Goal: Information Seeking & Learning: Compare options

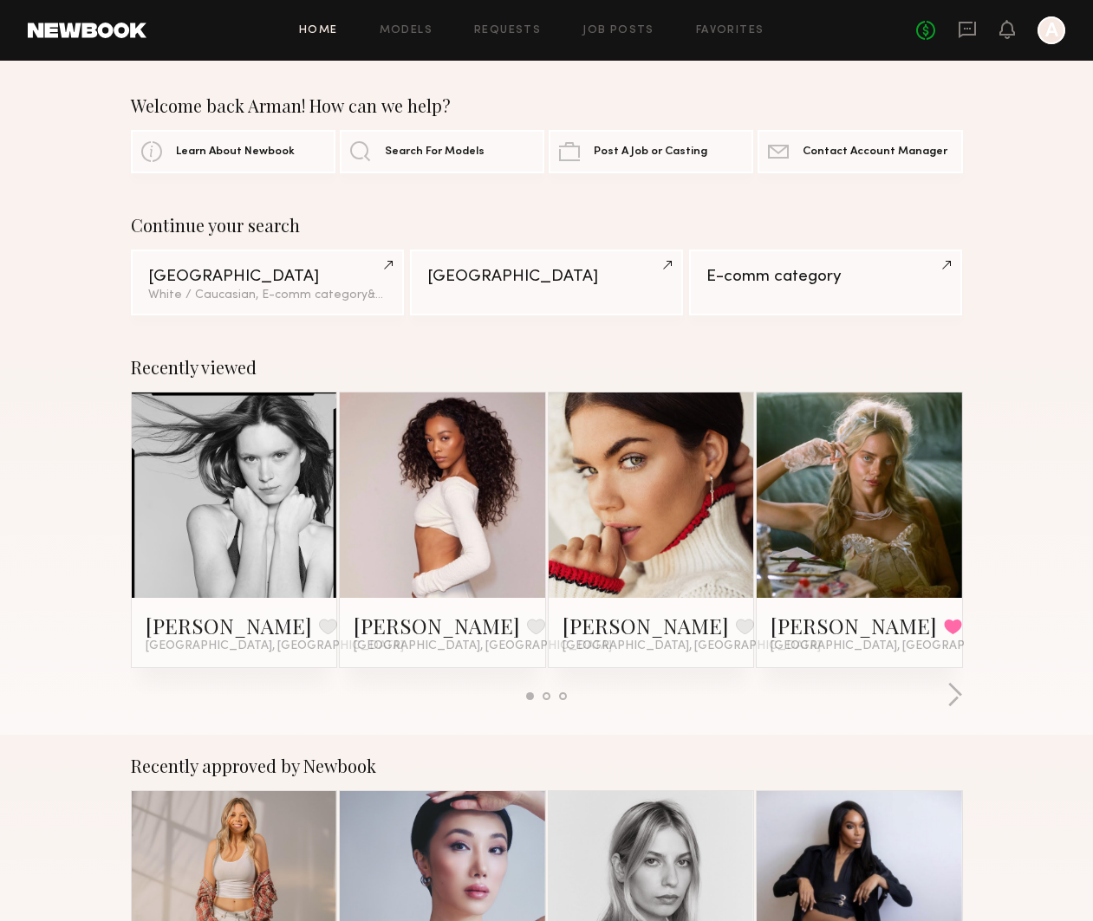
click at [543, 695] on div at bounding box center [547, 696] width 8 height 8
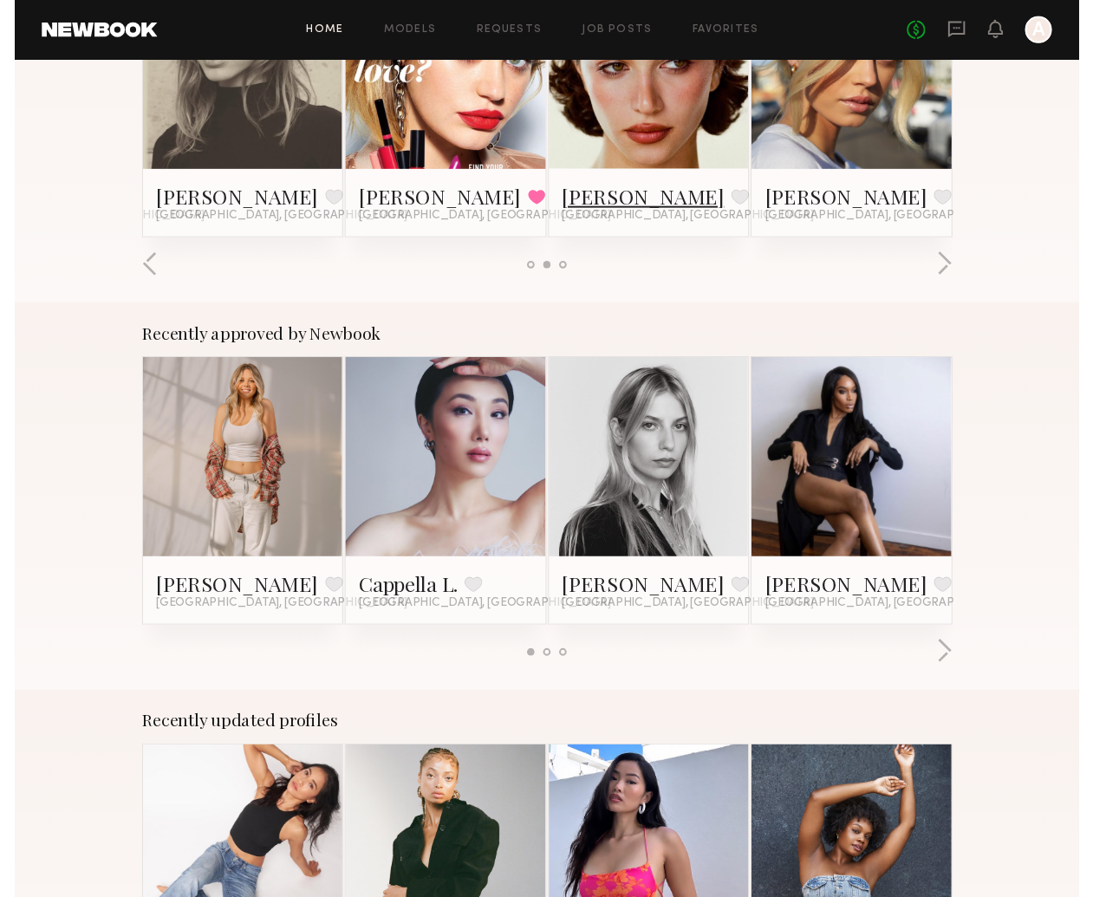
scroll to position [582, 0]
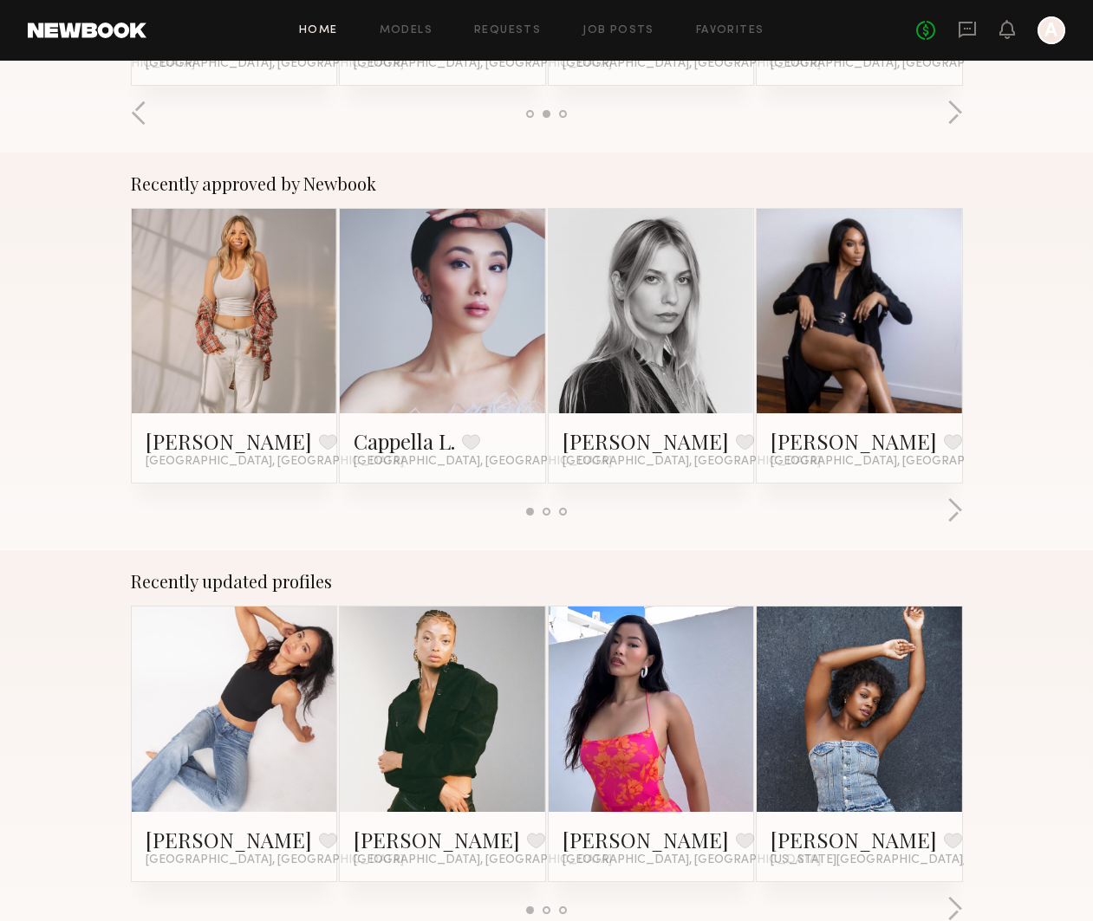
click at [945, 510] on div at bounding box center [547, 511] width 832 height 29
click at [954, 510] on button "button" at bounding box center [954, 511] width 16 height 29
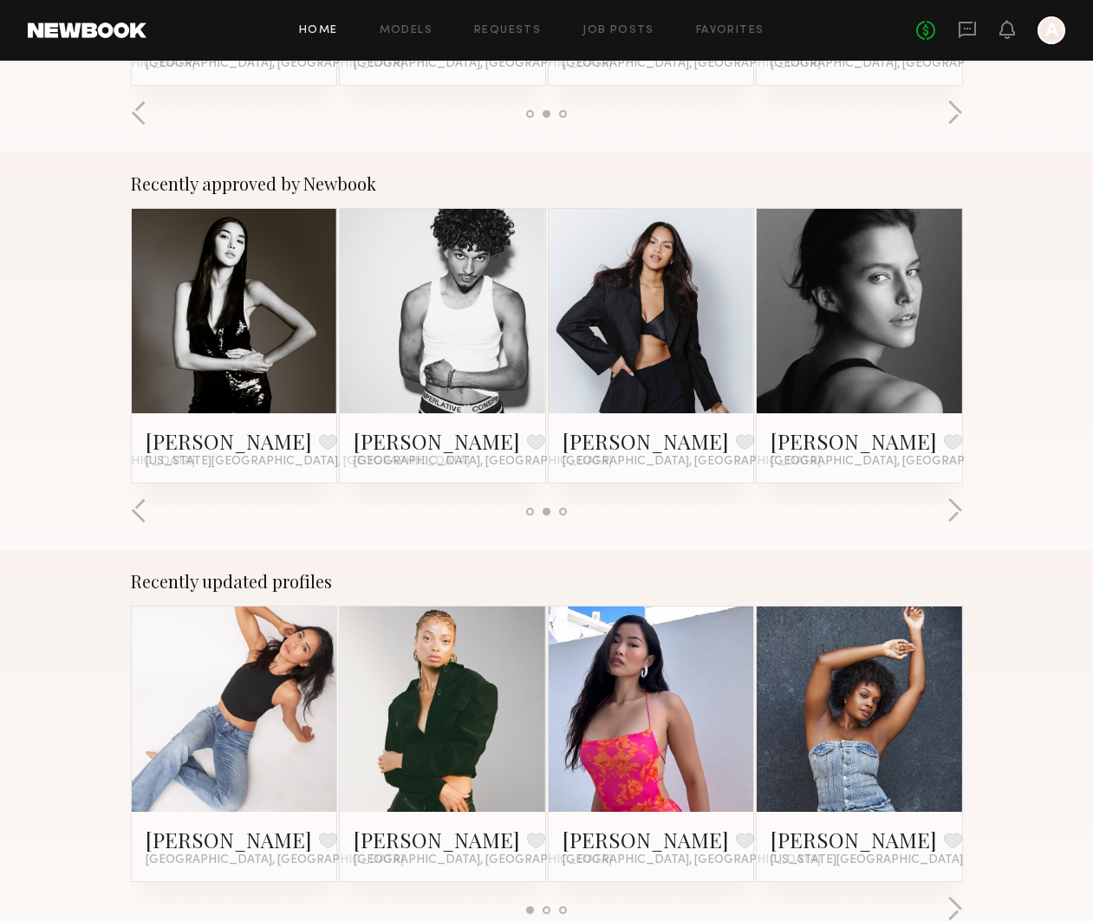
click at [868, 328] on link at bounding box center [859, 311] width 94 height 205
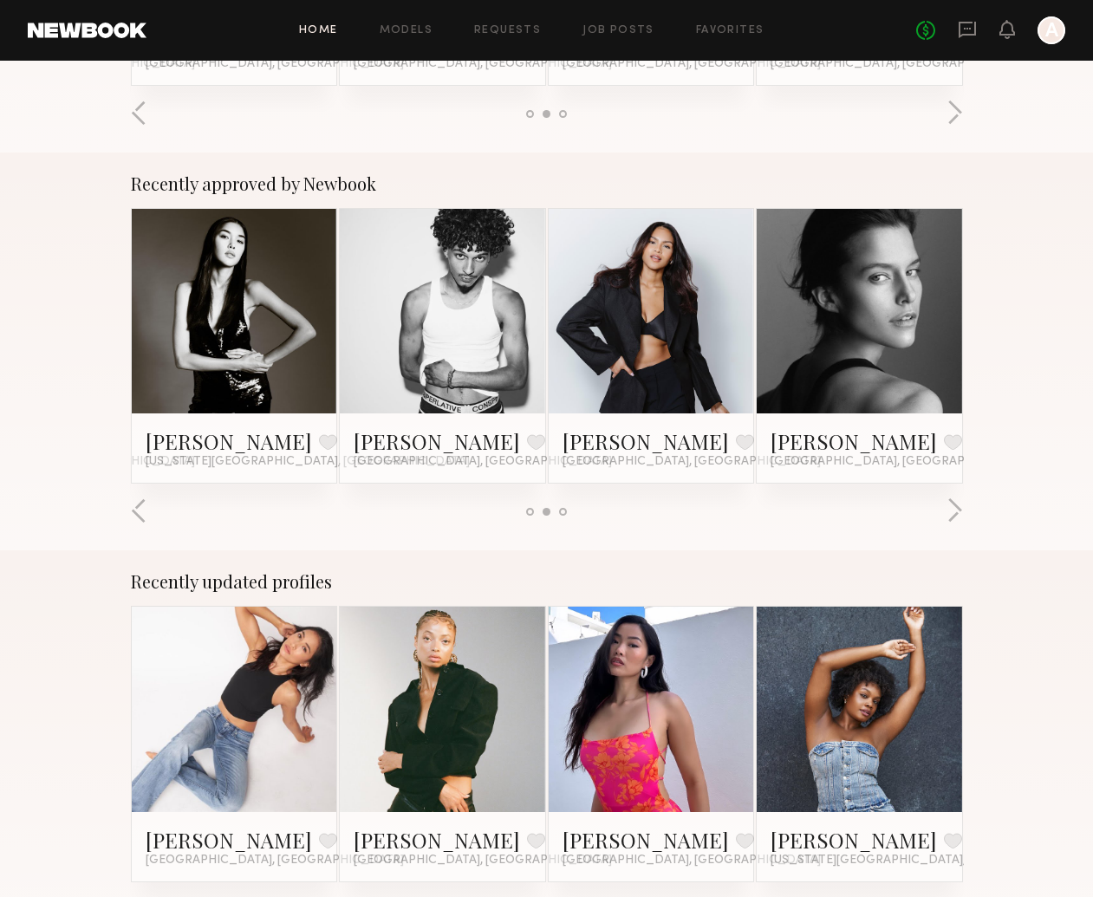
drag, startPoint x: 734, startPoint y: 119, endPoint x: 781, endPoint y: 74, distance: 65.0
click at [735, 117] on div at bounding box center [547, 114] width 832 height 29
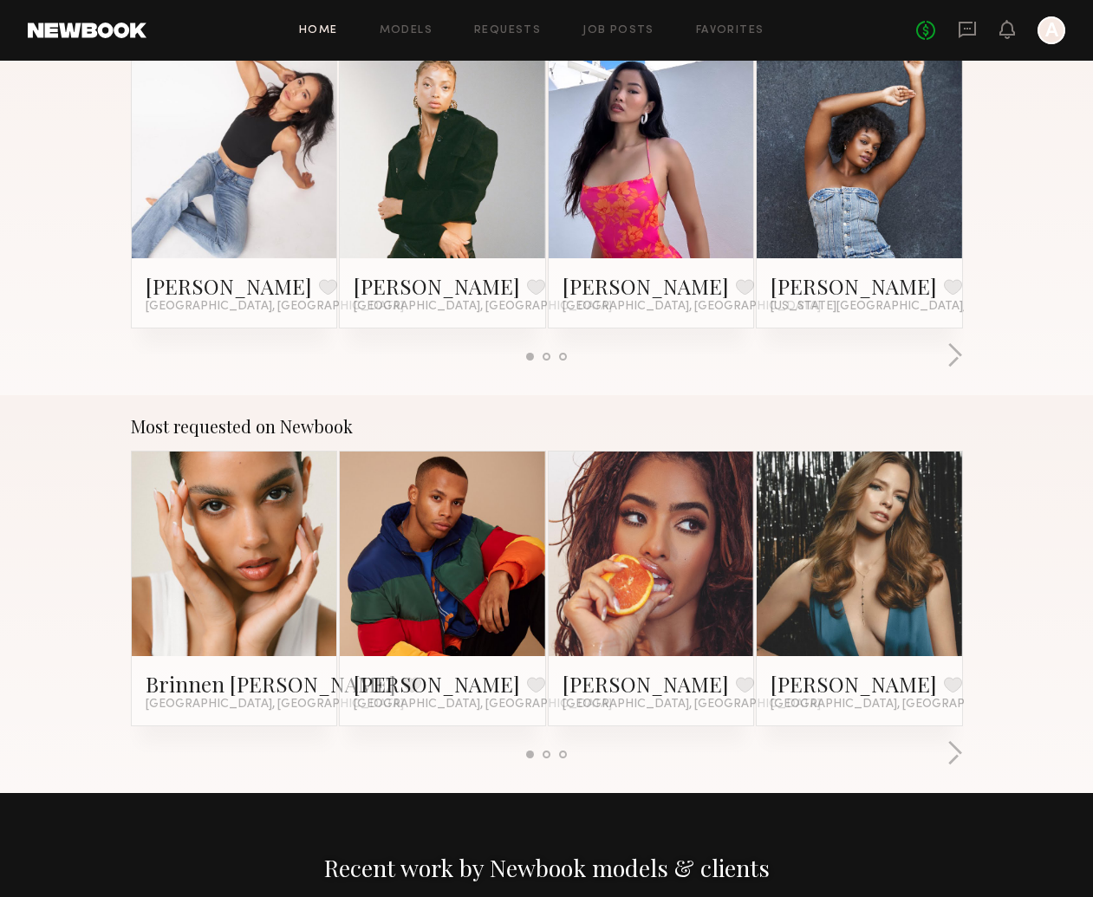
scroll to position [1263, 0]
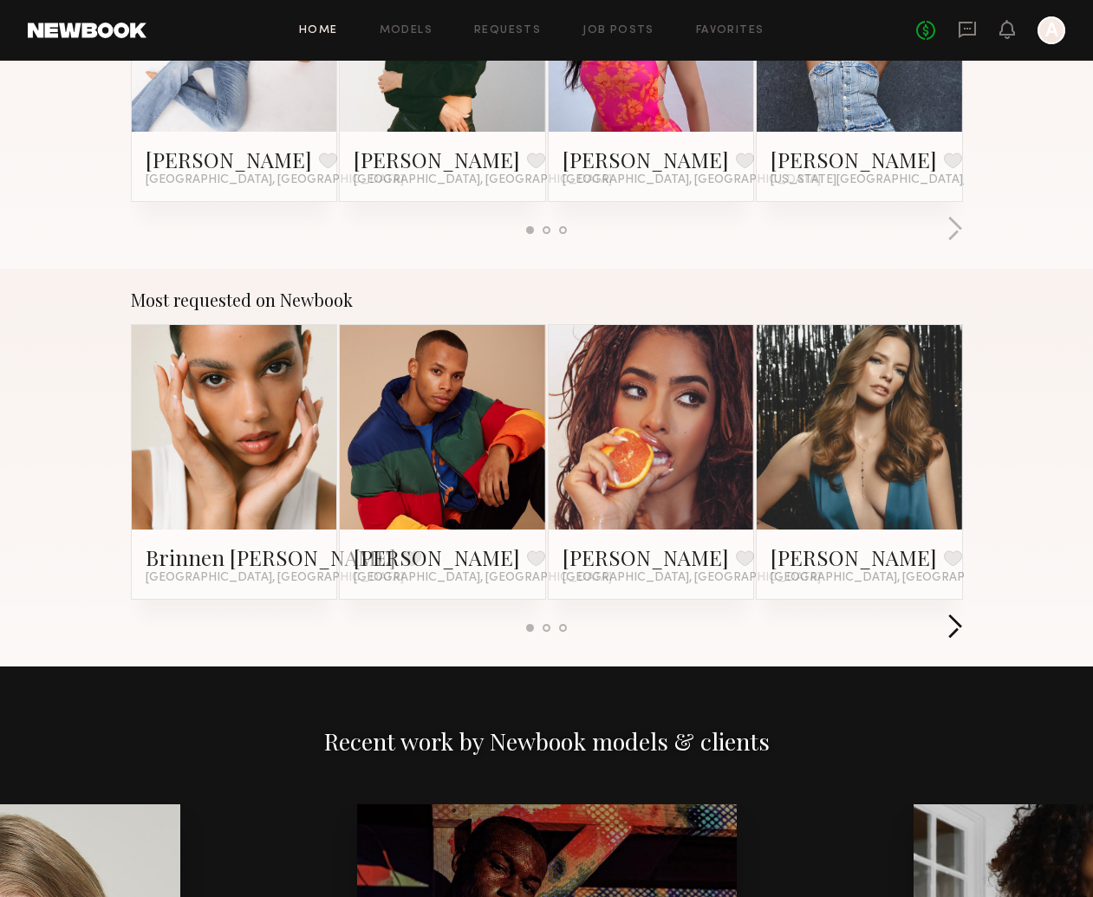
click at [952, 621] on button "button" at bounding box center [954, 628] width 16 height 29
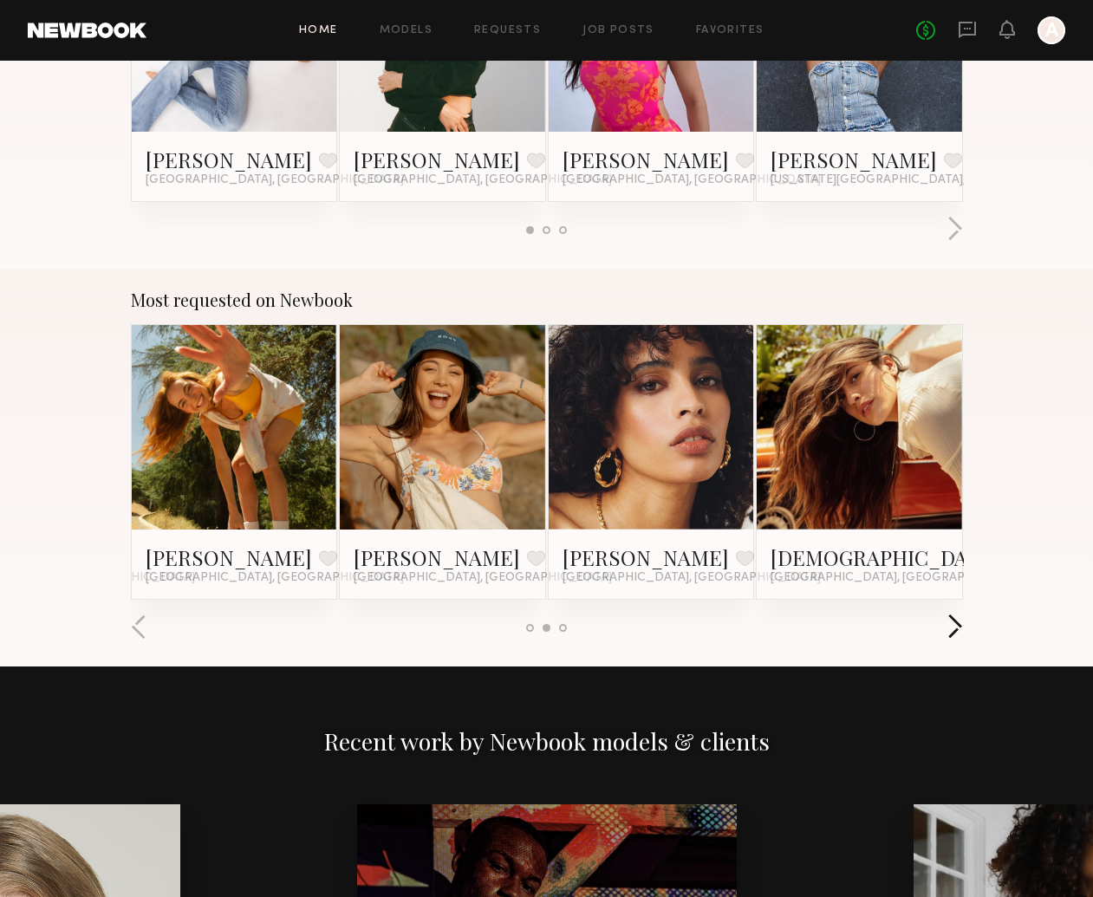
click at [952, 621] on button "button" at bounding box center [954, 628] width 16 height 29
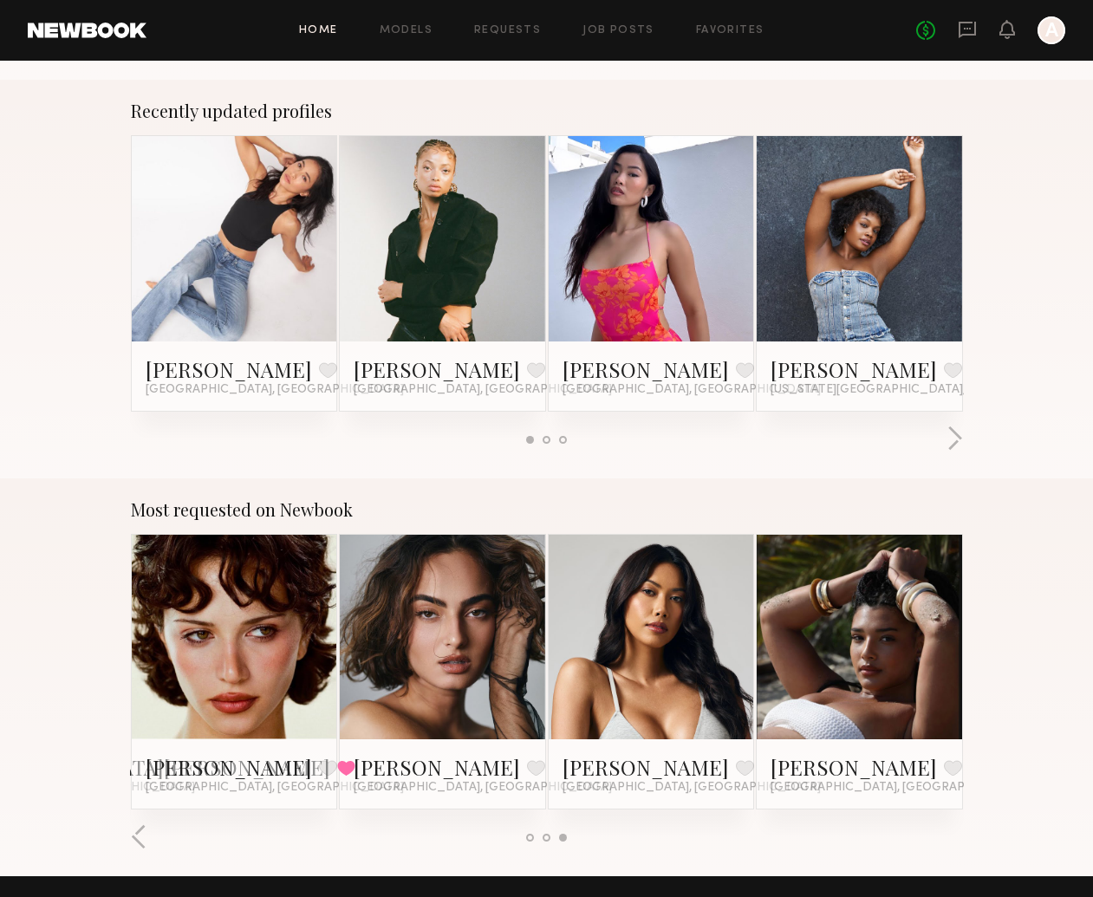
scroll to position [1040, 0]
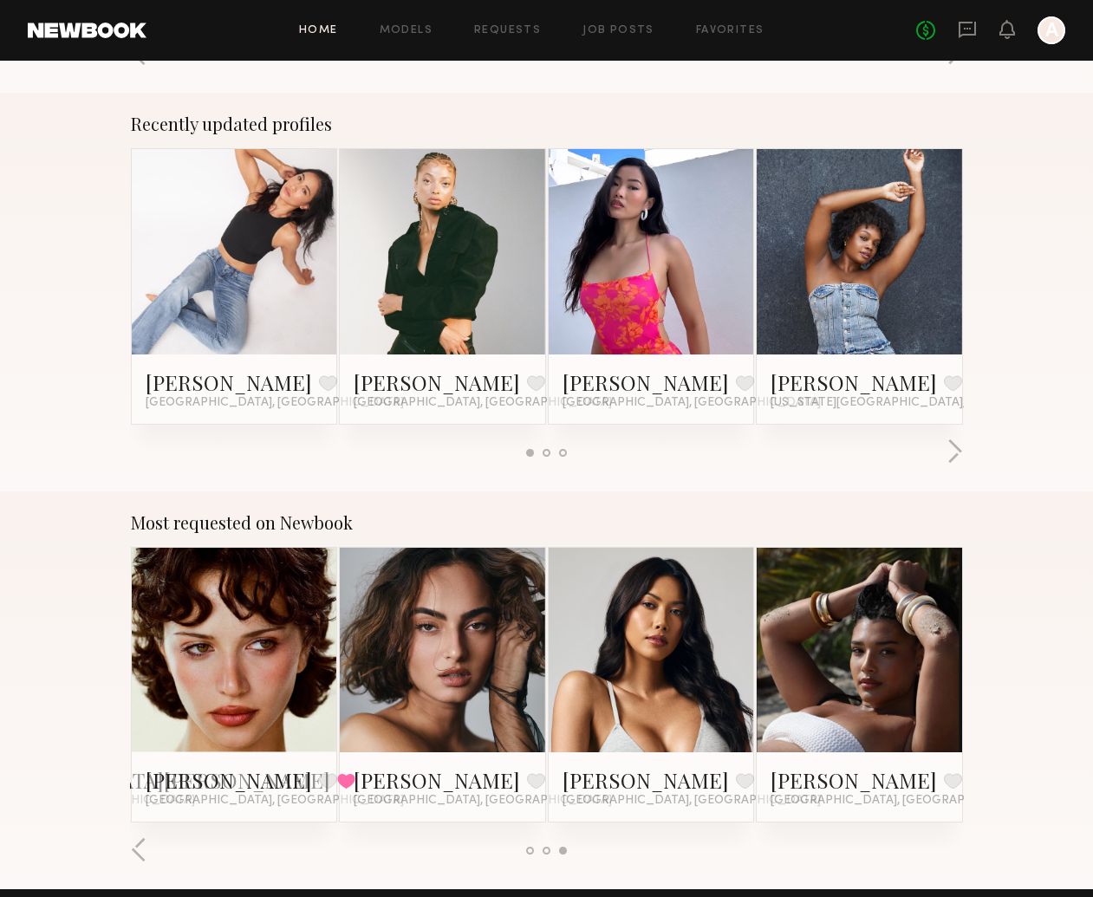
click at [545, 454] on div at bounding box center [547, 453] width 8 height 8
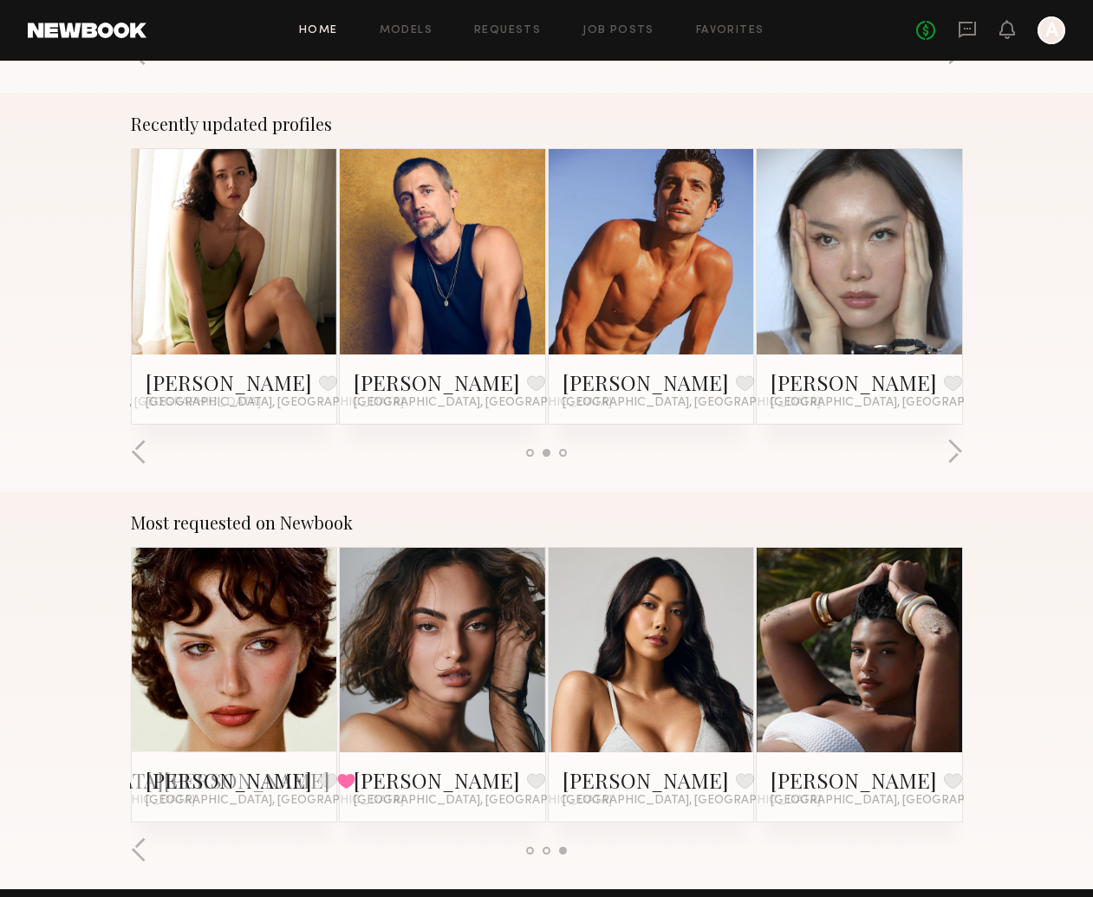
click at [568, 452] on div at bounding box center [547, 453] width 832 height 29
click at [567, 451] on div at bounding box center [547, 453] width 832 height 29
click at [565, 449] on div at bounding box center [563, 453] width 8 height 8
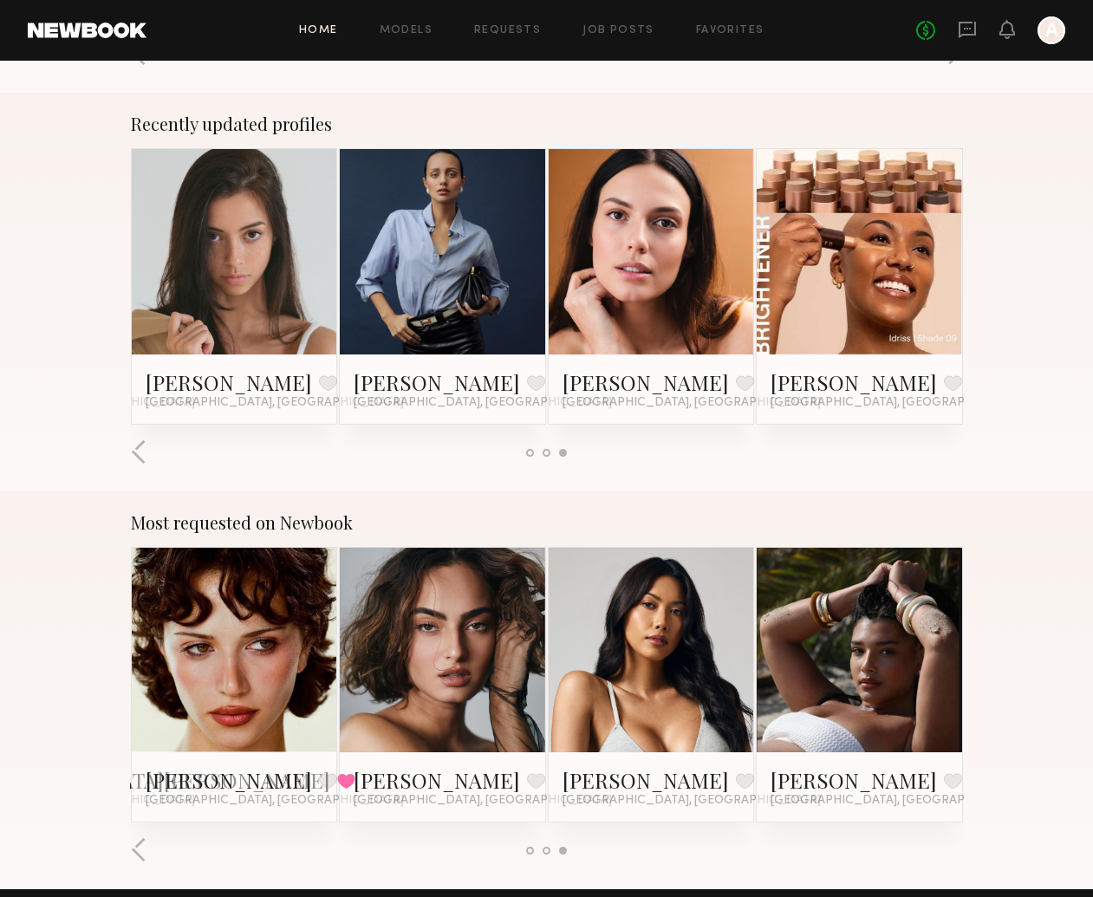
click at [466, 249] on link at bounding box center [442, 251] width 94 height 205
click at [655, 262] on link at bounding box center [651, 251] width 94 height 205
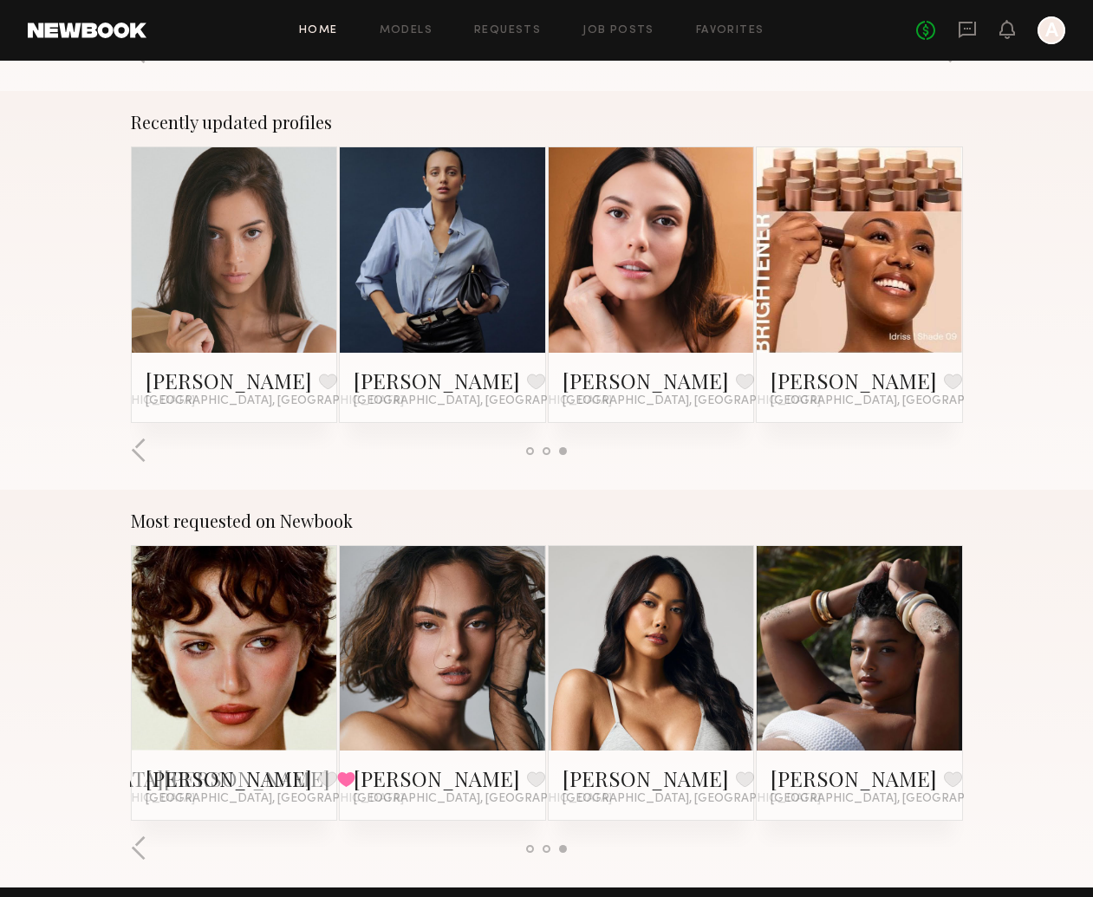
click at [546, 448] on div at bounding box center [547, 451] width 8 height 8
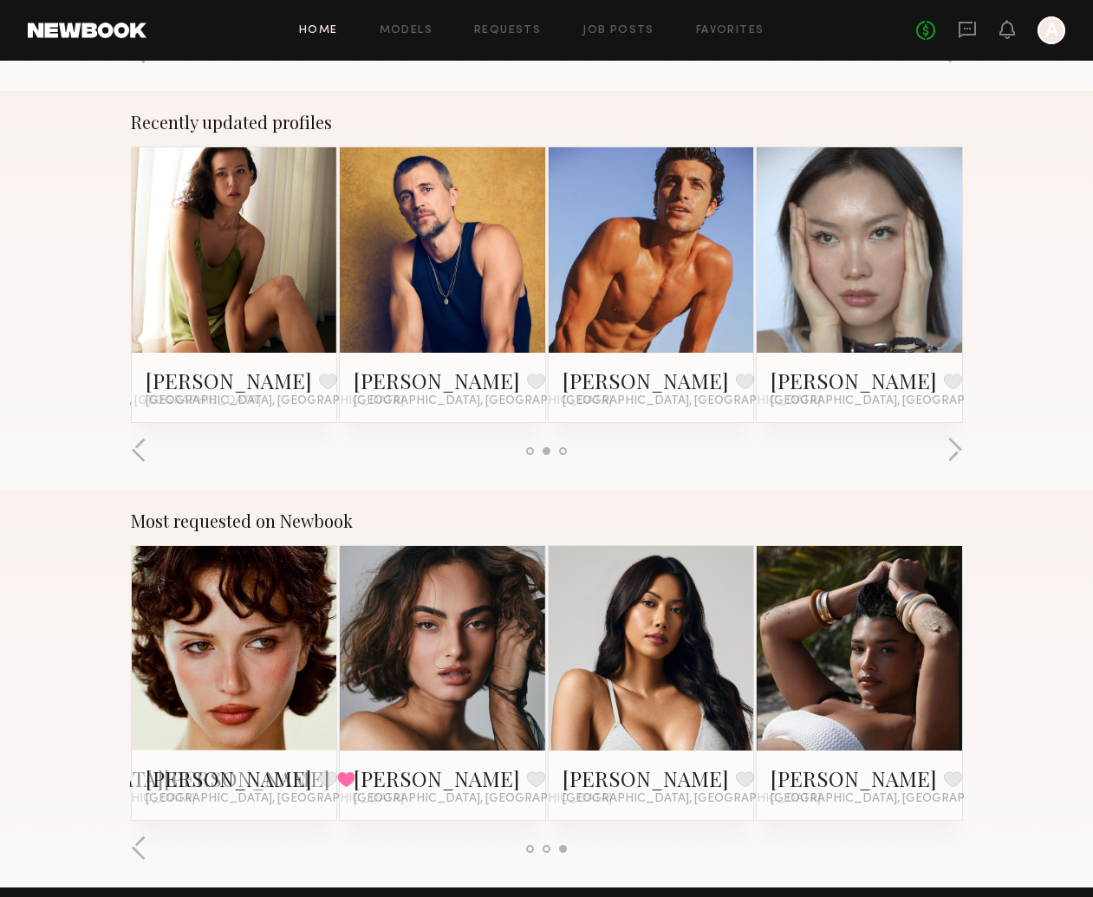
click at [536, 449] on div at bounding box center [546, 451] width 41 height 8
click at [530, 452] on div at bounding box center [530, 451] width 8 height 8
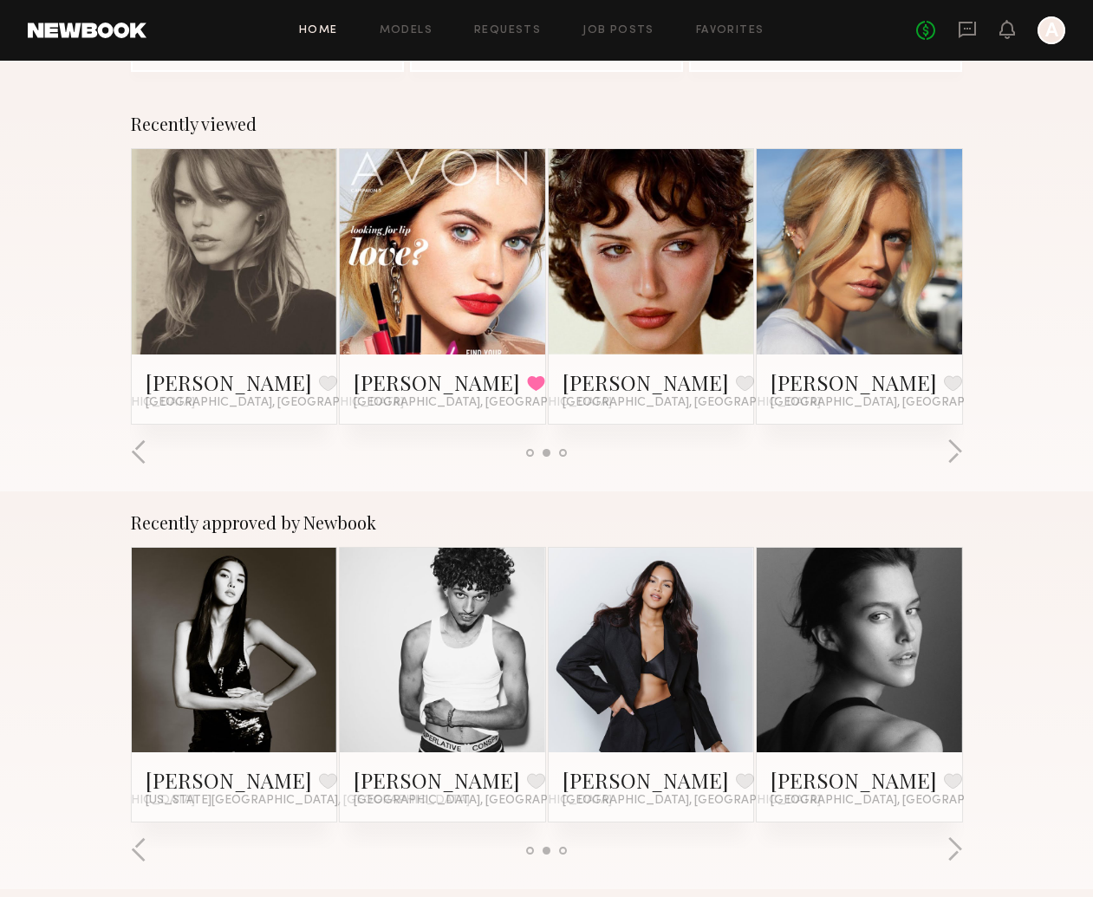
scroll to position [263, 0]
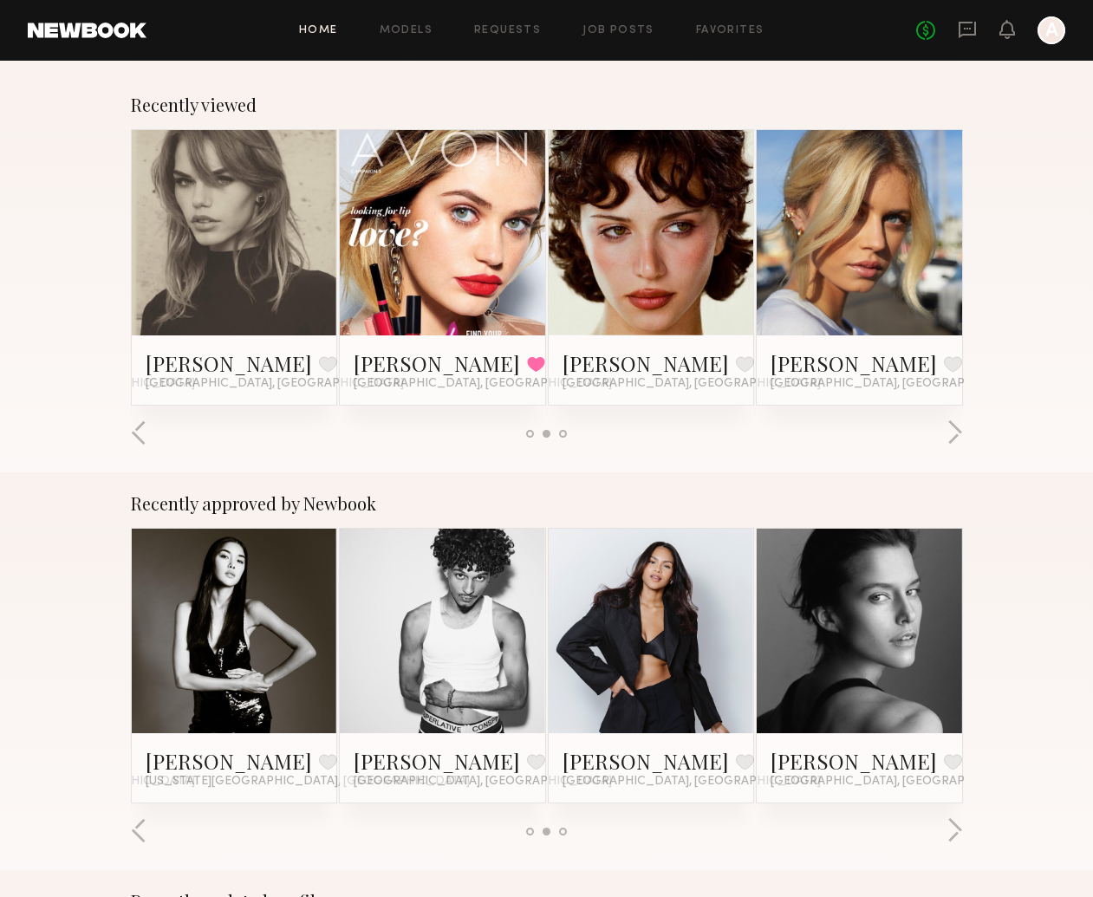
click at [566, 833] on div at bounding box center [563, 832] width 8 height 8
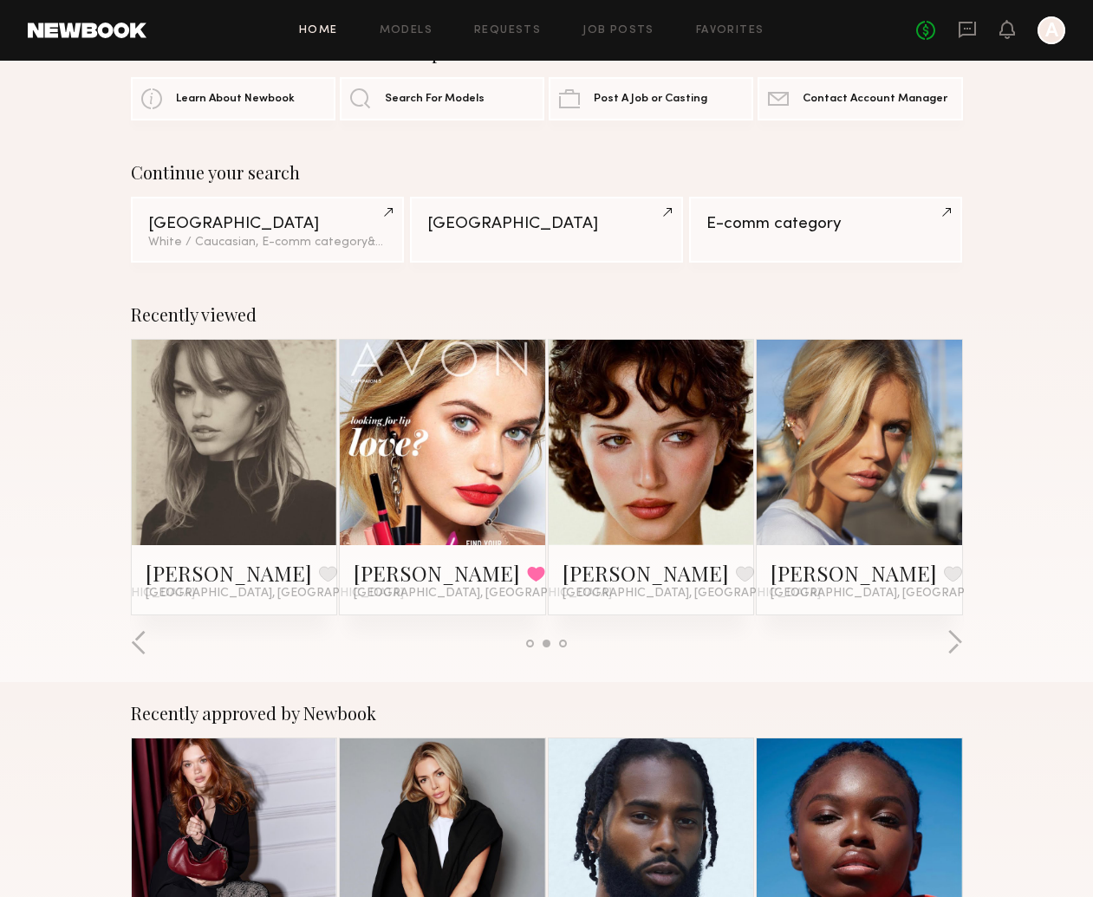
scroll to position [40, 0]
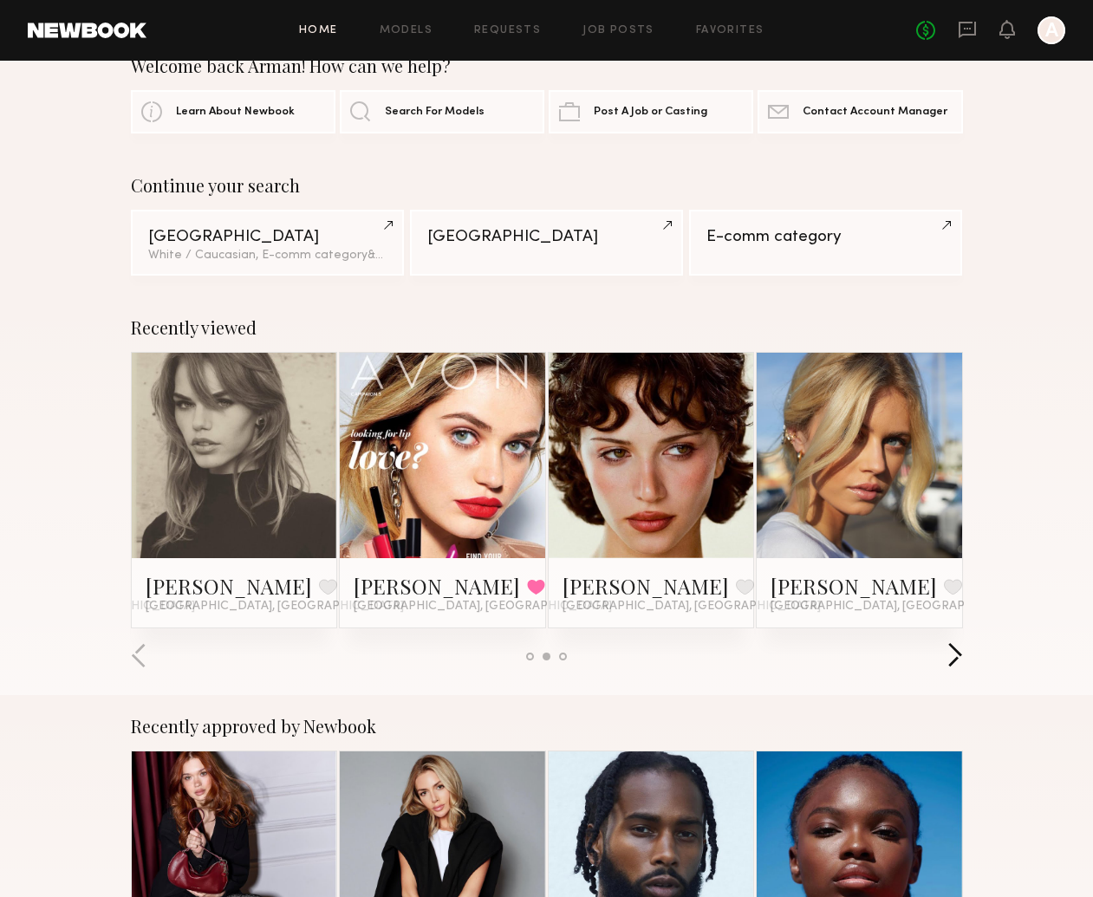
click at [963, 654] on div "Recently viewed Tori W. Favorite Los Angeles, CA Rhiyan A. Favorite Los Angeles…" at bounding box center [546, 495] width 1093 height 399
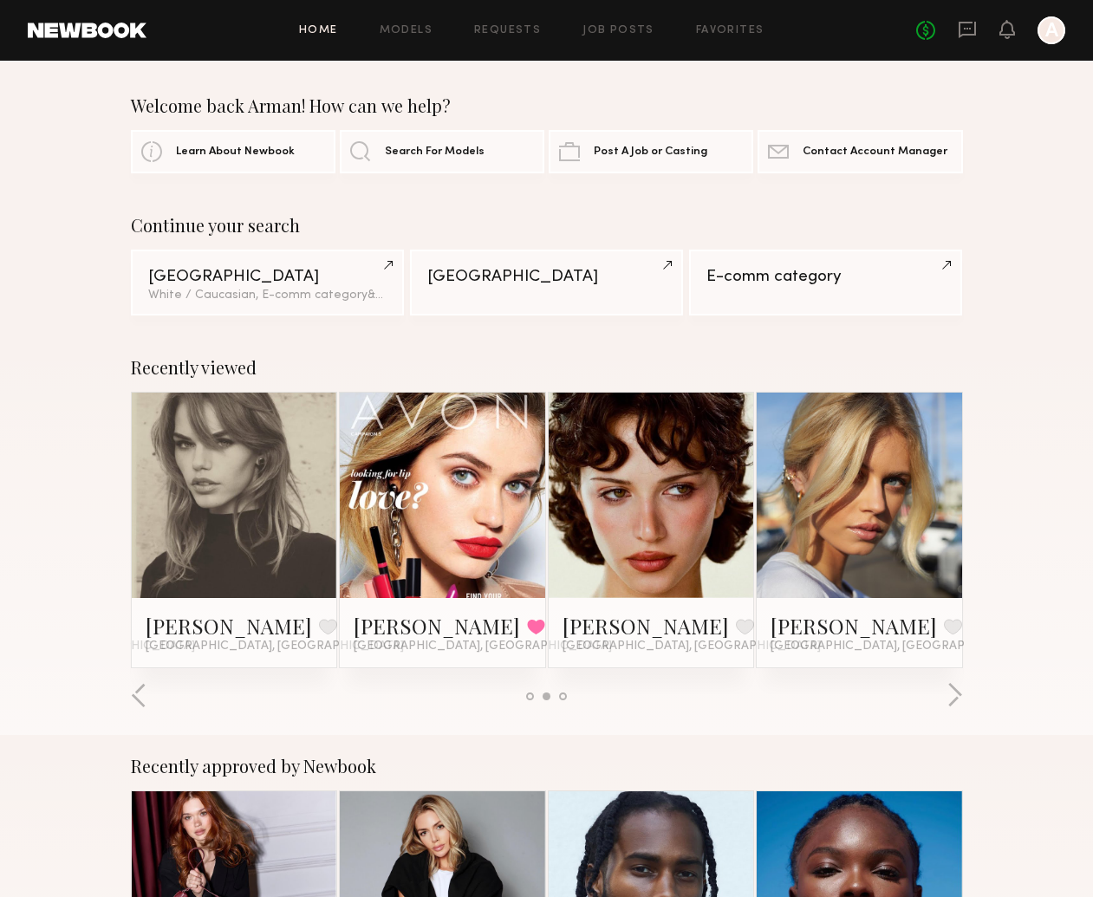
scroll to position [0, 0]
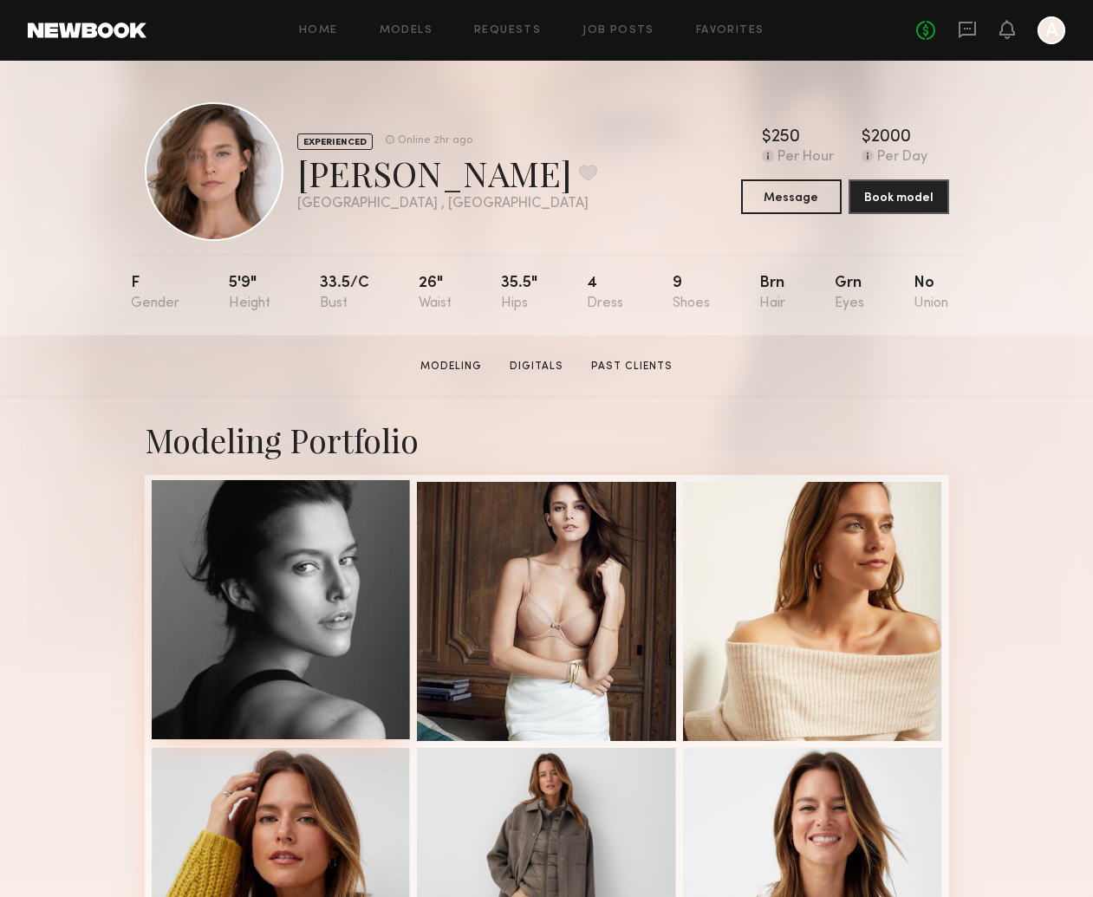
drag, startPoint x: 292, startPoint y: 605, endPoint x: 379, endPoint y: 598, distance: 86.9
click at [293, 606] on div at bounding box center [281, 609] width 259 height 259
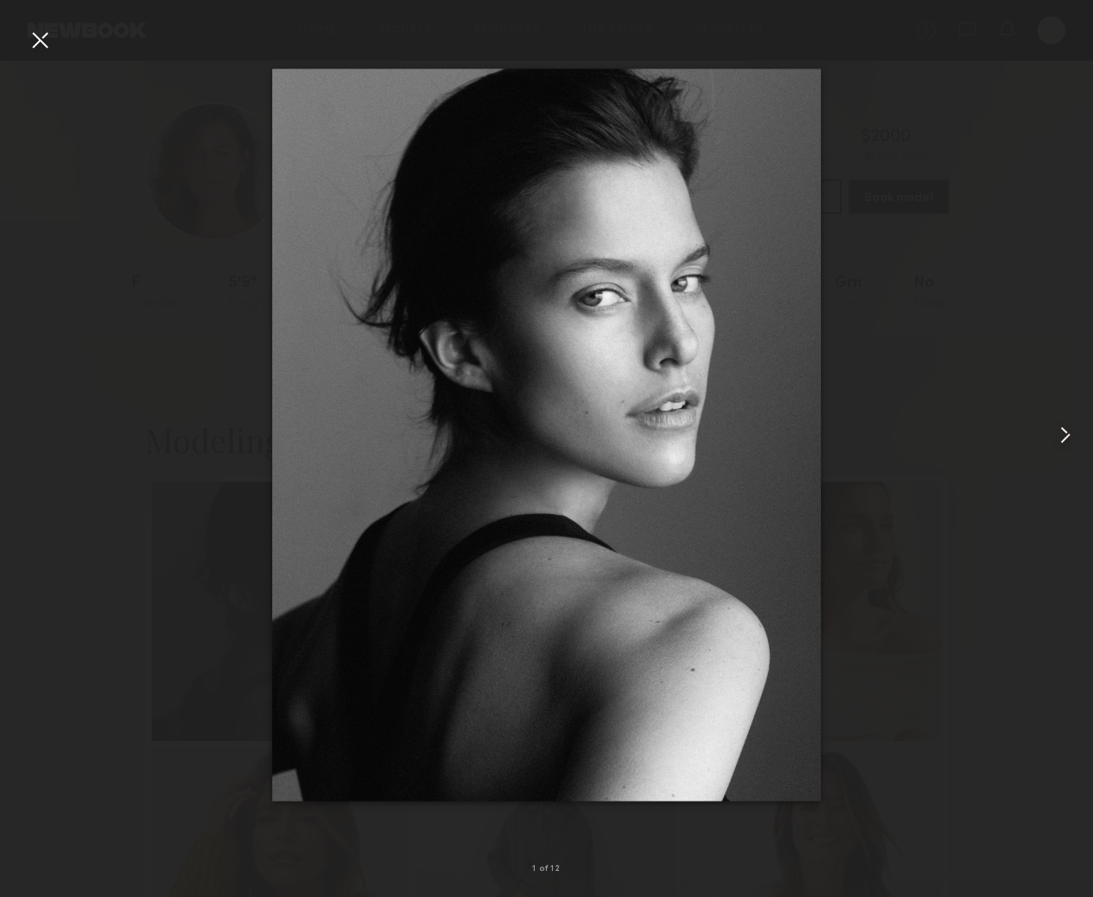
click at [1056, 450] on div at bounding box center [1071, 435] width 43 height 814
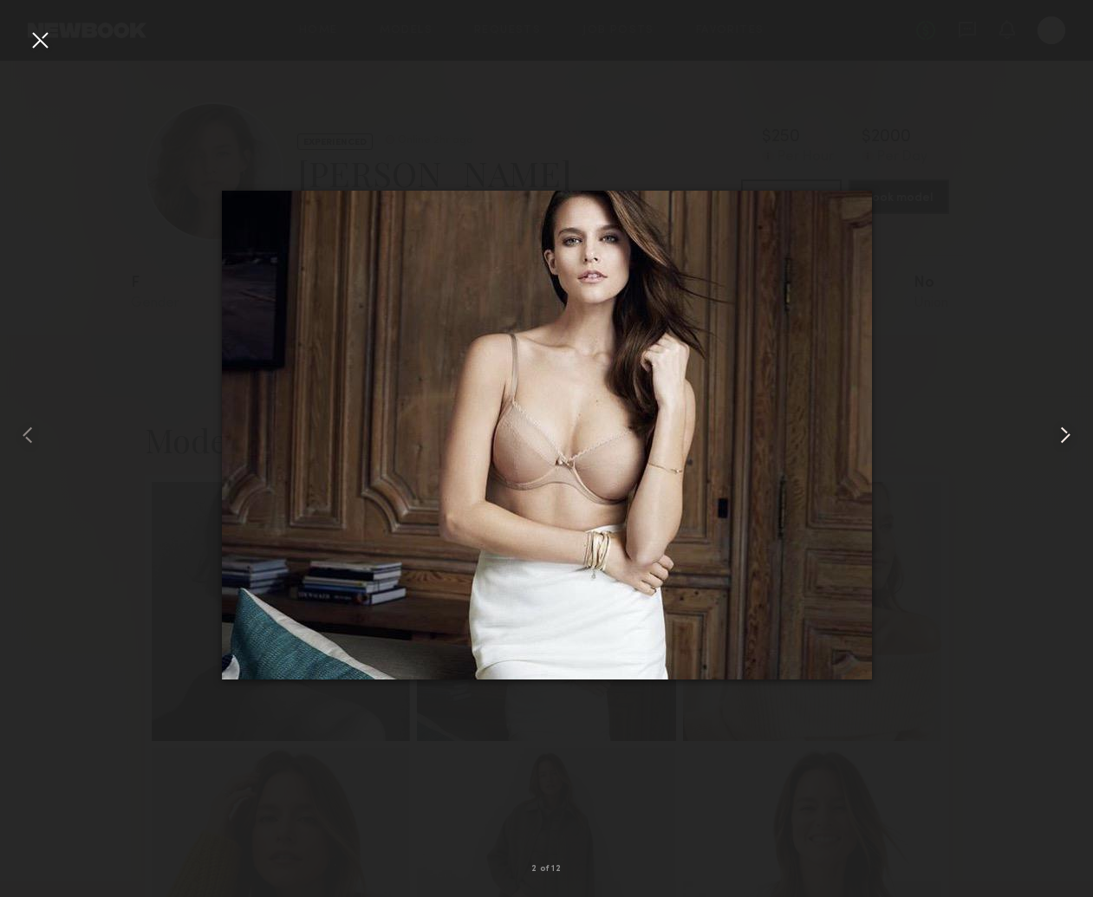
click at [1054, 450] on div at bounding box center [1071, 435] width 43 height 814
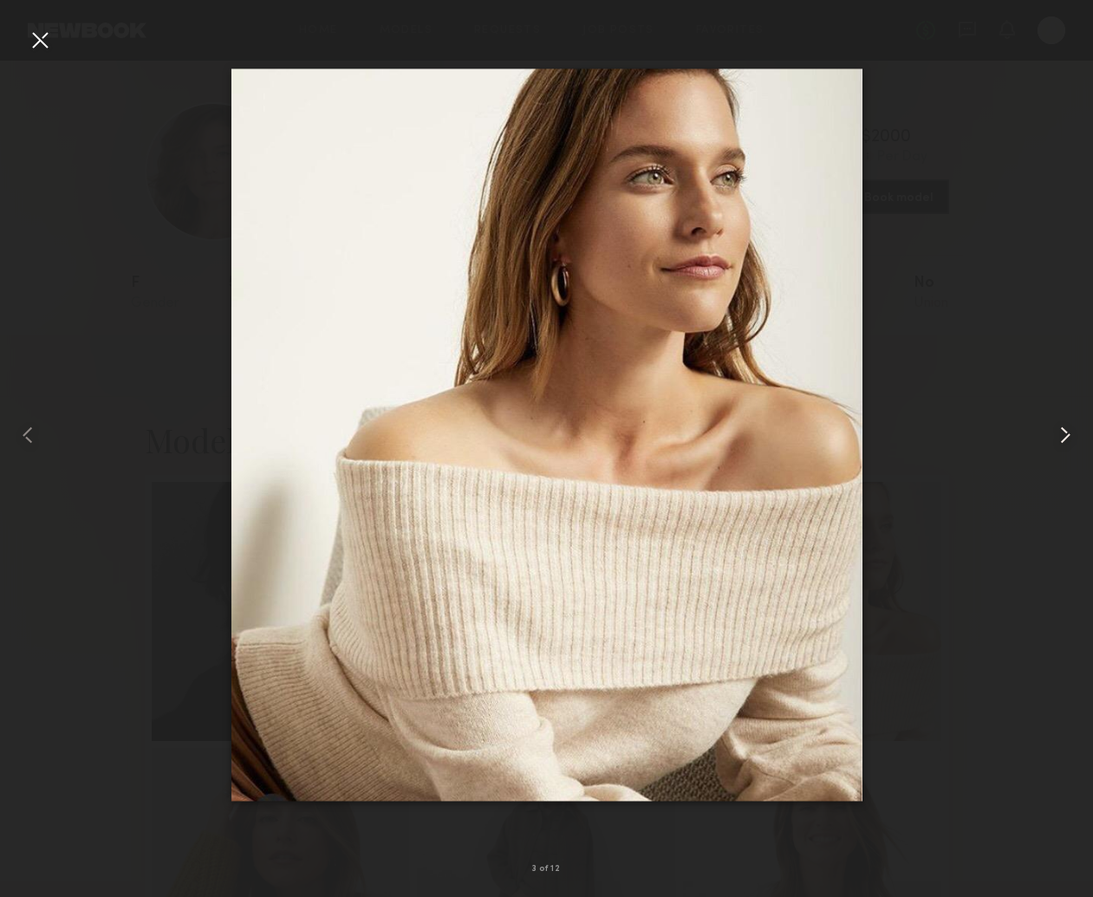
click at [1054, 450] on div at bounding box center [1071, 435] width 43 height 814
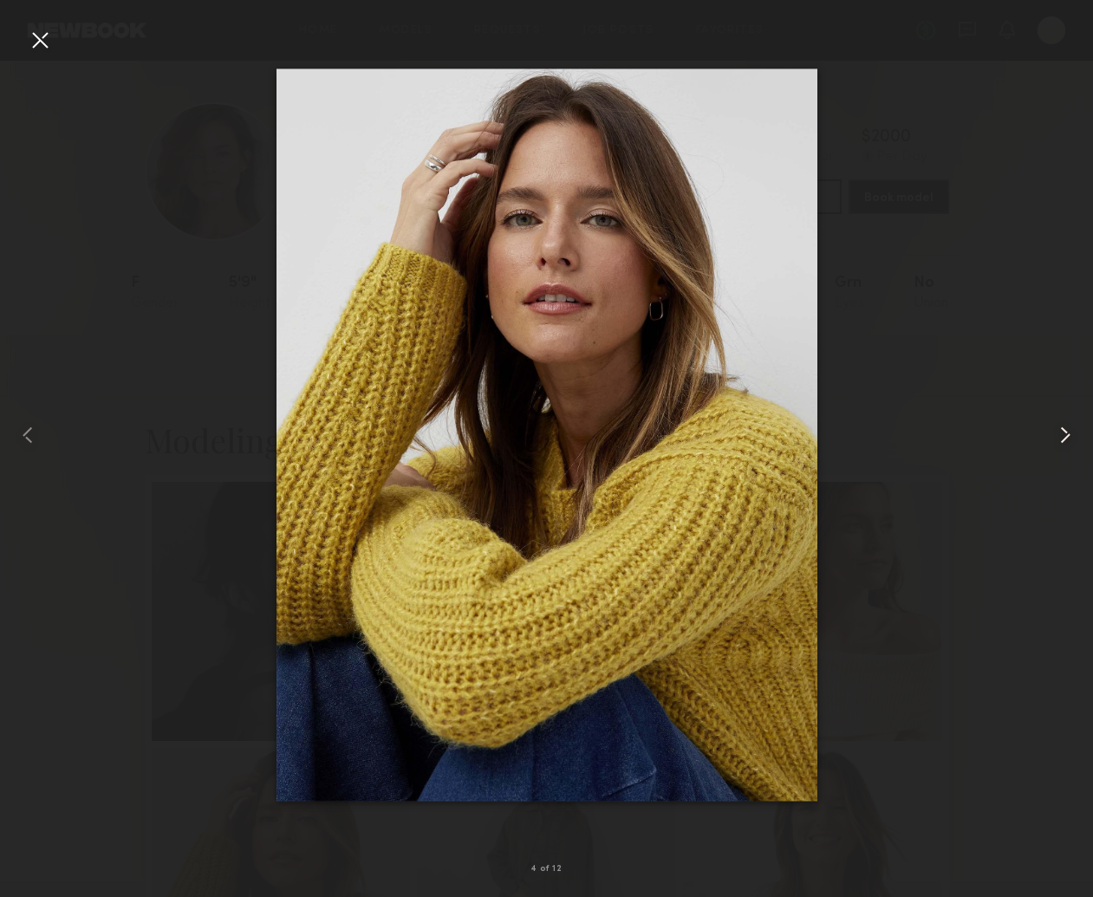
click at [1054, 450] on div at bounding box center [1071, 435] width 43 height 814
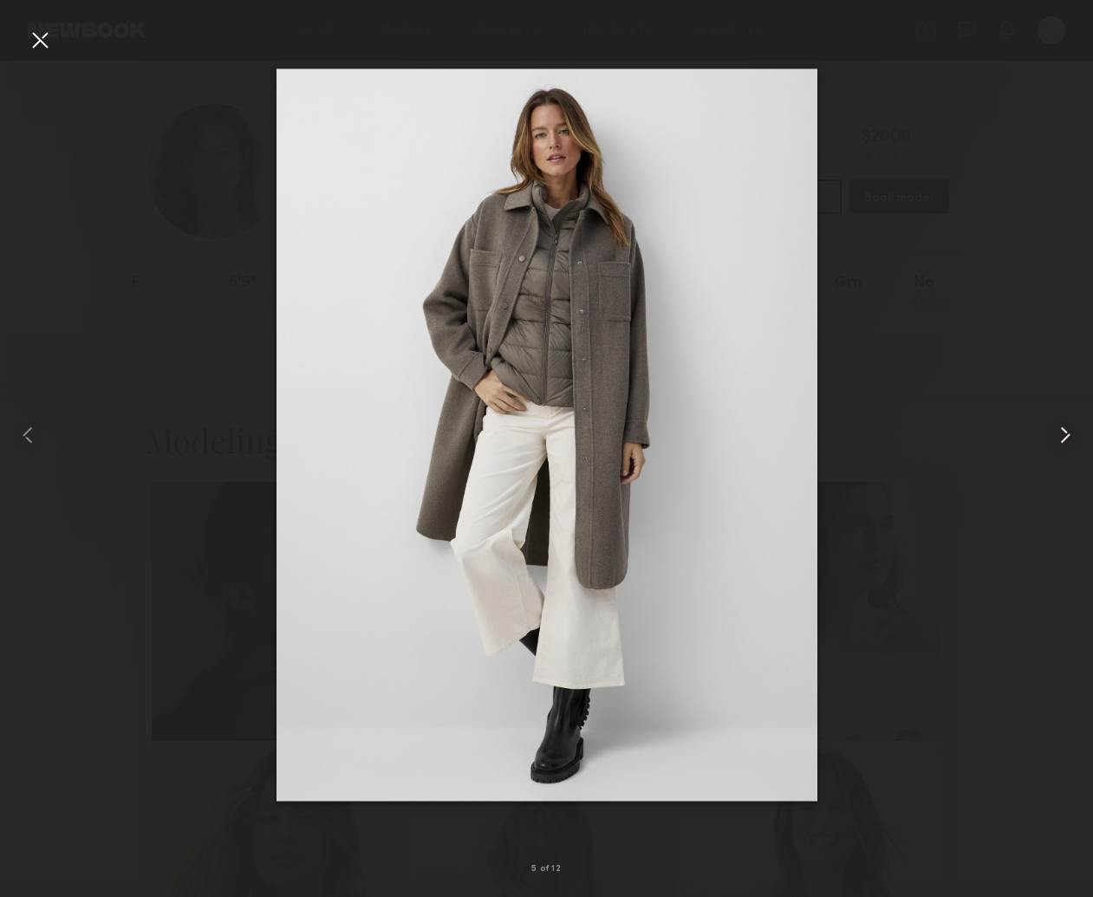
click at [1054, 450] on div at bounding box center [1071, 435] width 43 height 814
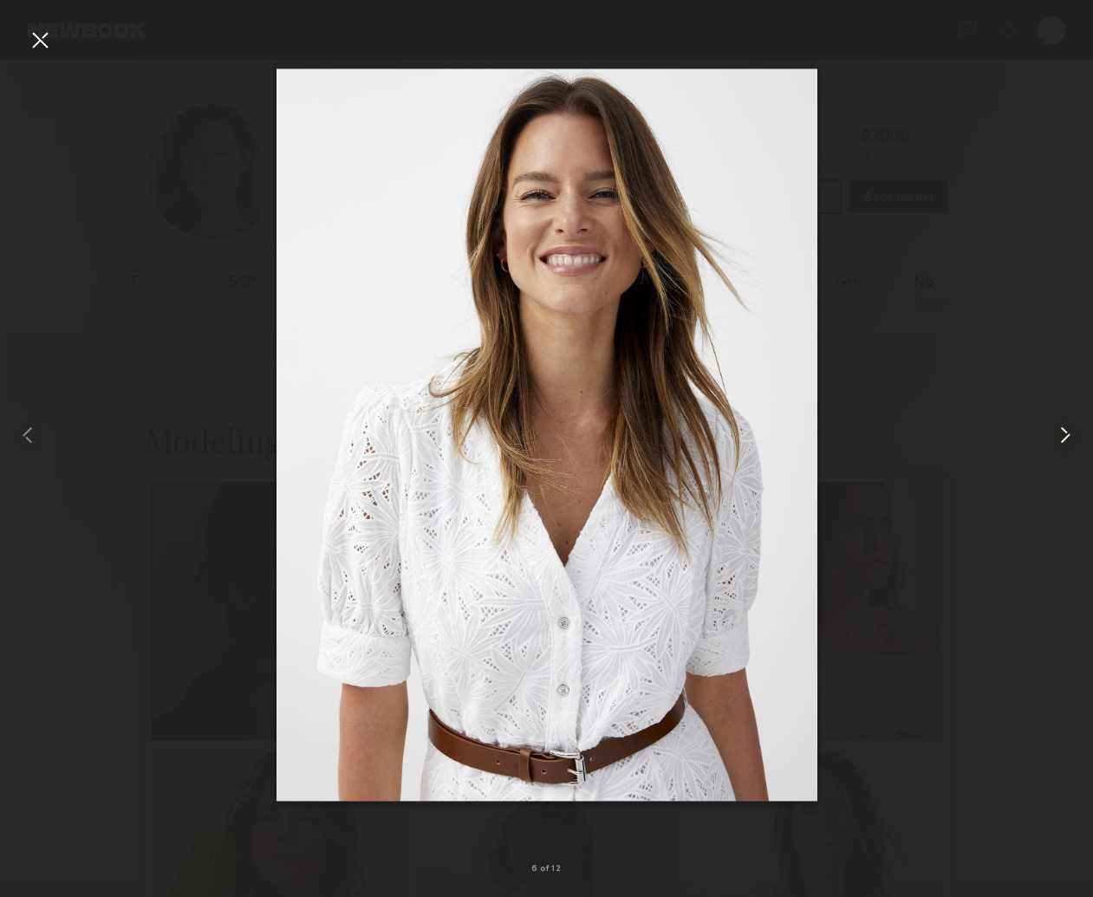
click at [1054, 450] on div at bounding box center [1071, 435] width 43 height 814
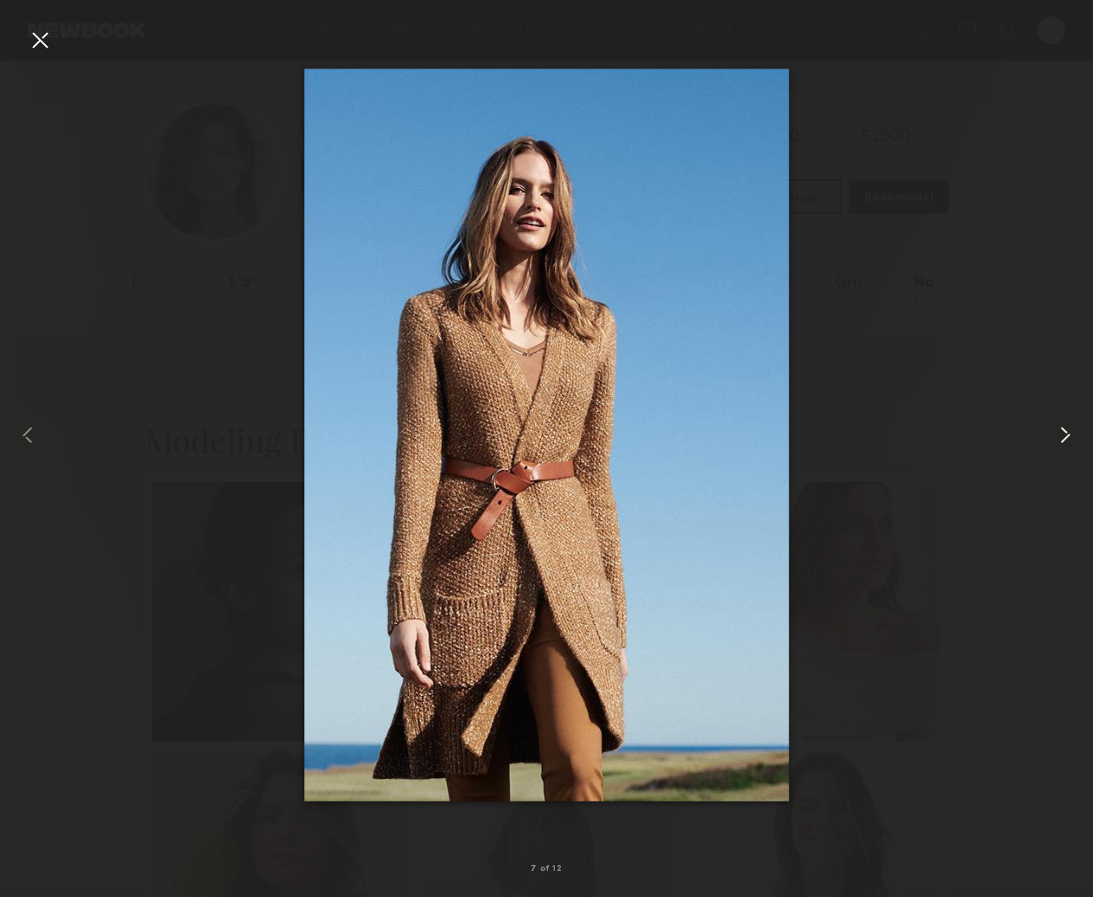
click at [1054, 450] on div at bounding box center [1071, 435] width 43 height 814
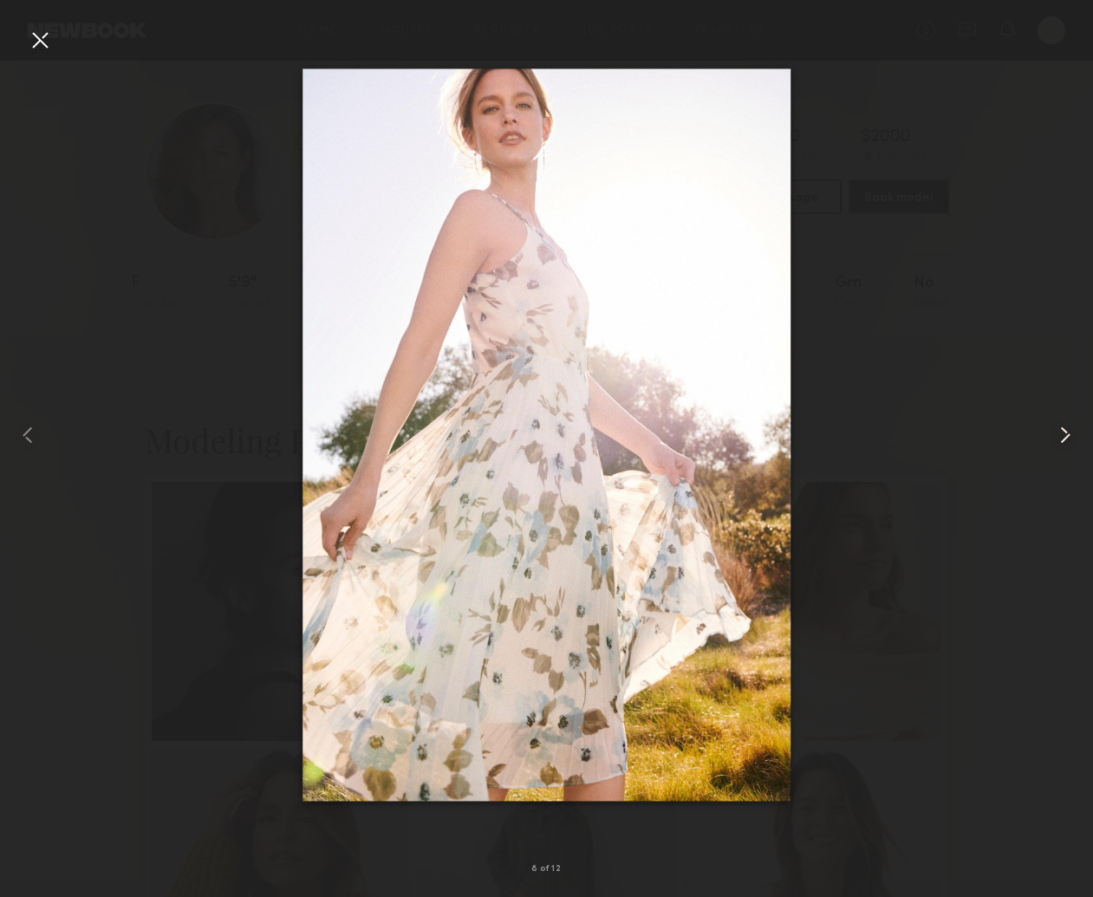
click at [1054, 450] on div at bounding box center [1071, 435] width 43 height 814
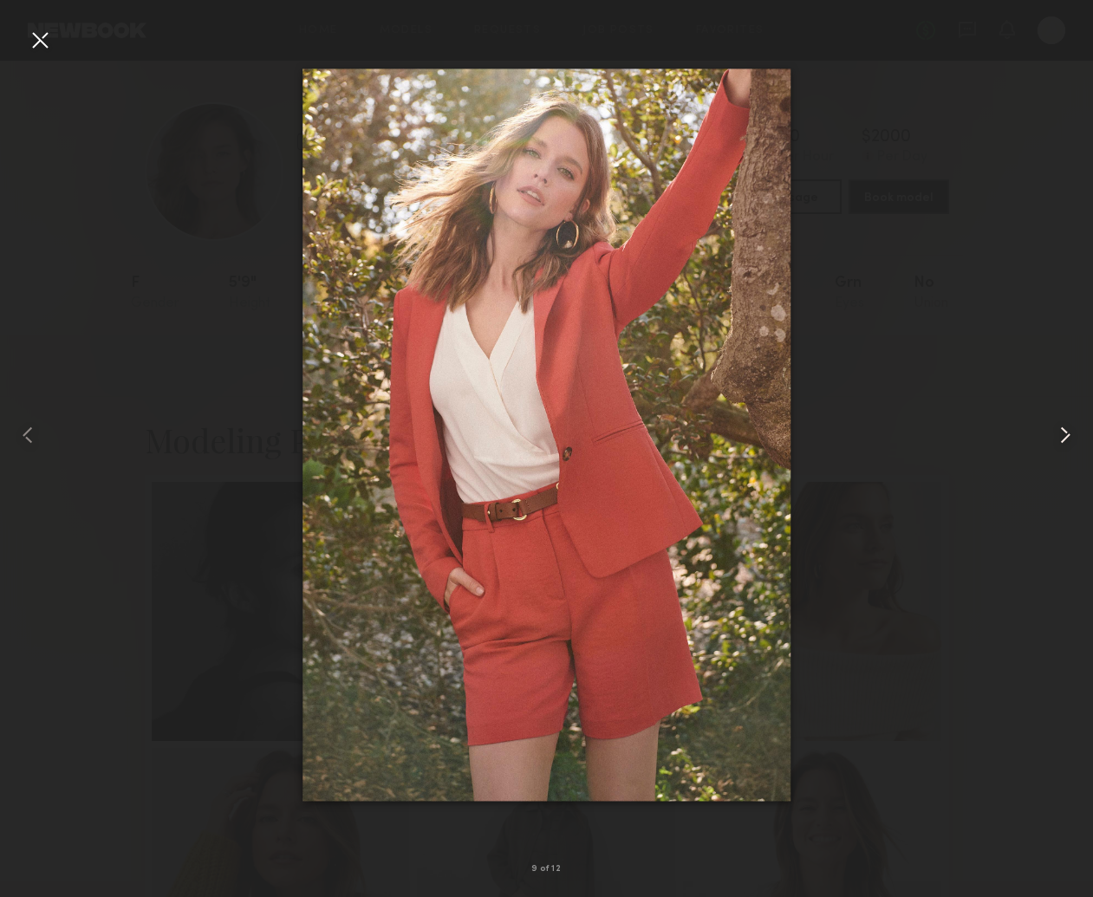
click at [1054, 450] on div at bounding box center [1071, 435] width 43 height 814
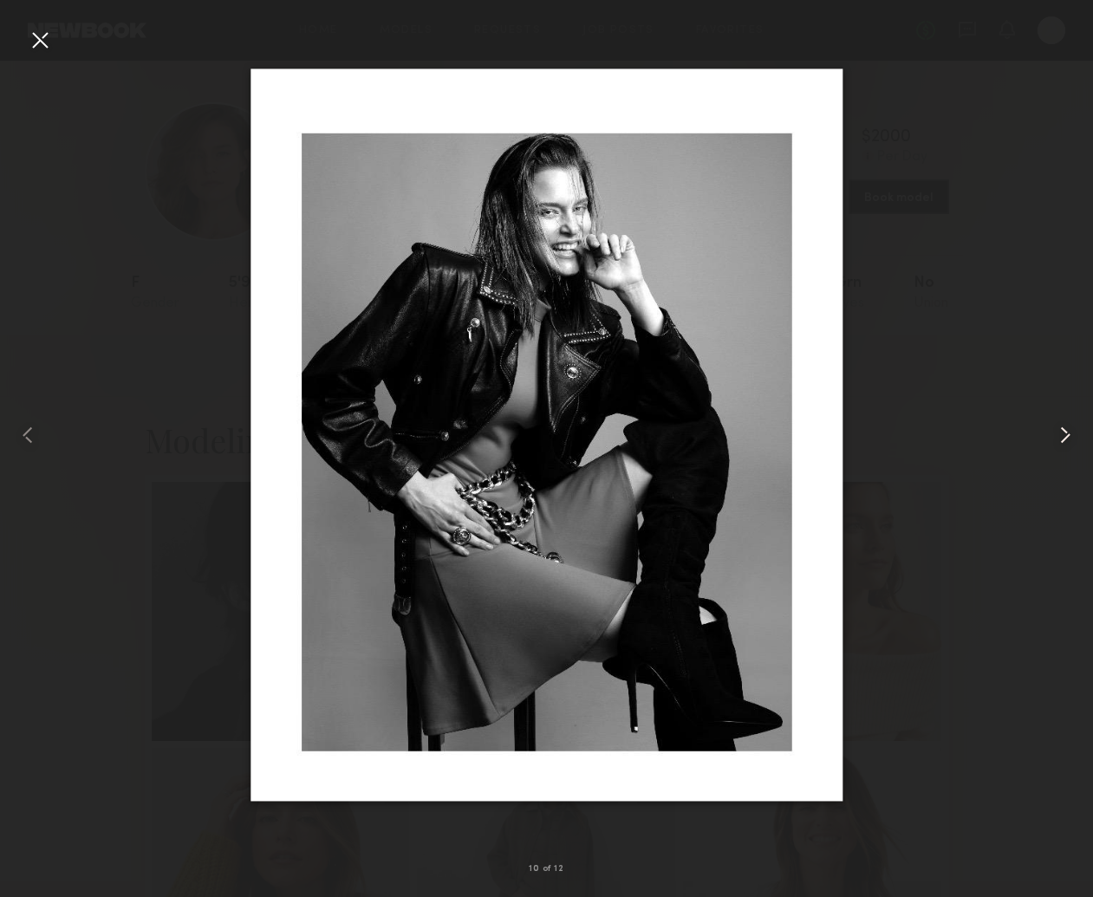
click at [1054, 450] on div at bounding box center [1071, 435] width 43 height 814
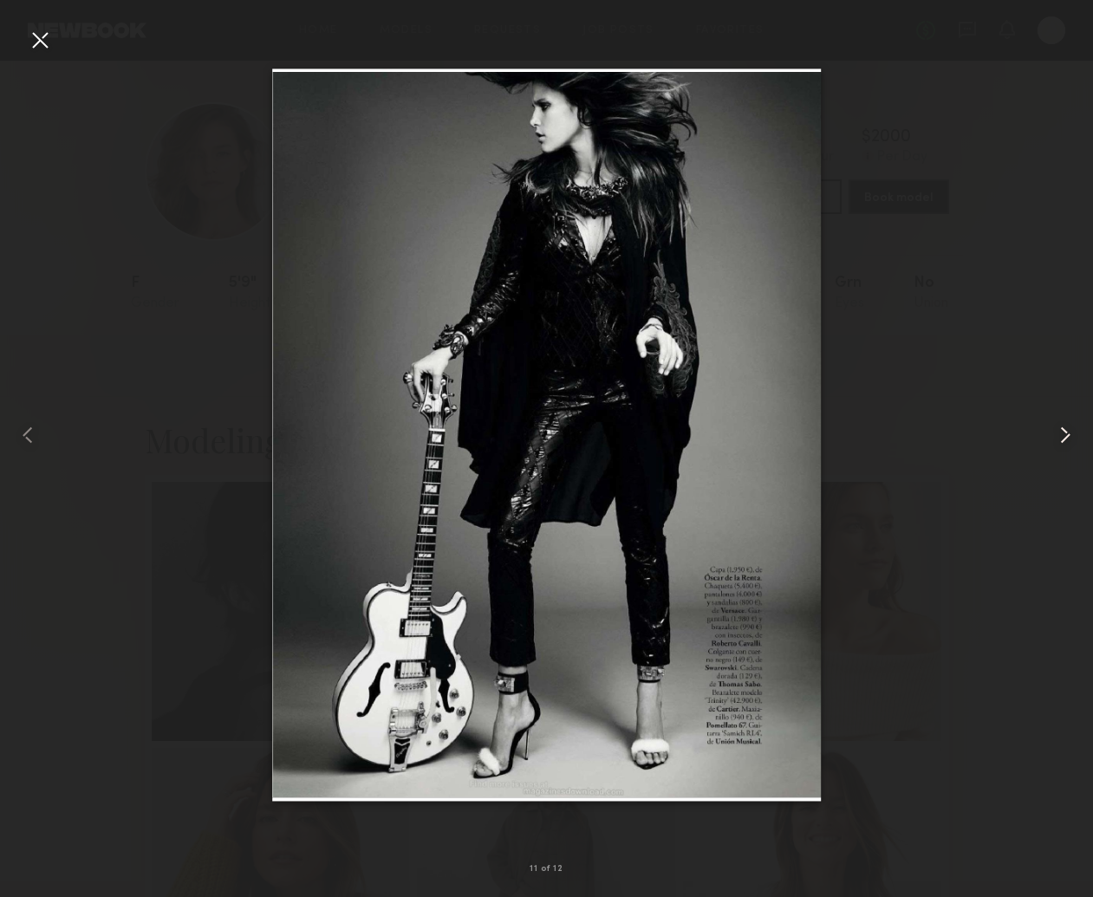
click at [1054, 450] on div at bounding box center [1071, 435] width 43 height 814
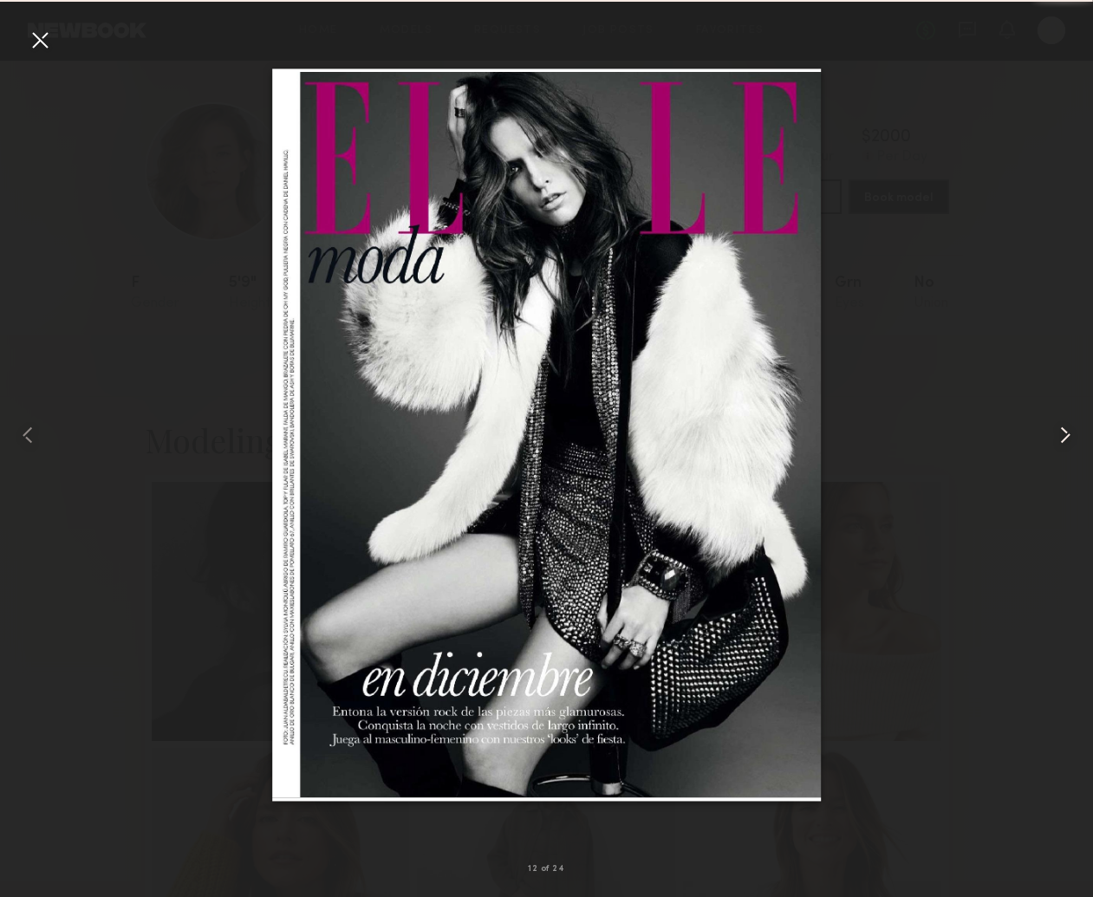
click at [1054, 450] on div at bounding box center [1071, 435] width 43 height 814
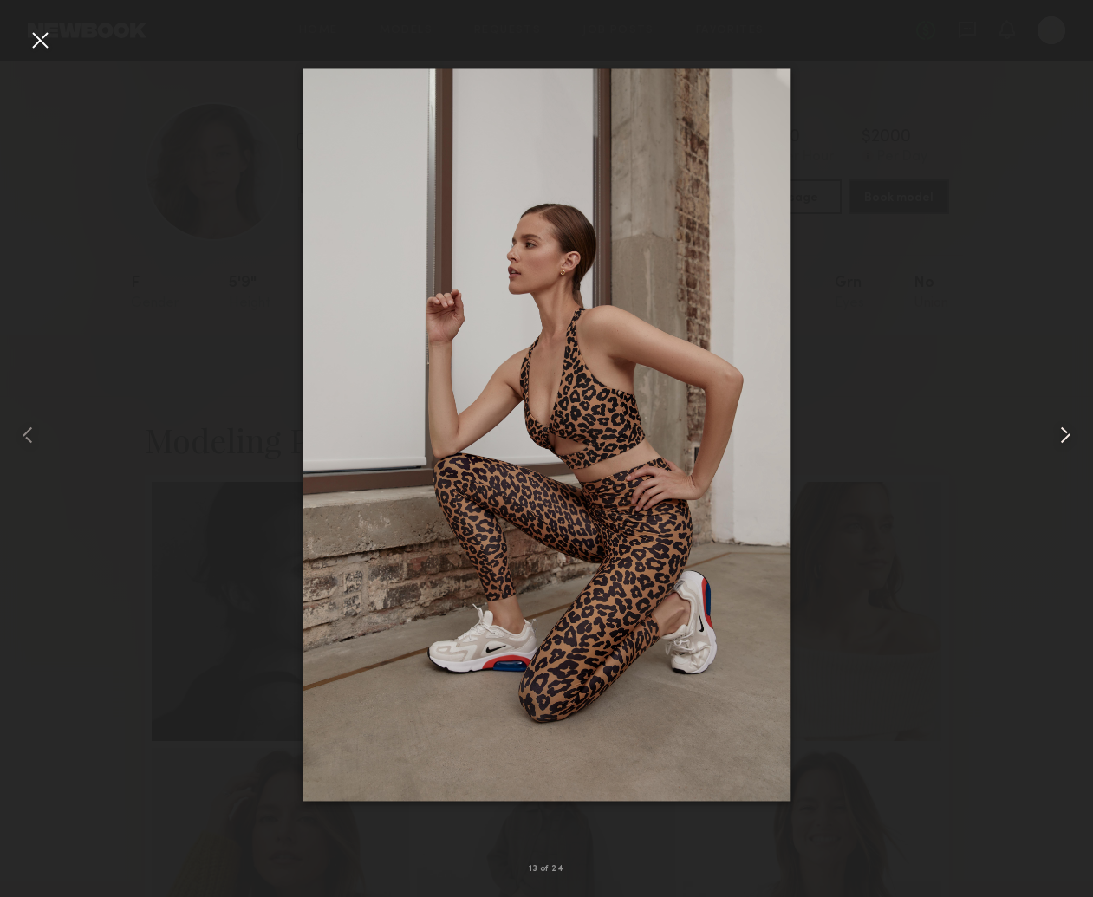
click at [1054, 450] on div at bounding box center [1071, 435] width 43 height 814
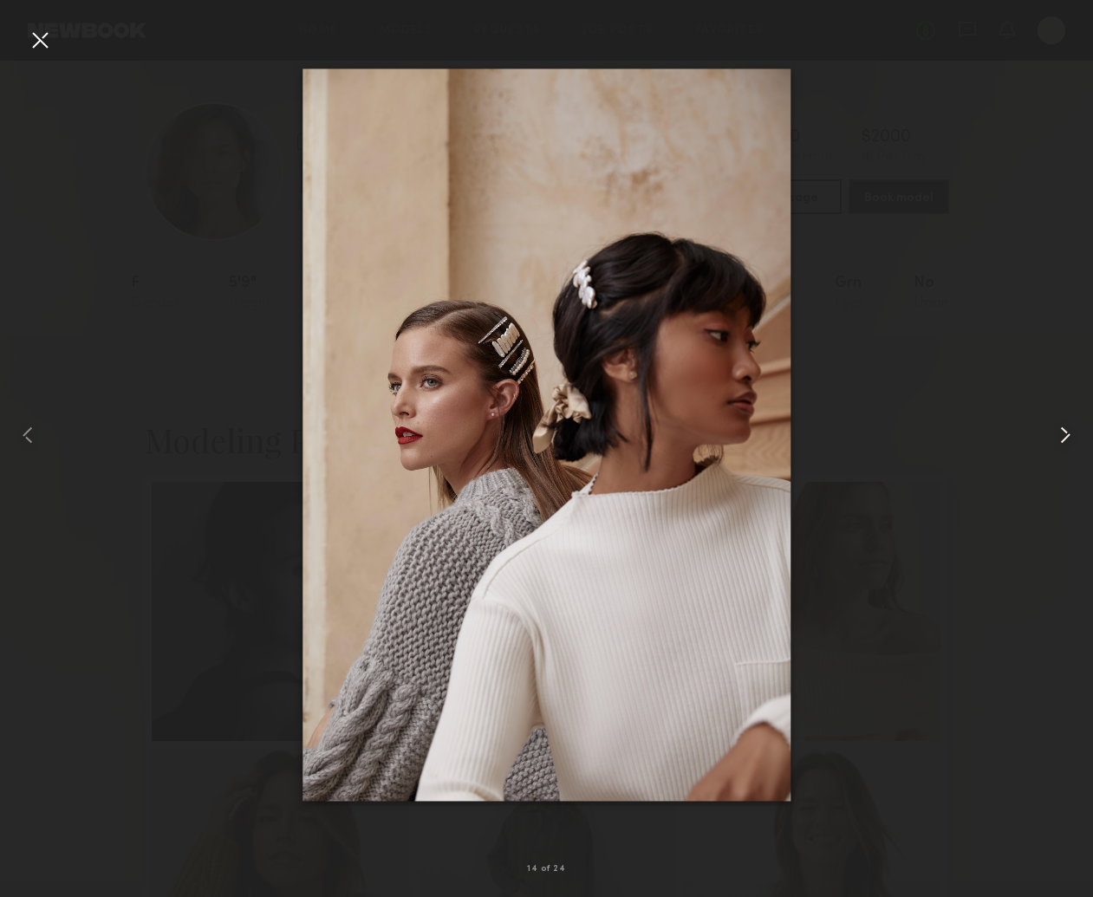
click at [1054, 450] on div at bounding box center [1071, 435] width 43 height 814
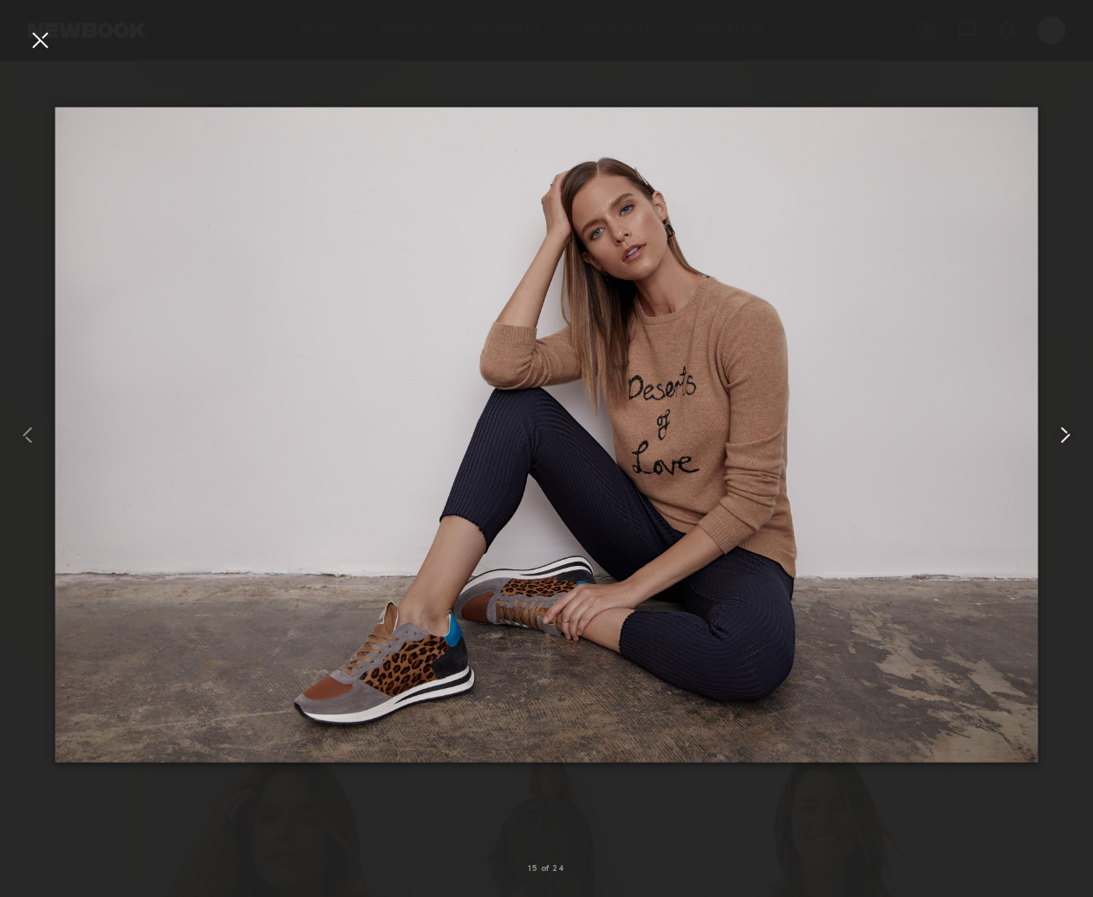
click at [1054, 450] on div at bounding box center [1071, 435] width 43 height 814
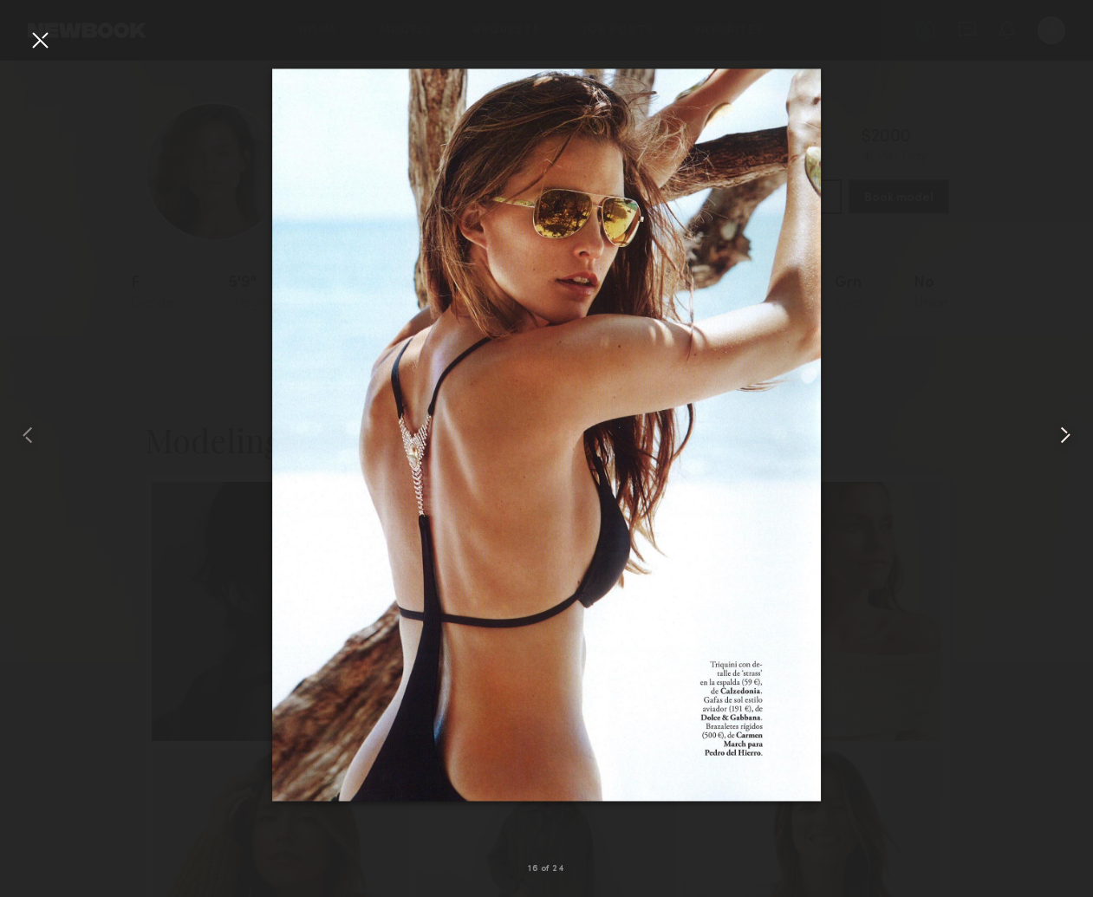
click at [1054, 450] on div at bounding box center [1071, 435] width 43 height 814
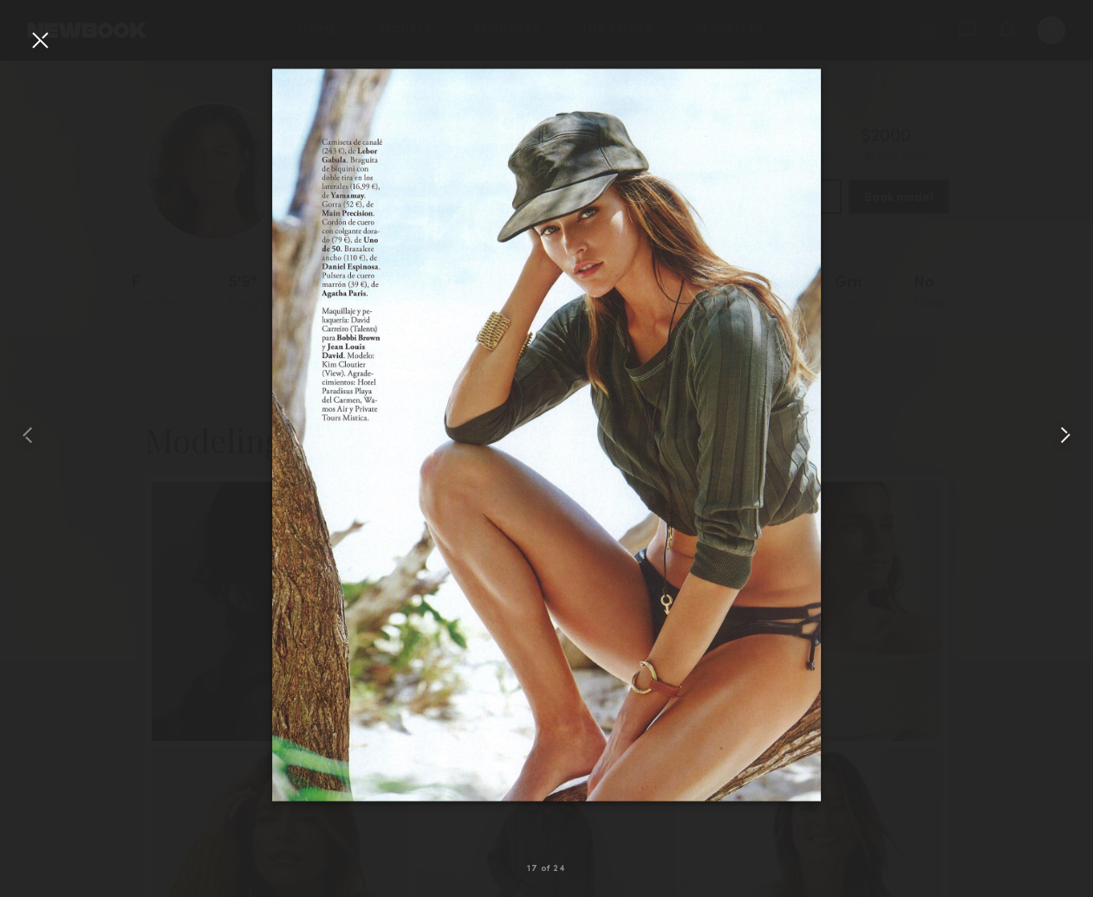
click at [1054, 450] on div at bounding box center [1071, 435] width 43 height 814
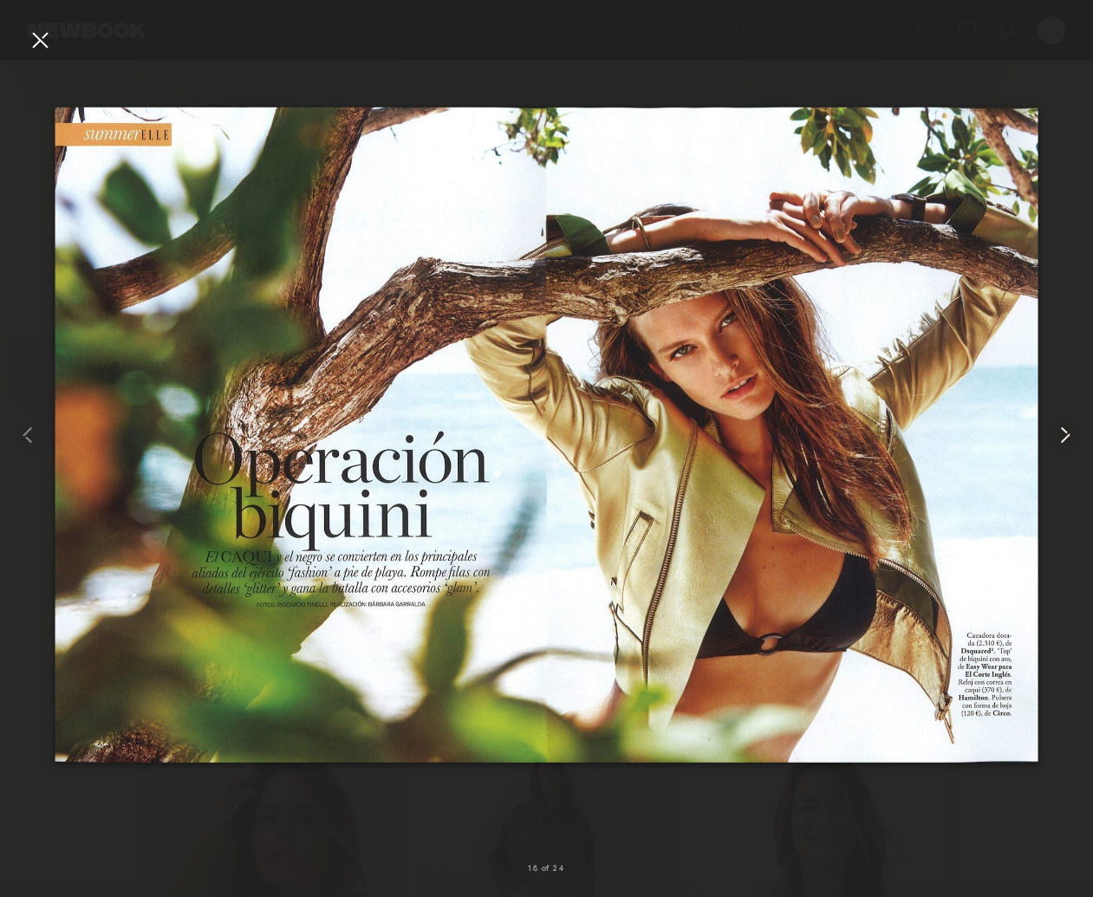
click at [1054, 450] on div at bounding box center [1071, 435] width 43 height 814
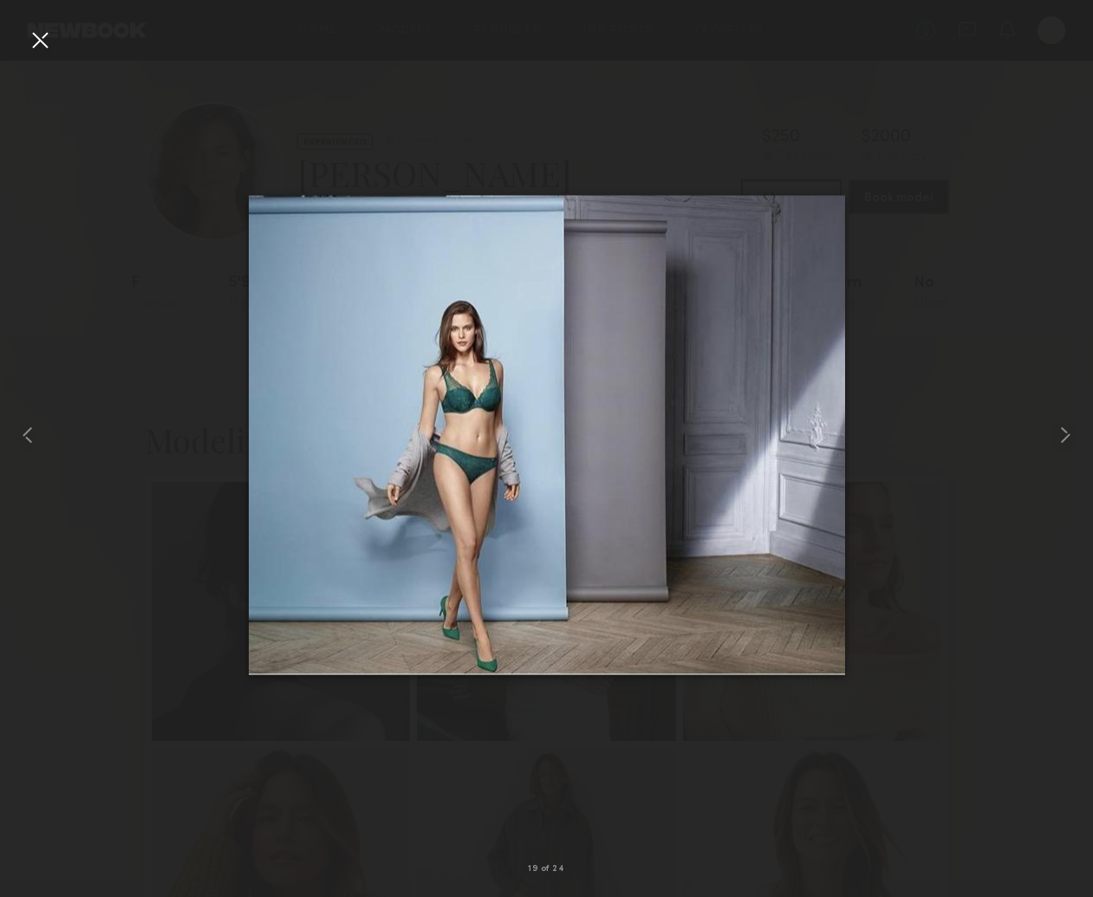
click at [30, 34] on div at bounding box center [40, 40] width 28 height 28
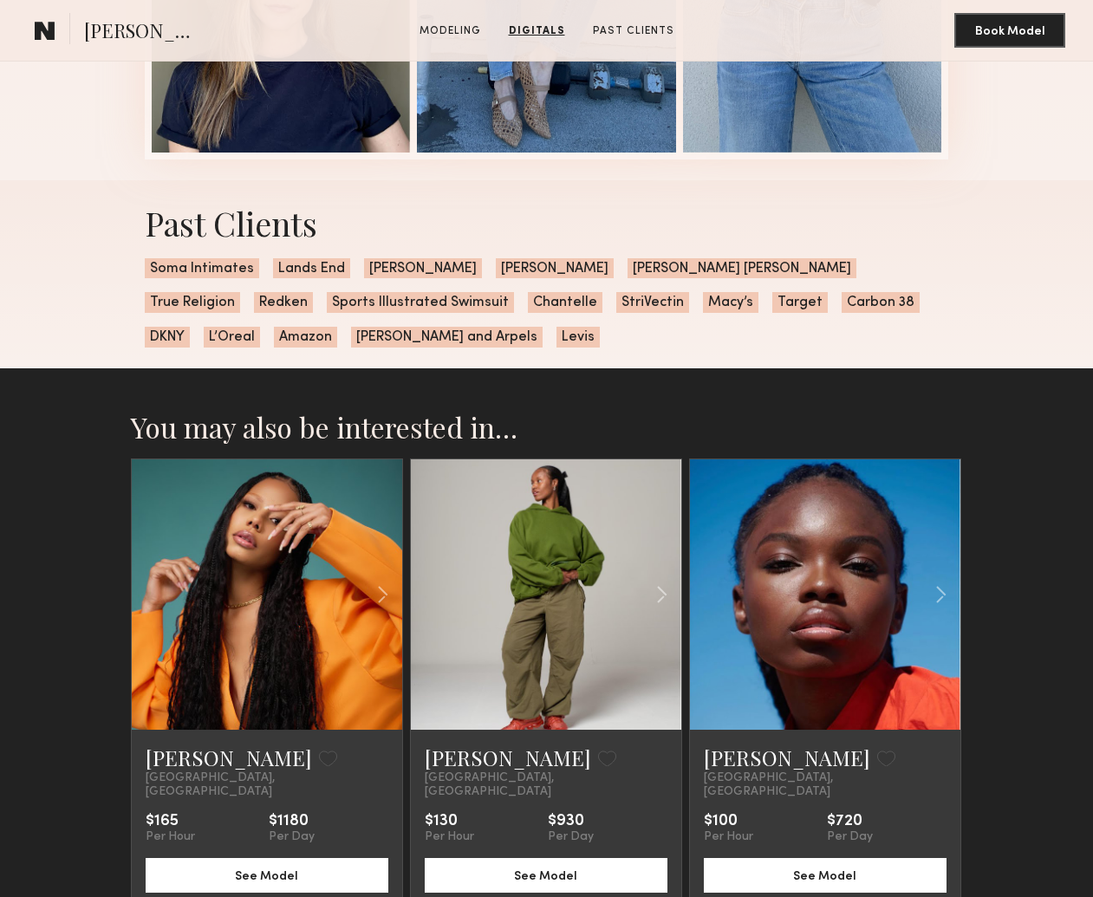
scroll to position [3104, 0]
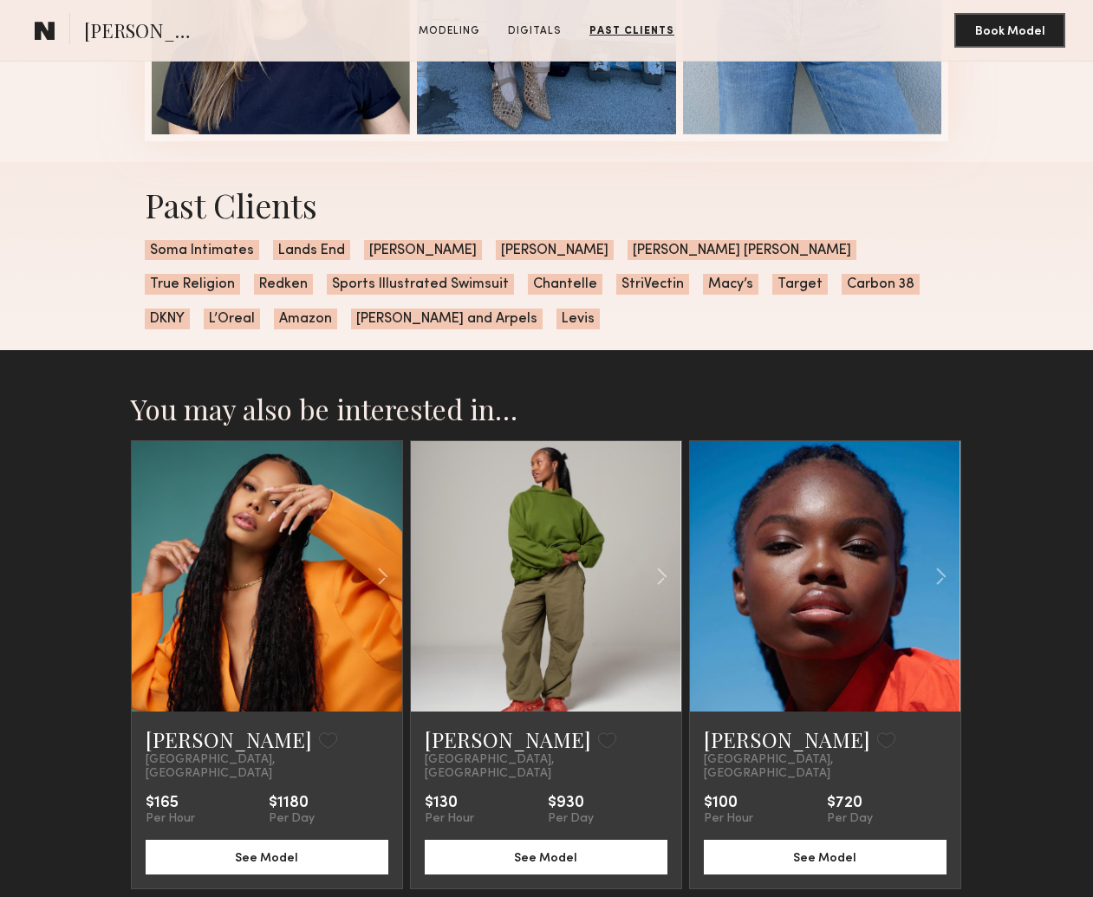
click at [251, 599] on link at bounding box center [266, 576] width 92 height 270
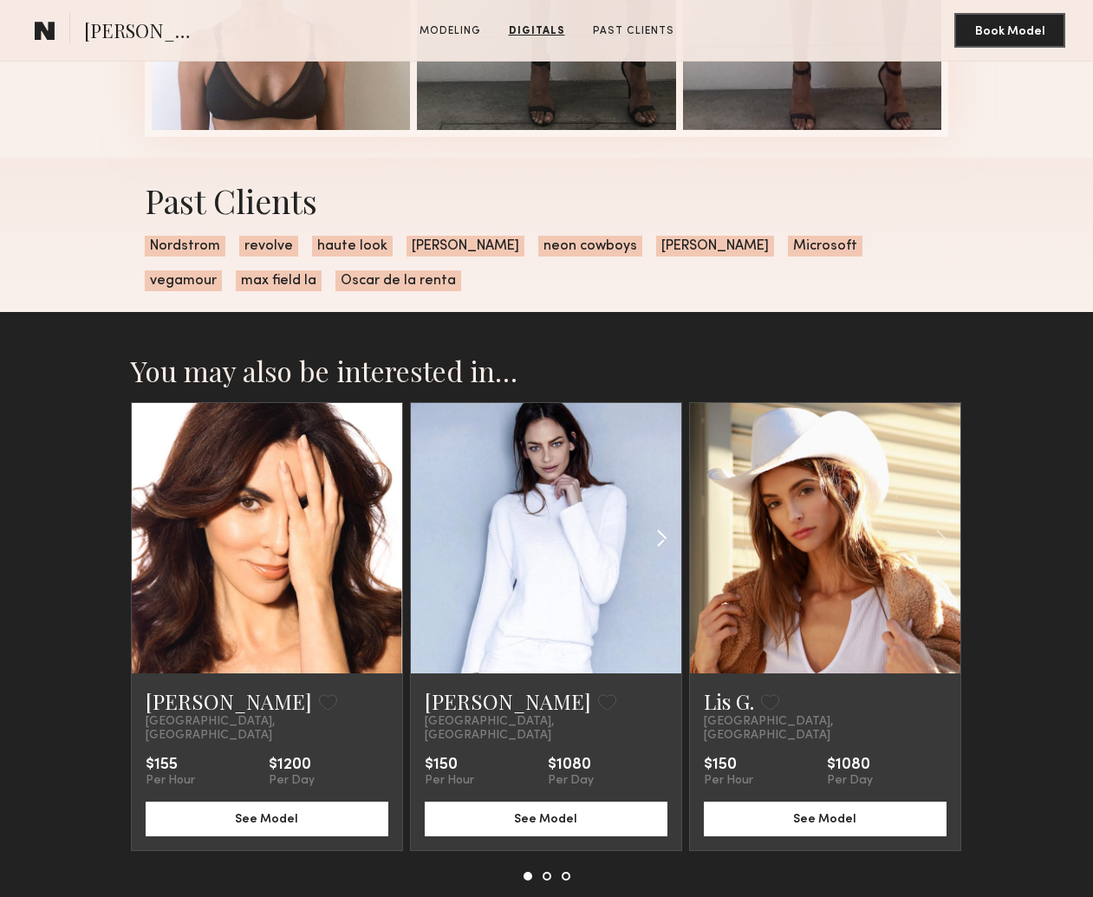
scroll to position [2096, 0]
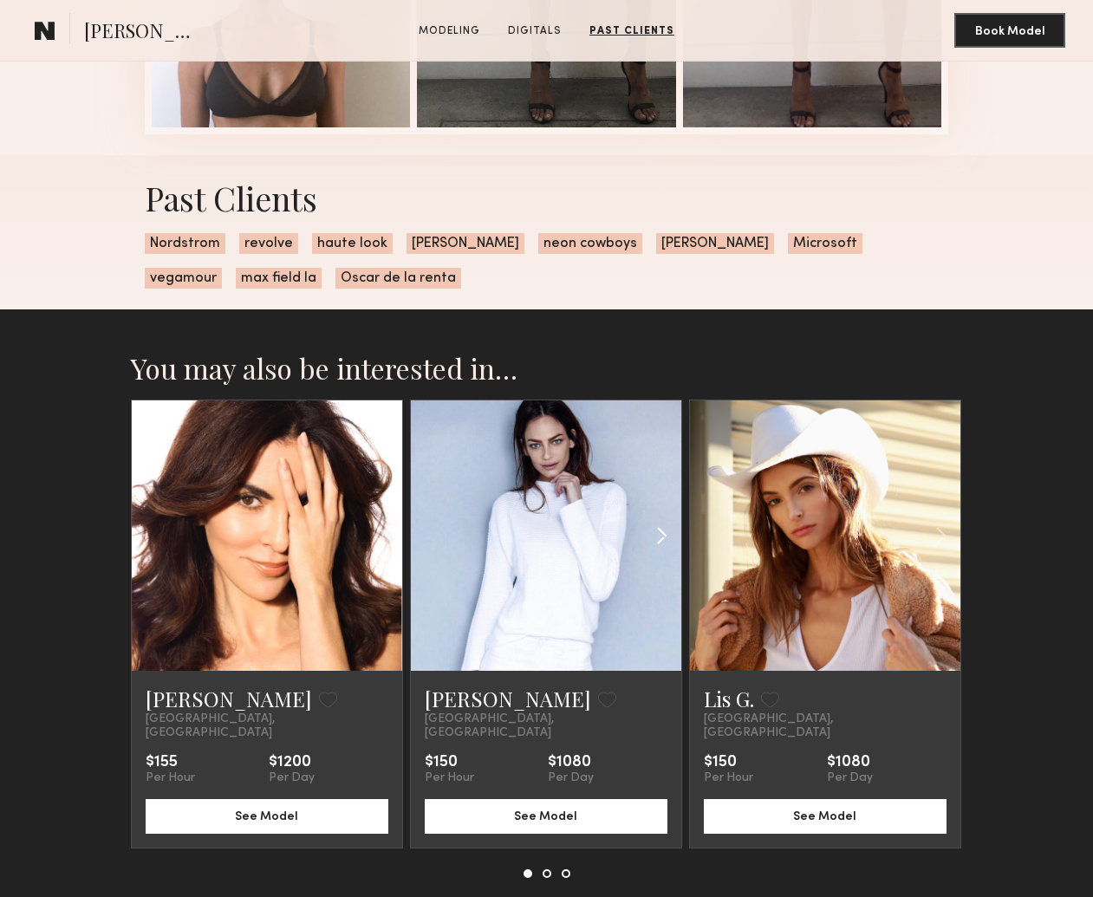
click at [649, 550] on button at bounding box center [661, 535] width 25 height 33
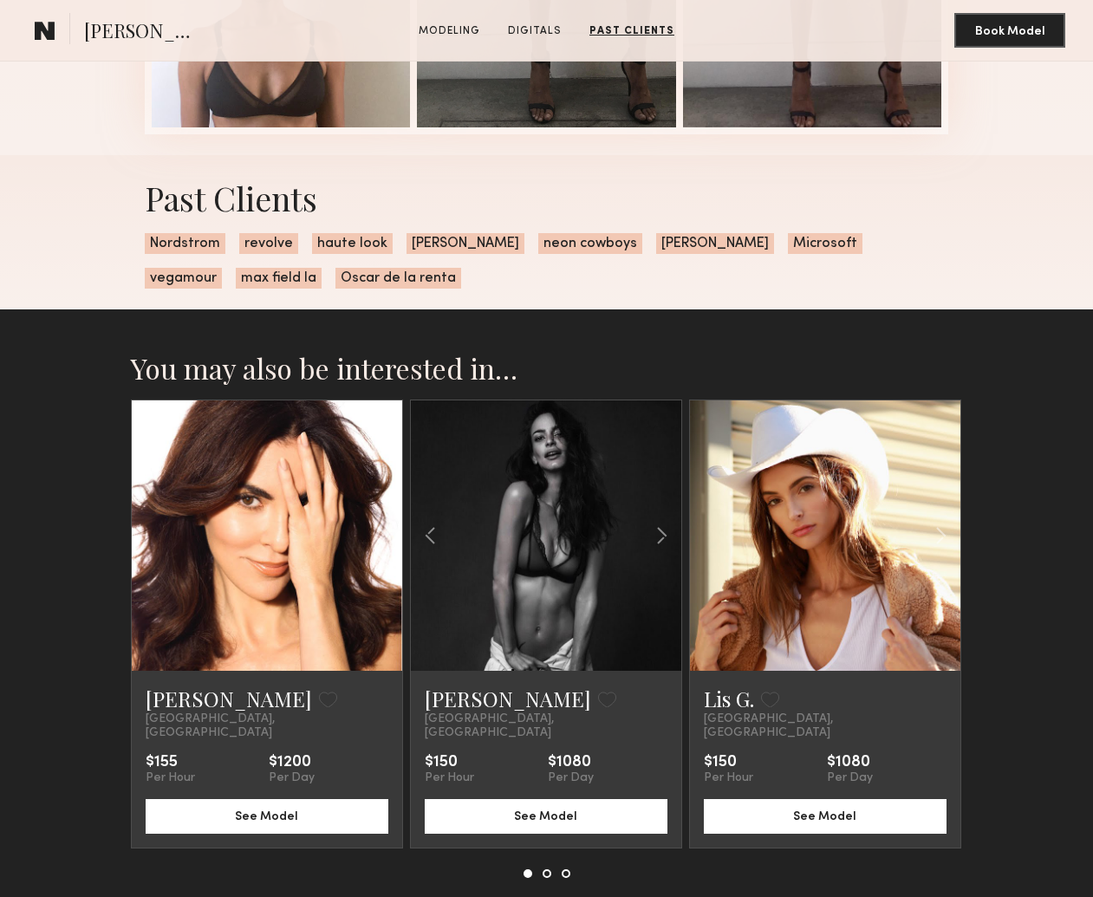
click at [549, 543] on link at bounding box center [545, 535] width 92 height 270
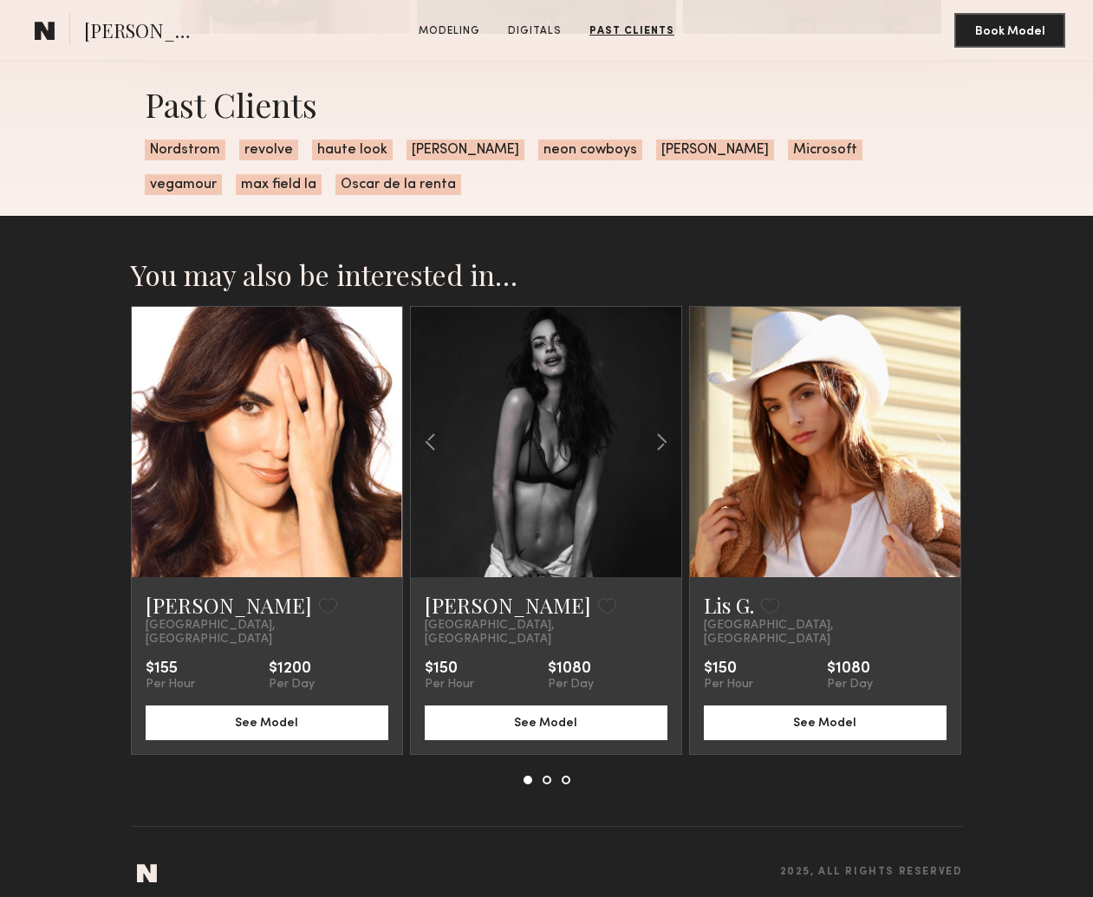
scroll to position [2189, 0]
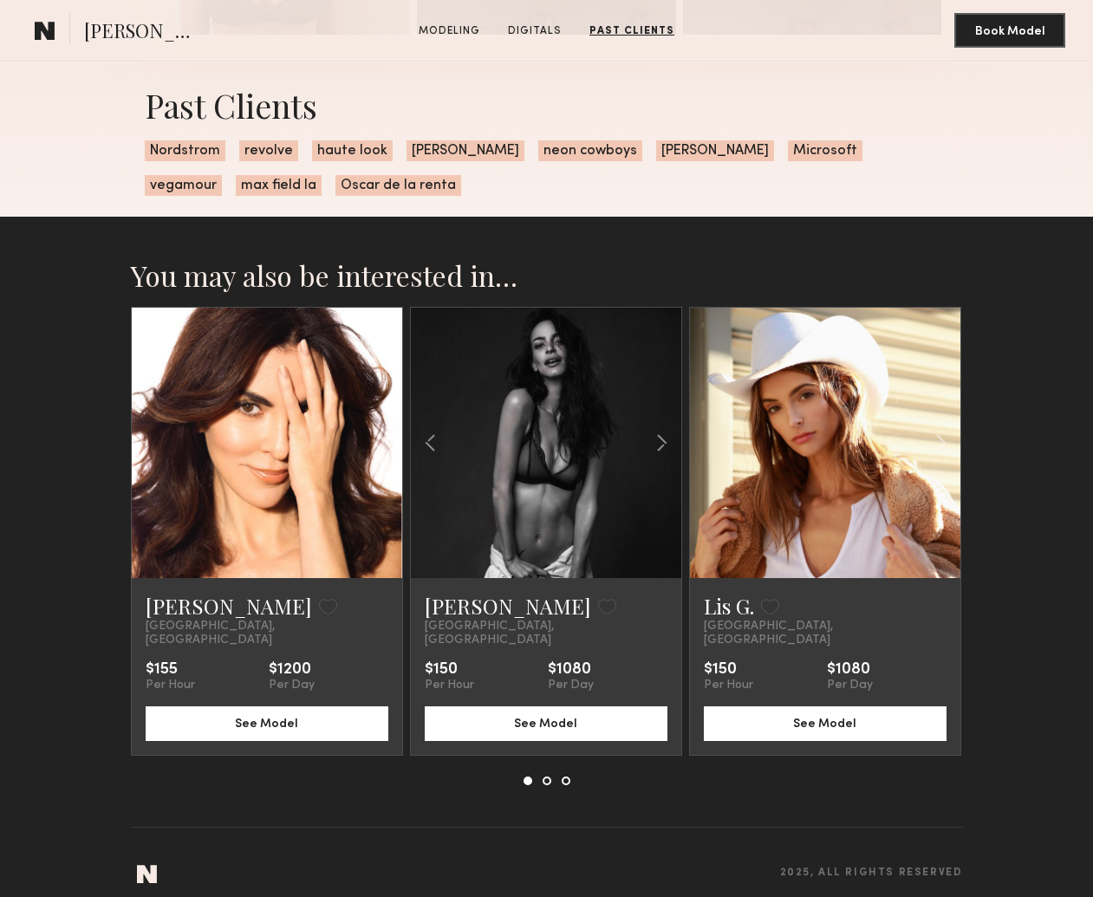
click at [550, 777] on button at bounding box center [547, 781] width 9 height 9
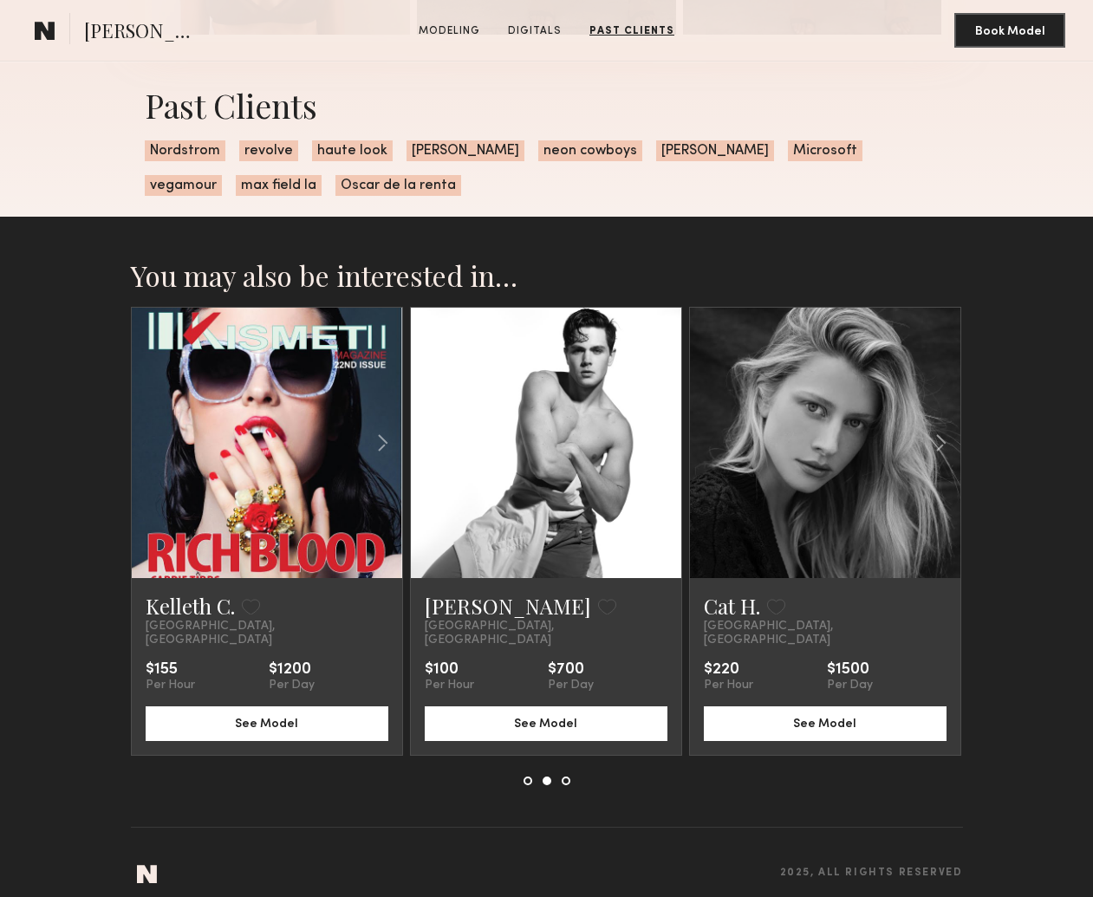
click at [570, 766] on div "Kelleth C. Favorite [GEOGRAPHIC_DATA], [GEOGRAPHIC_DATA] $155 Per Hour $1200 Pe…" at bounding box center [547, 546] width 832 height 478
click at [567, 777] on button at bounding box center [566, 781] width 9 height 9
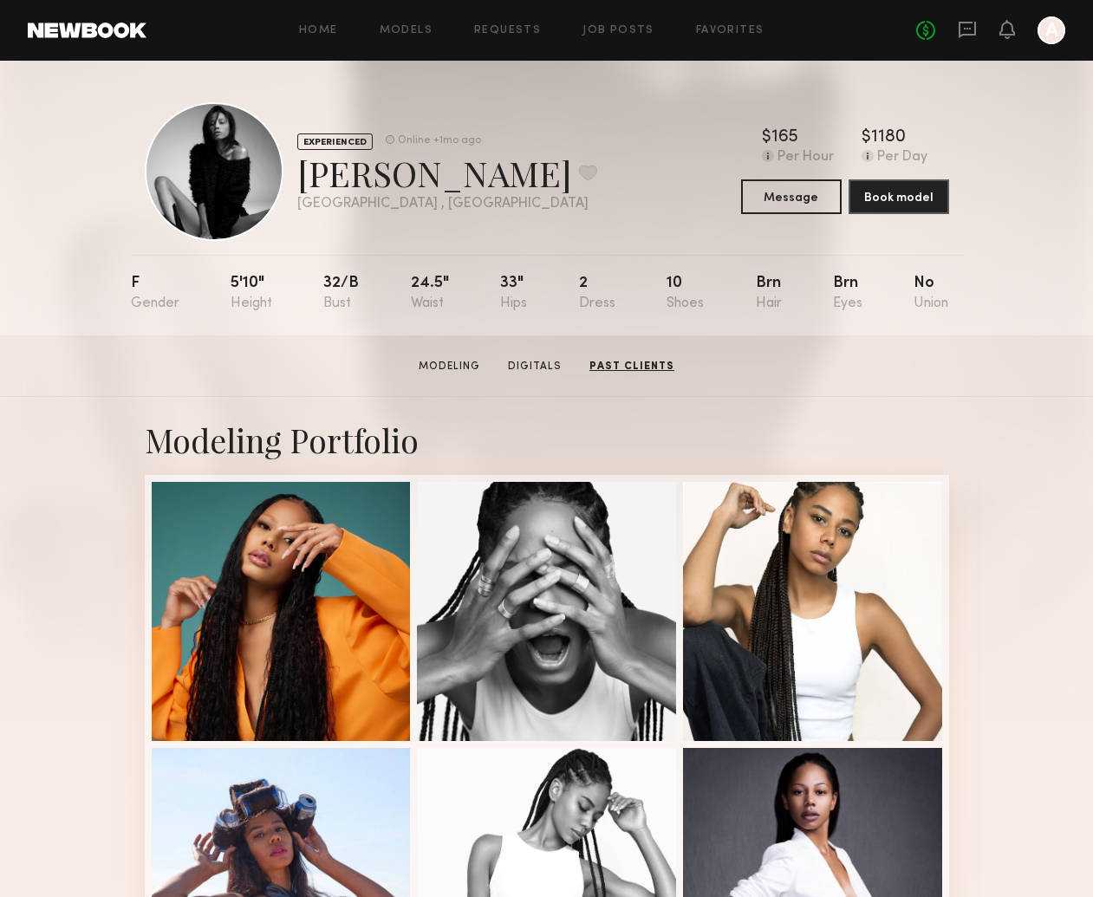
scroll to position [0, 0]
click at [421, 30] on link "Models" at bounding box center [406, 30] width 53 height 11
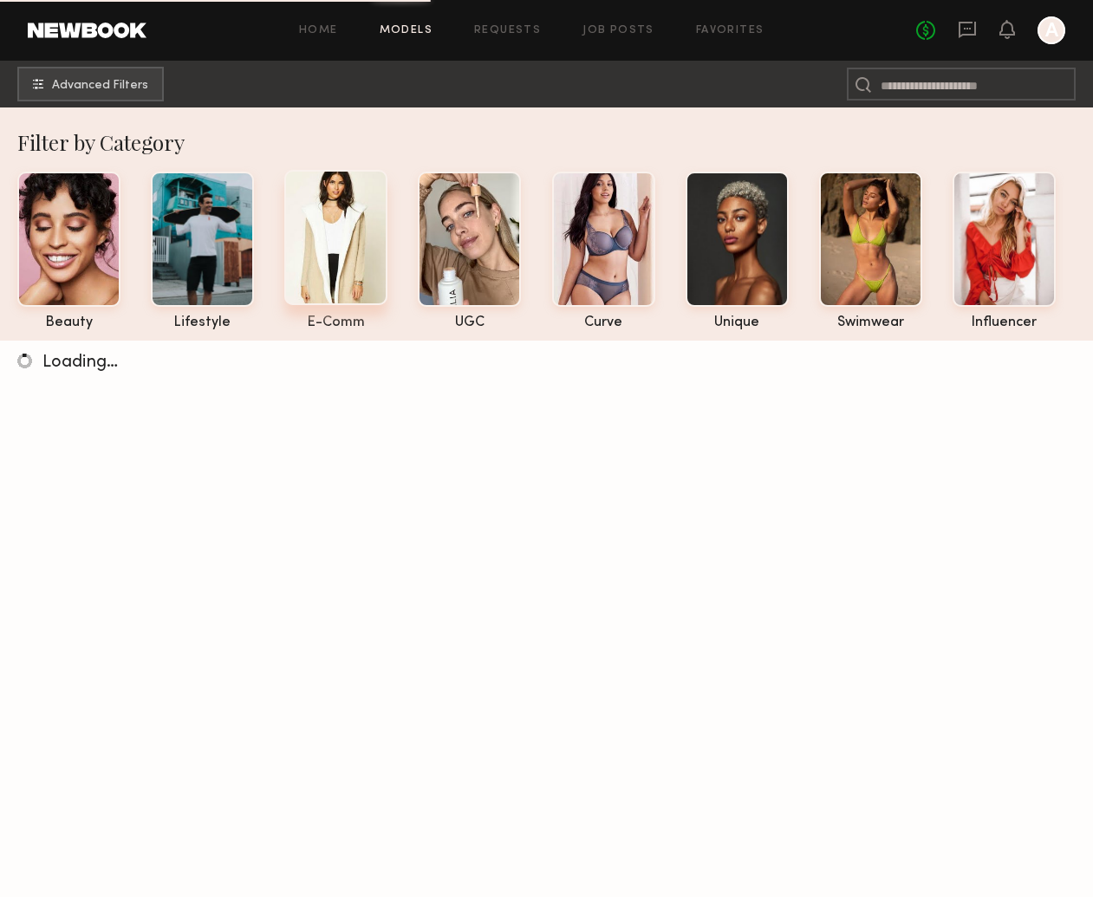
click at [290, 245] on div at bounding box center [335, 237] width 103 height 135
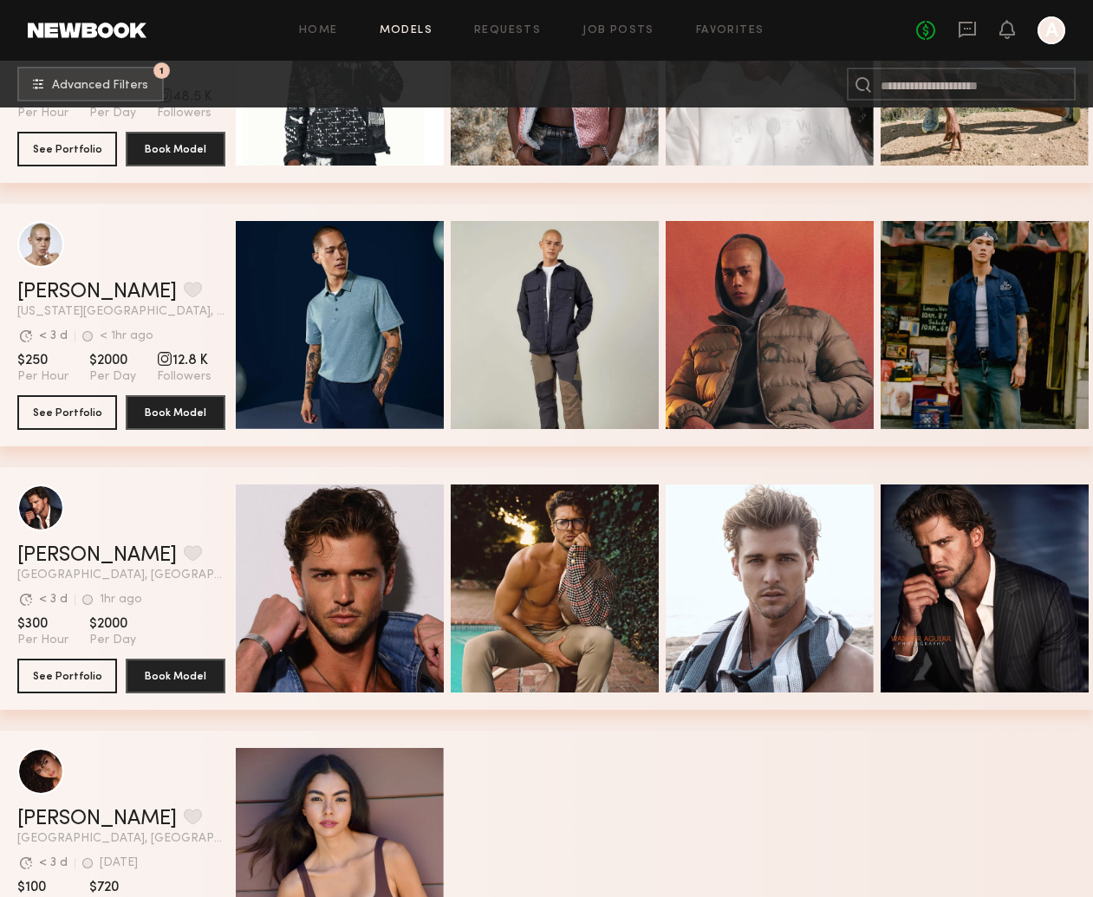
scroll to position [3392, 0]
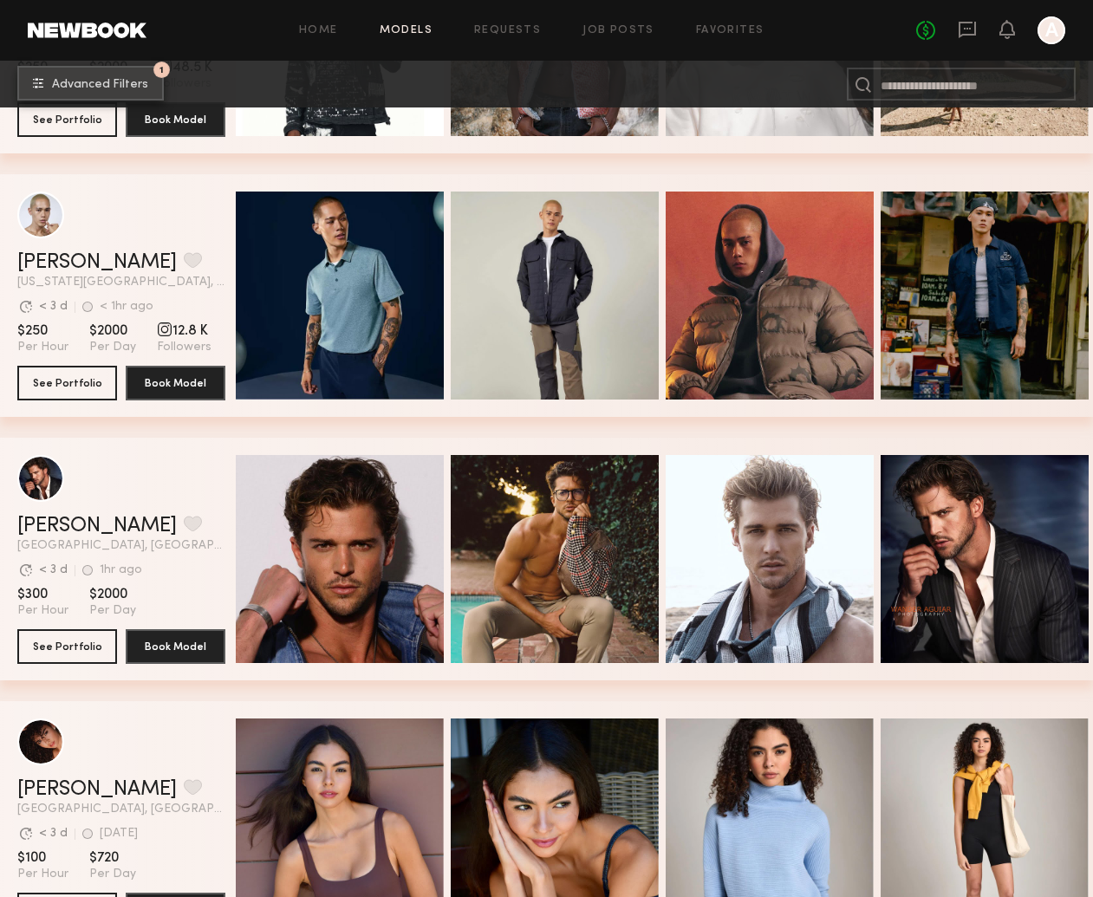
click at [94, 83] on span "Advanced Filters" at bounding box center [100, 85] width 96 height 12
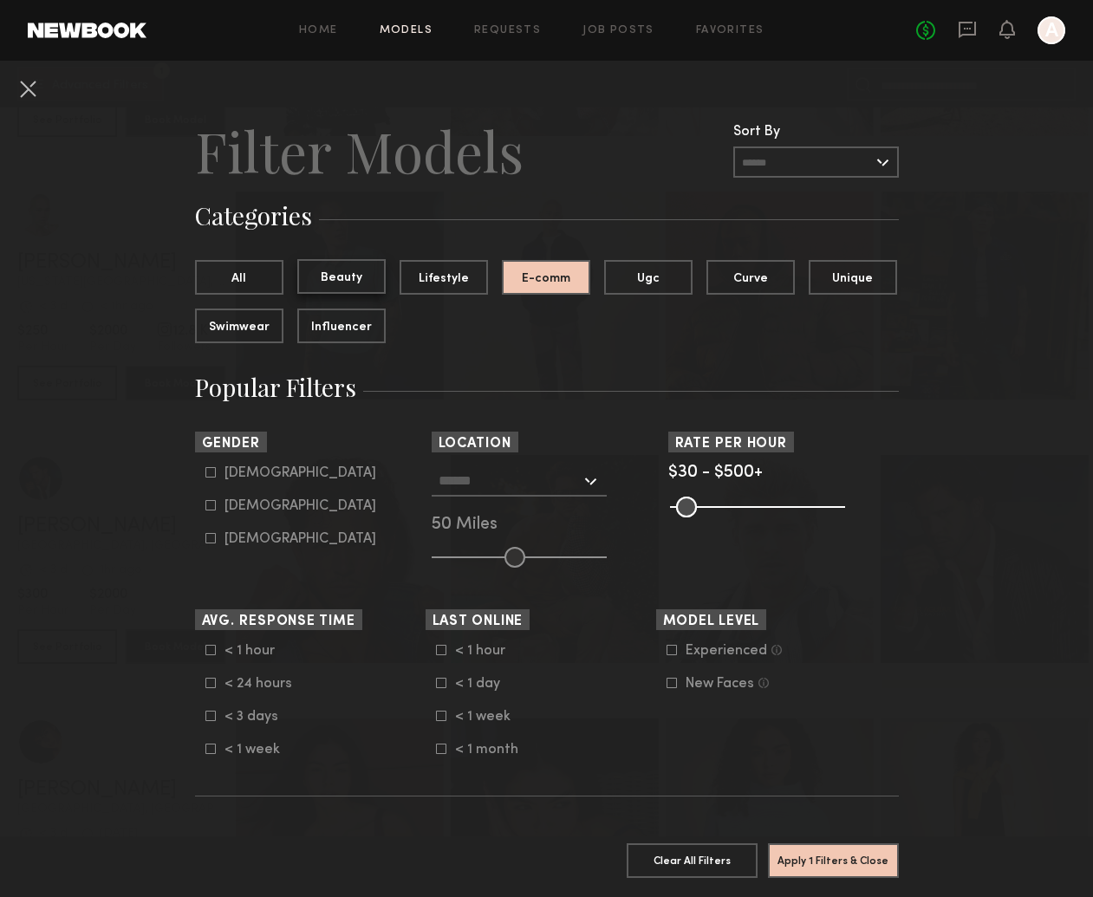
scroll to position [55, 0]
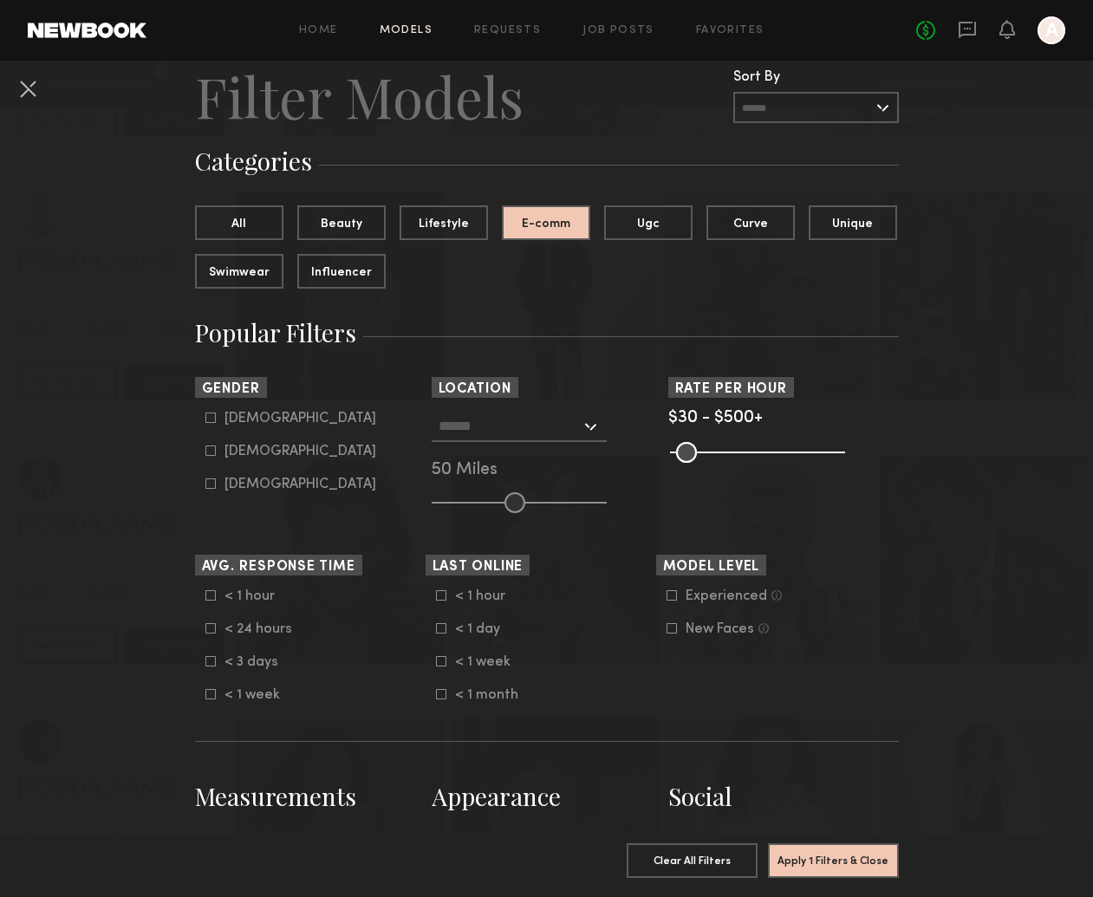
click at [257, 444] on common-framework-checkbox "Female" at bounding box center [315, 452] width 220 height 16
drag, startPoint x: 262, startPoint y: 449, endPoint x: 315, endPoint y: 446, distance: 53.8
click at [262, 449] on div "Female" at bounding box center [300, 450] width 152 height 10
type input "**"
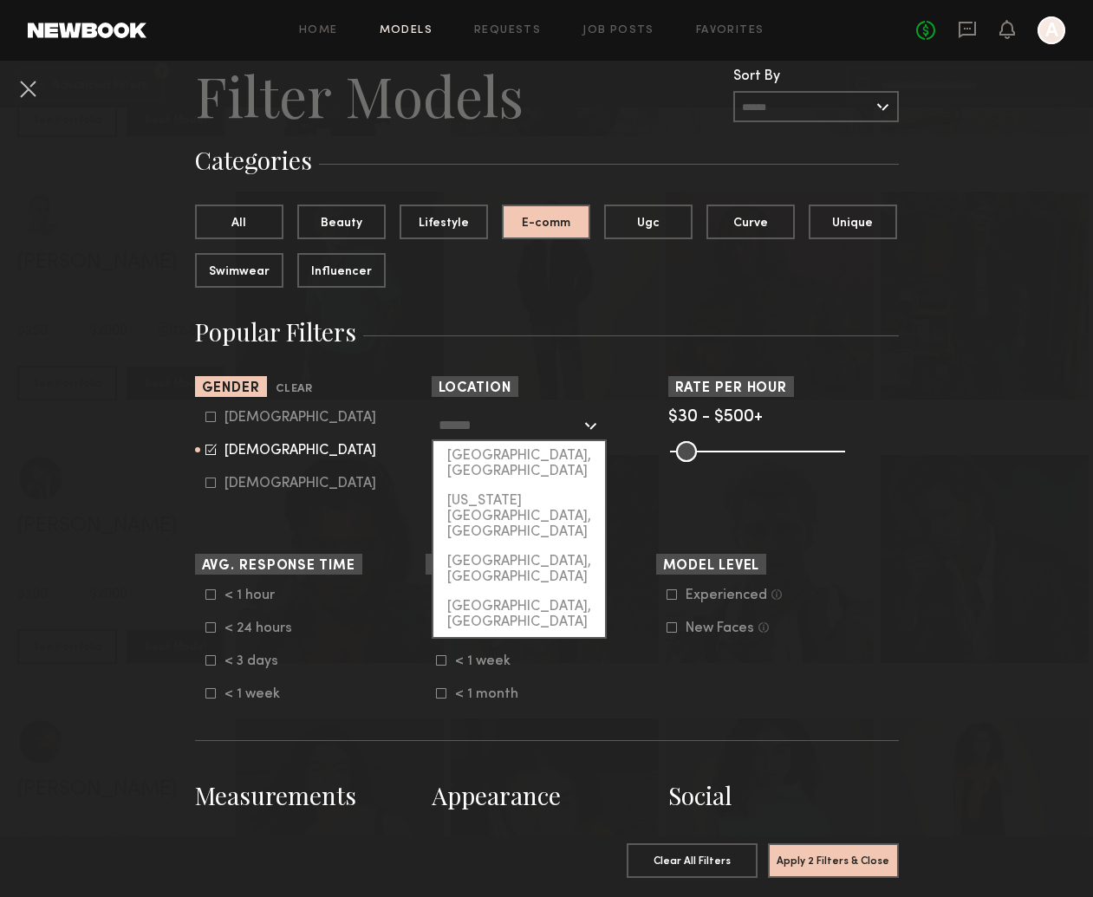
drag, startPoint x: 492, startPoint y: 425, endPoint x: 492, endPoint y: 437, distance: 12.1
click at [492, 426] on input "text" at bounding box center [510, 424] width 142 height 29
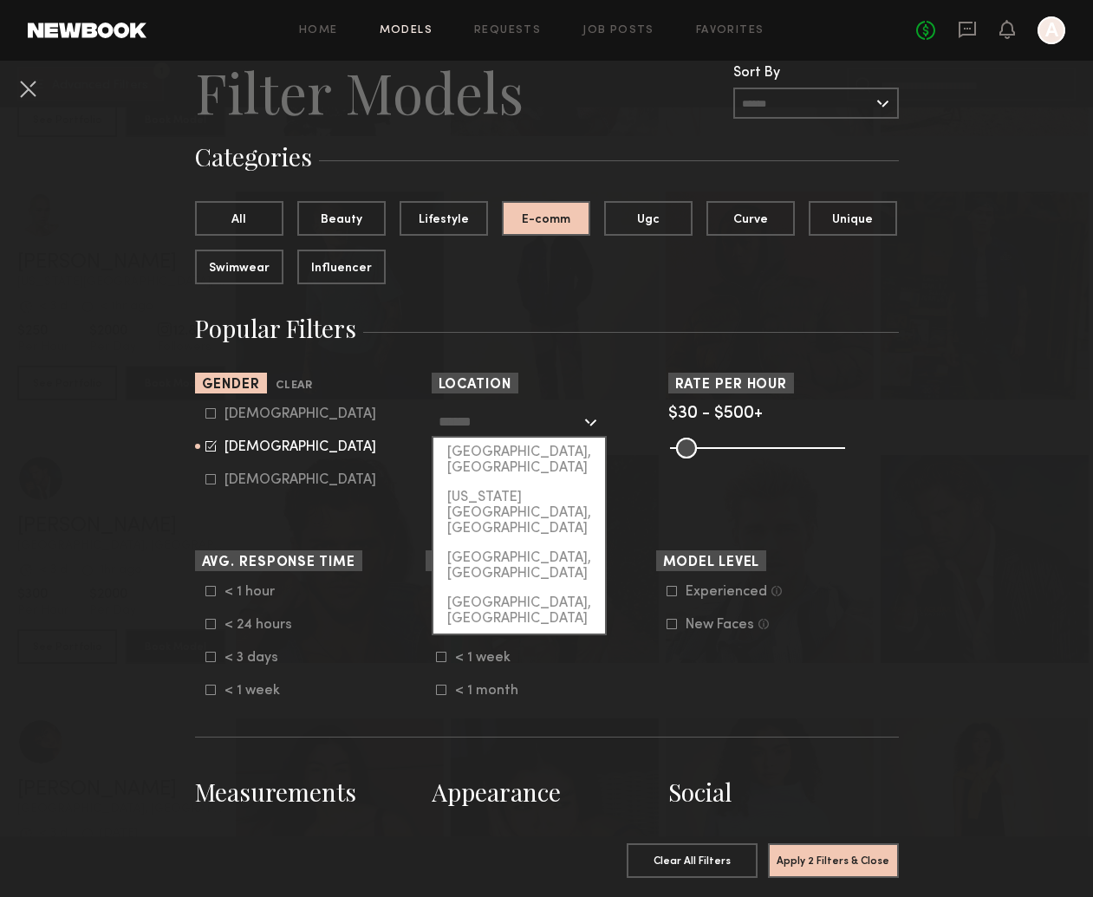
drag, startPoint x: 488, startPoint y: 457, endPoint x: 686, endPoint y: 515, distance: 206.0
click at [488, 457] on div "[GEOGRAPHIC_DATA], [GEOGRAPHIC_DATA]" at bounding box center [519, 460] width 172 height 45
type input "**********"
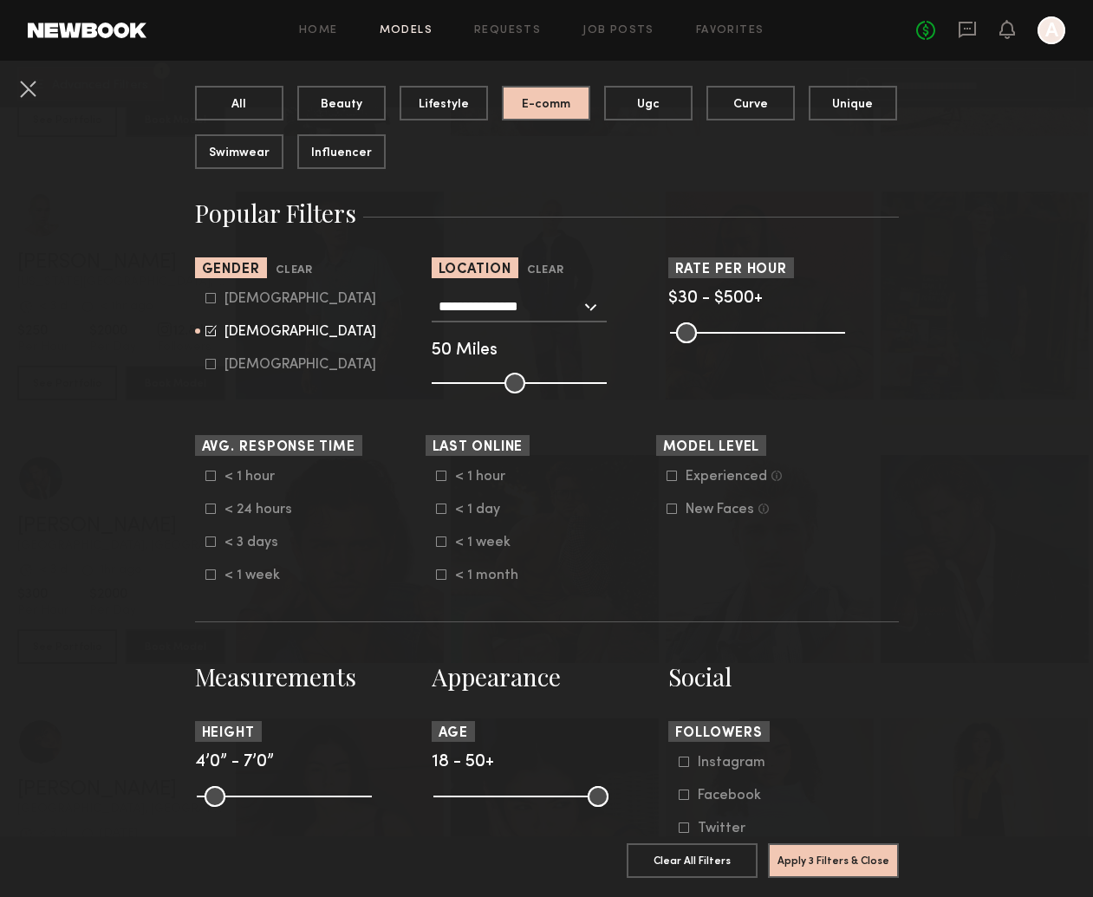
scroll to position [264, 0]
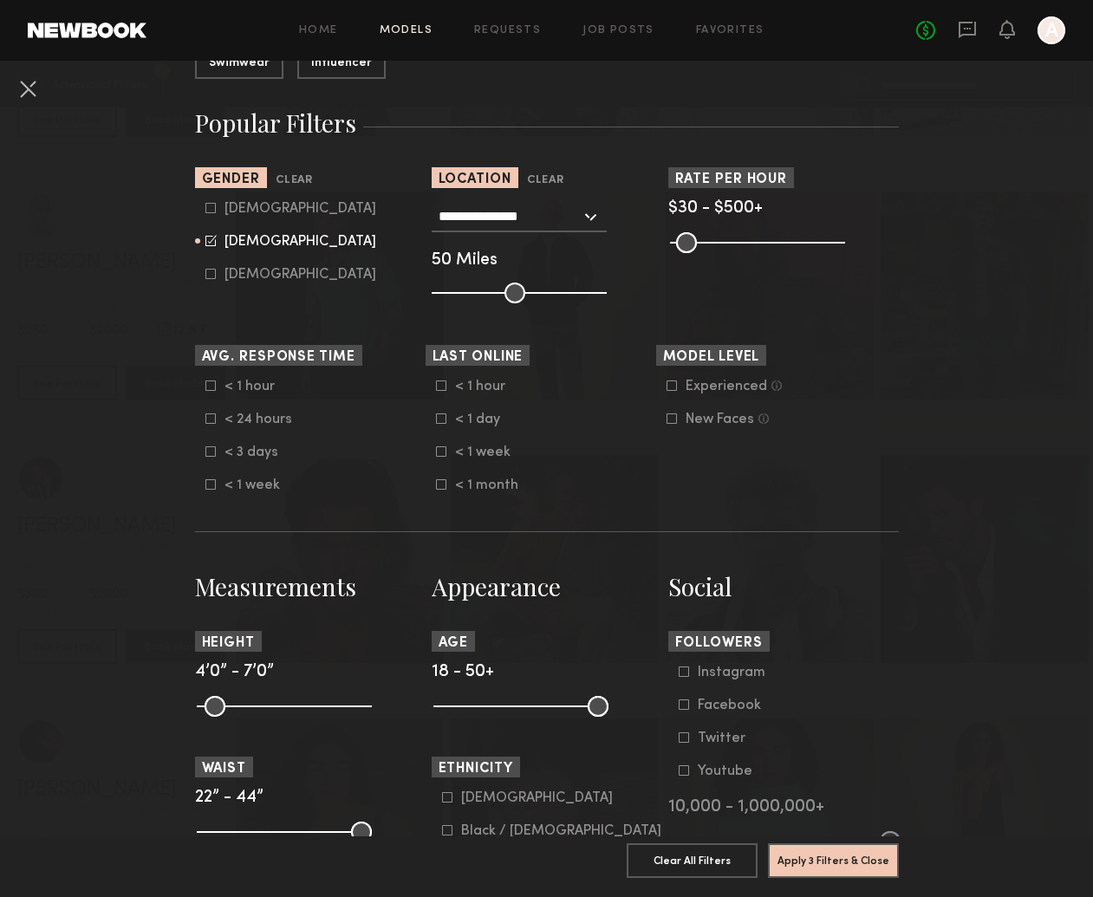
click at [527, 701] on common-range-minmax at bounding box center [519, 704] width 175 height 21
click at [532, 709] on common-range-minmax at bounding box center [519, 704] width 175 height 21
drag, startPoint x: 434, startPoint y: 706, endPoint x: 456, endPoint y: 712, distance: 22.5
click at [456, 712] on input "range" at bounding box center [520, 706] width 175 height 21
drag, startPoint x: 456, startPoint y: 712, endPoint x: 474, endPoint y: 712, distance: 18.2
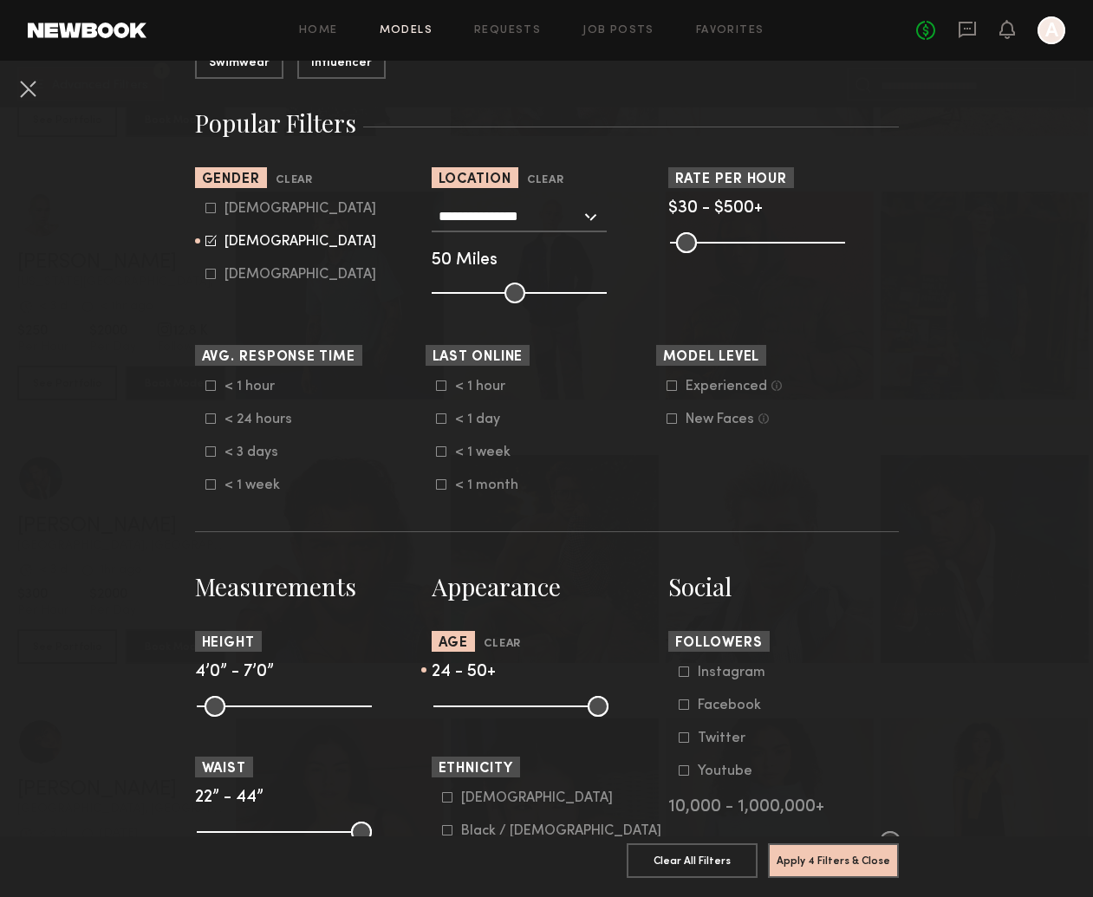
type input "**"
click at [474, 712] on input "range" at bounding box center [520, 706] width 175 height 21
drag, startPoint x: 593, startPoint y: 710, endPoint x: 541, endPoint y: 718, distance: 52.6
type input "**"
click at [541, 715] on common-range-minmax at bounding box center [519, 704] width 175 height 21
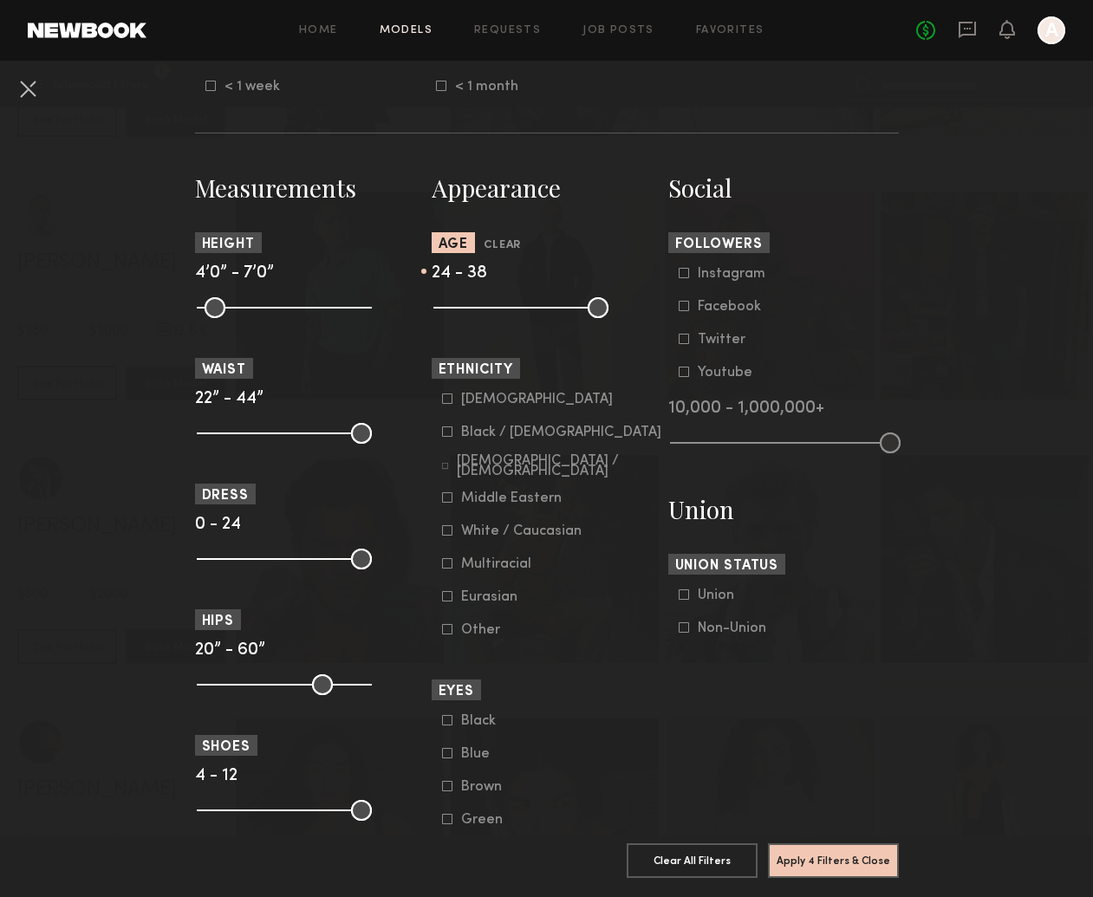
scroll to position [692, 0]
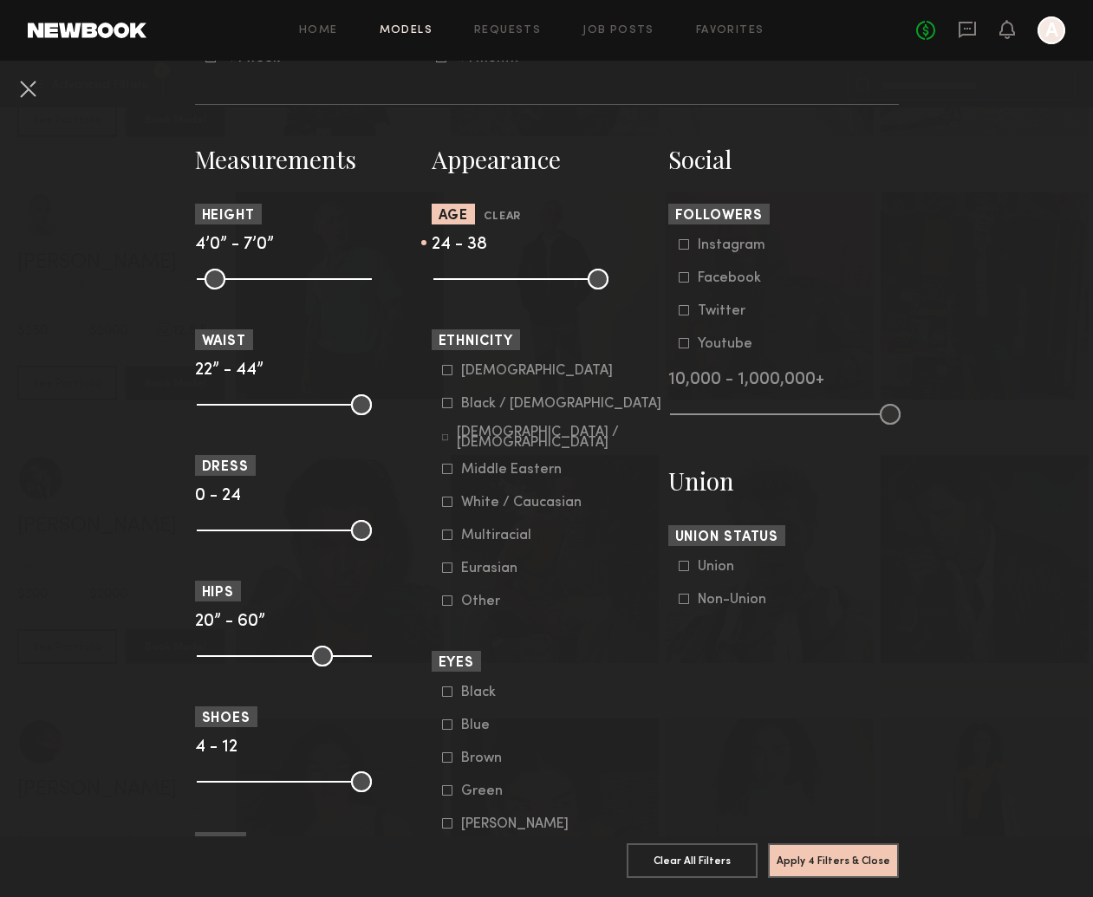
click at [281, 517] on nb-browse-filter "Dress 0 - 24" at bounding box center [310, 497] width 231 height 84
click at [282, 529] on common-range-minmax at bounding box center [282, 528] width 175 height 21
drag, startPoint x: 251, startPoint y: 400, endPoint x: 260, endPoint y: 400, distance: 8.7
click at [251, 400] on common-range-minmax at bounding box center [282, 403] width 175 height 21
drag, startPoint x: 361, startPoint y: 538, endPoint x: 247, endPoint y: 548, distance: 113.9
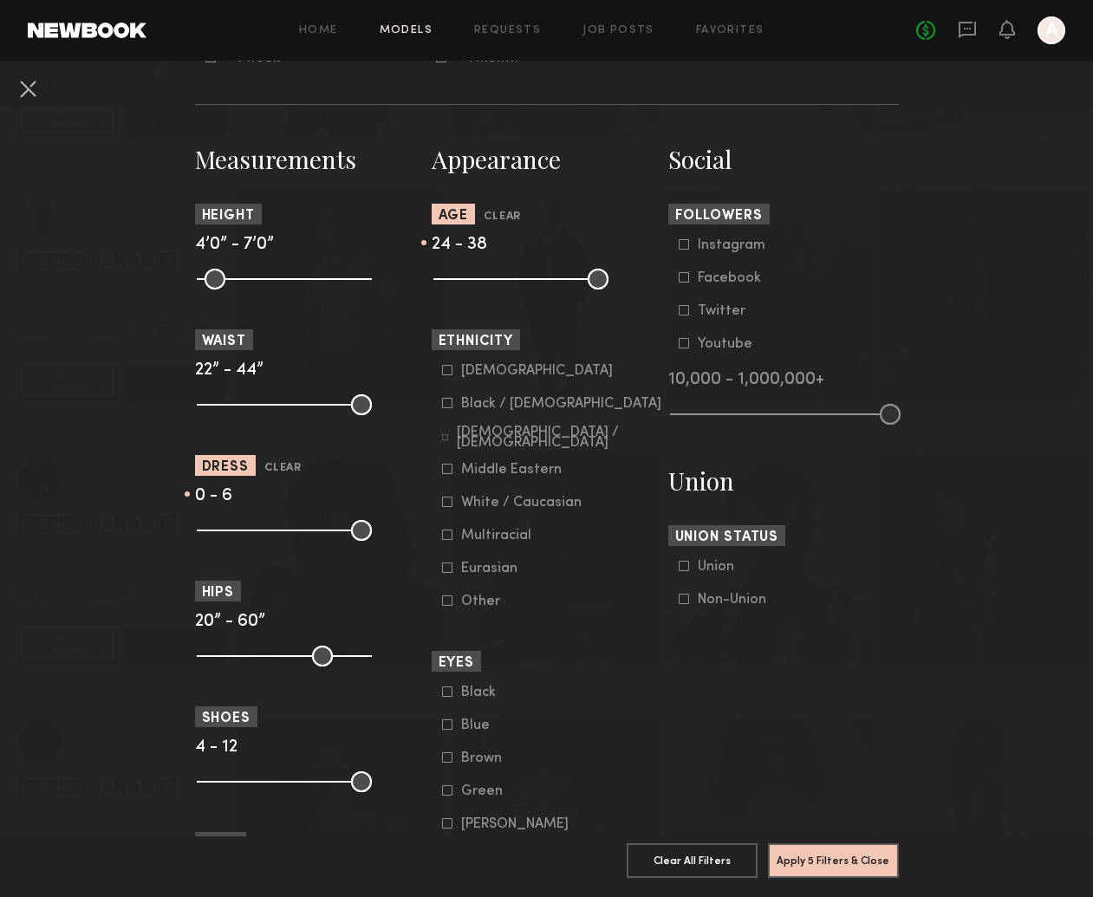
type input "*"
click at [247, 548] on section "Measurements Height 4’0” - 7’0” Waist 22” - 44” Dress Clear 0 - 6 Hips 20” - 60…" at bounding box center [310, 648] width 231 height 1011
click at [826, 861] on button "Apply 5 Filters & Close" at bounding box center [833, 859] width 131 height 35
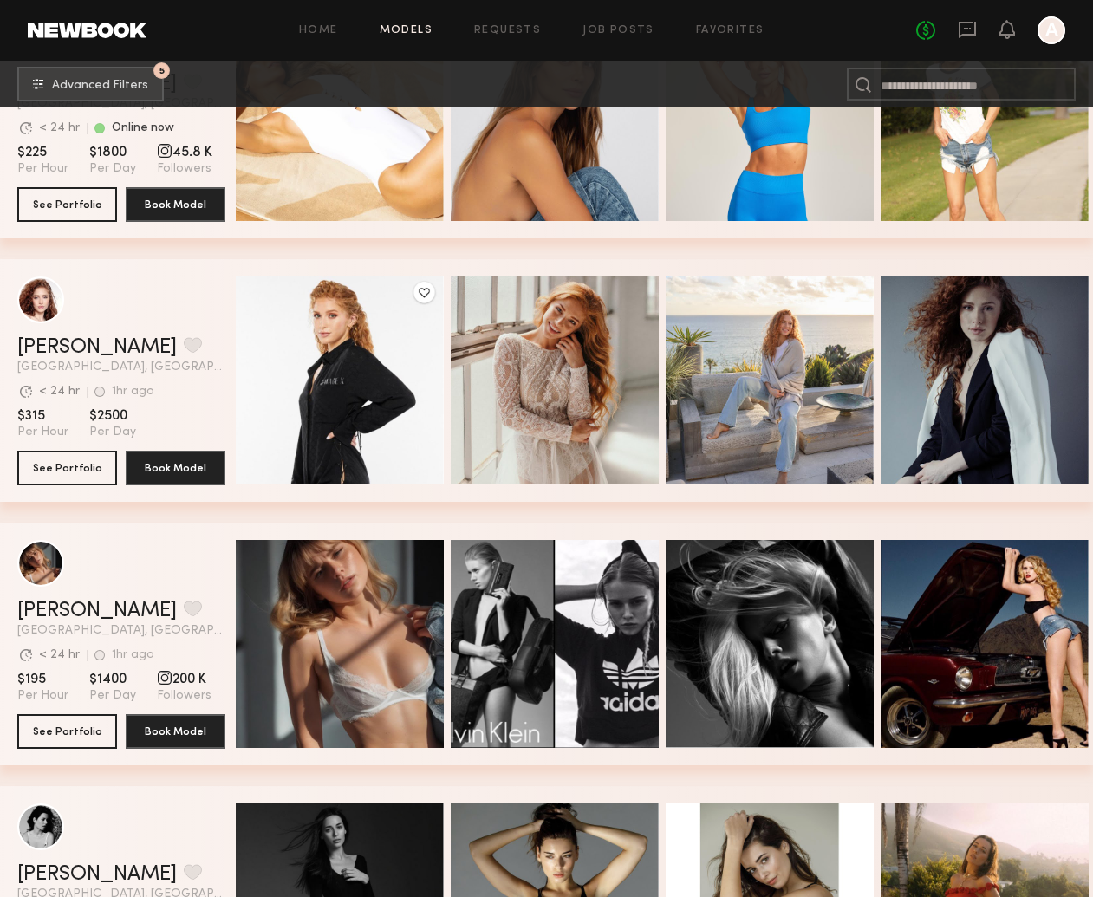
scroll to position [18896, 0]
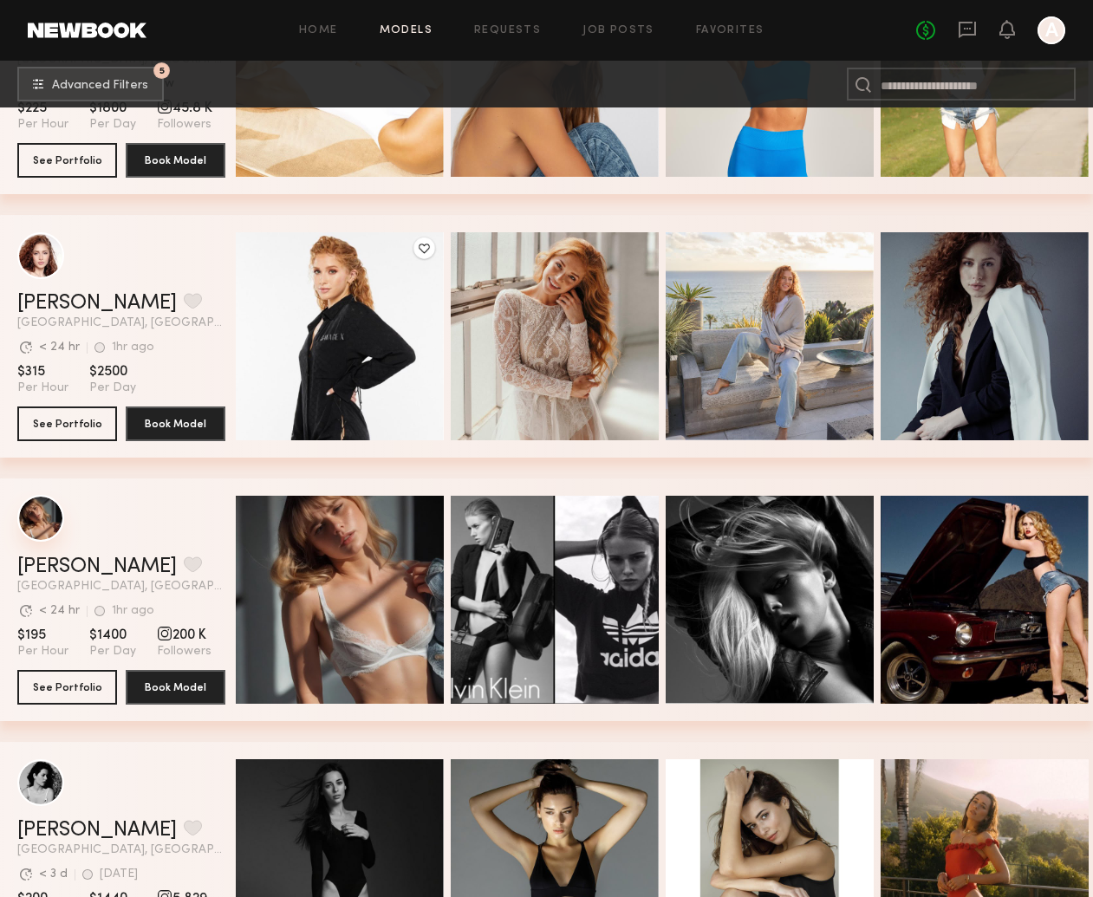
click at [55, 525] on div "grid" at bounding box center [40, 518] width 47 height 47
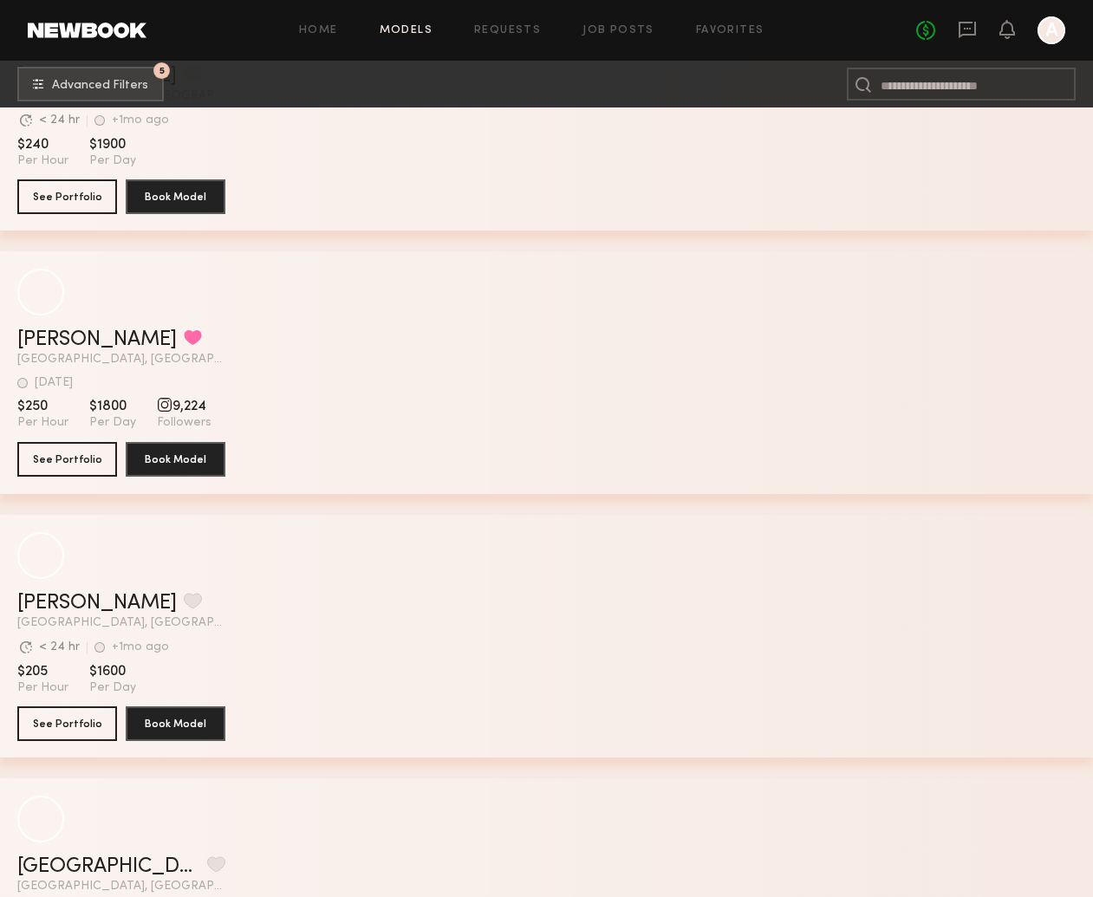
scroll to position [42486, 0]
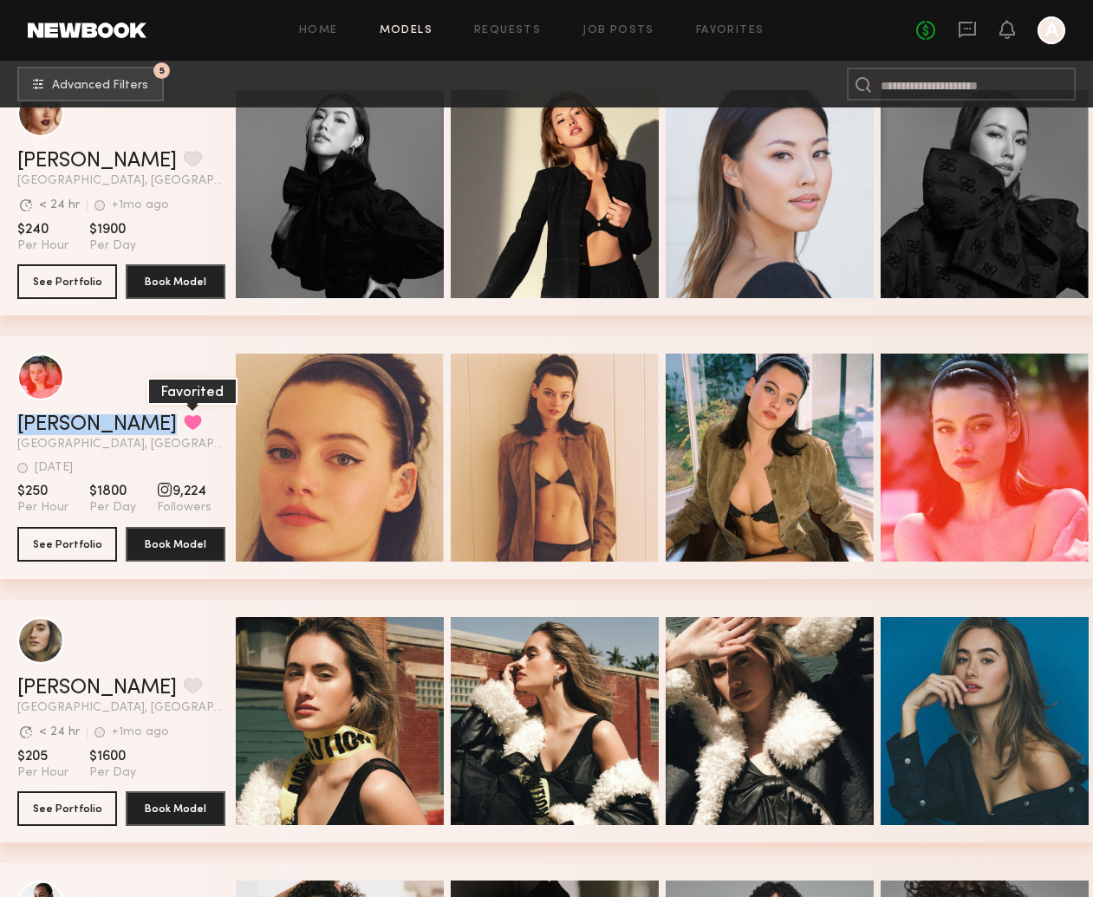
drag, startPoint x: 15, startPoint y: 422, endPoint x: 128, endPoint y: 427, distance: 113.7
click at [128, 427] on div "Matilda P. Favorited Los Angeles, CA 1d ago Last Online View Portfolio 1d ago L…" at bounding box center [546, 457] width 1093 height 243
copy div "Matilda P. Favorited"
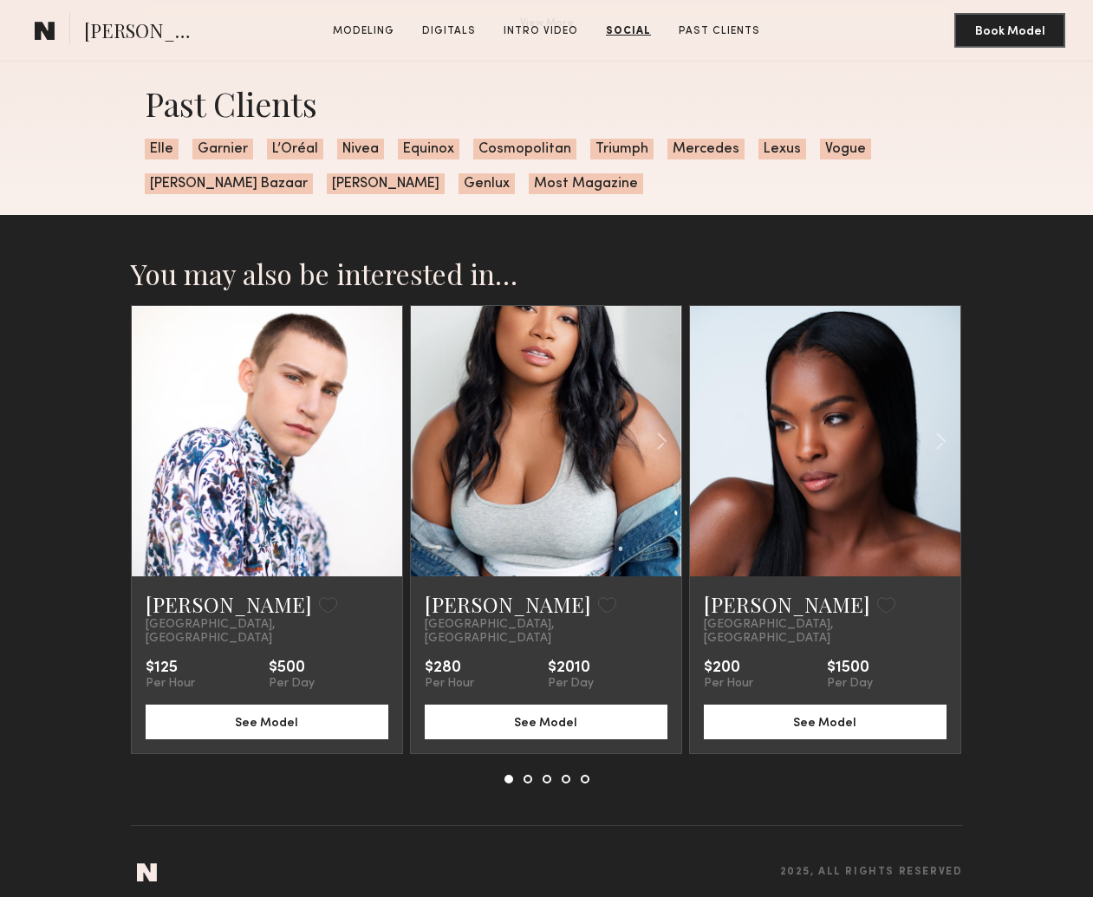
scroll to position [3447, 0]
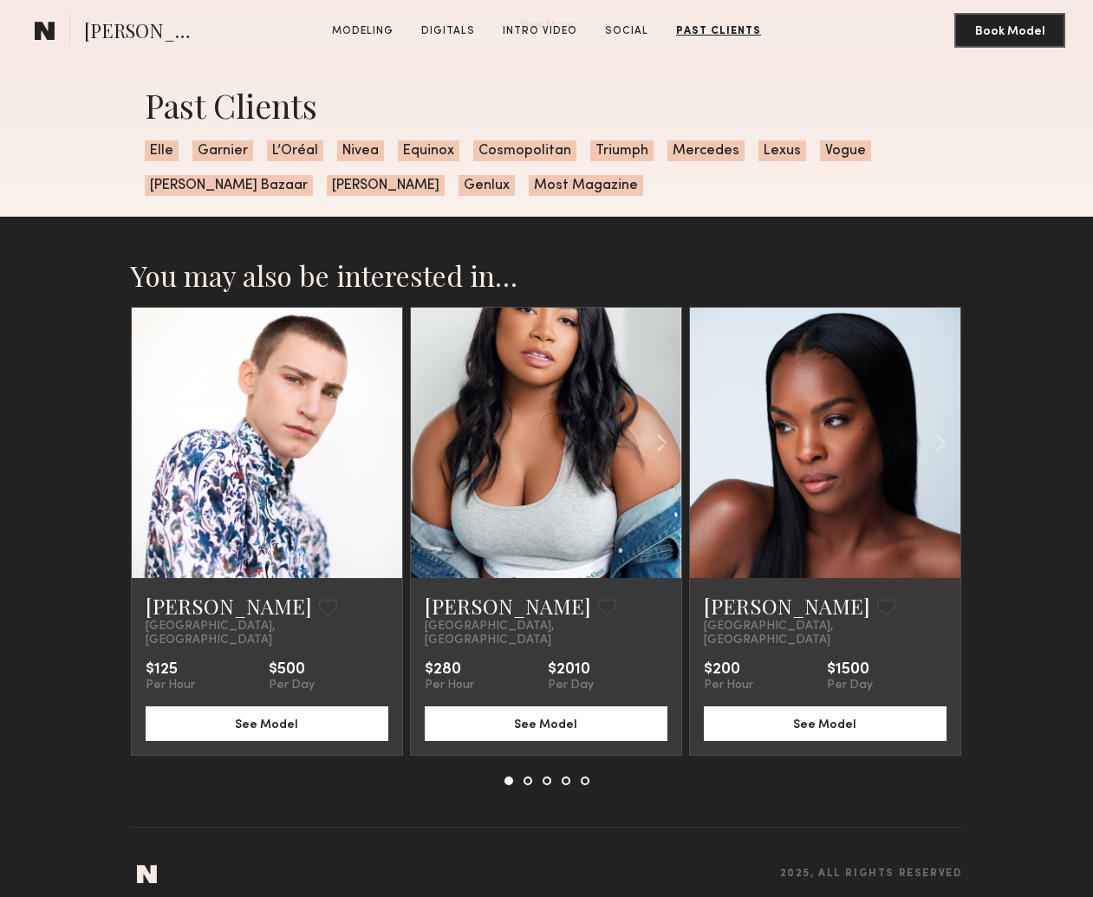
click at [962, 432] on div "[PERSON_NAME] Favorite [GEOGRAPHIC_DATA], [GEOGRAPHIC_DATA] $125 Per Hour $500 …" at bounding box center [547, 531] width 832 height 449
click at [936, 439] on common-icon at bounding box center [940, 442] width 25 height 33
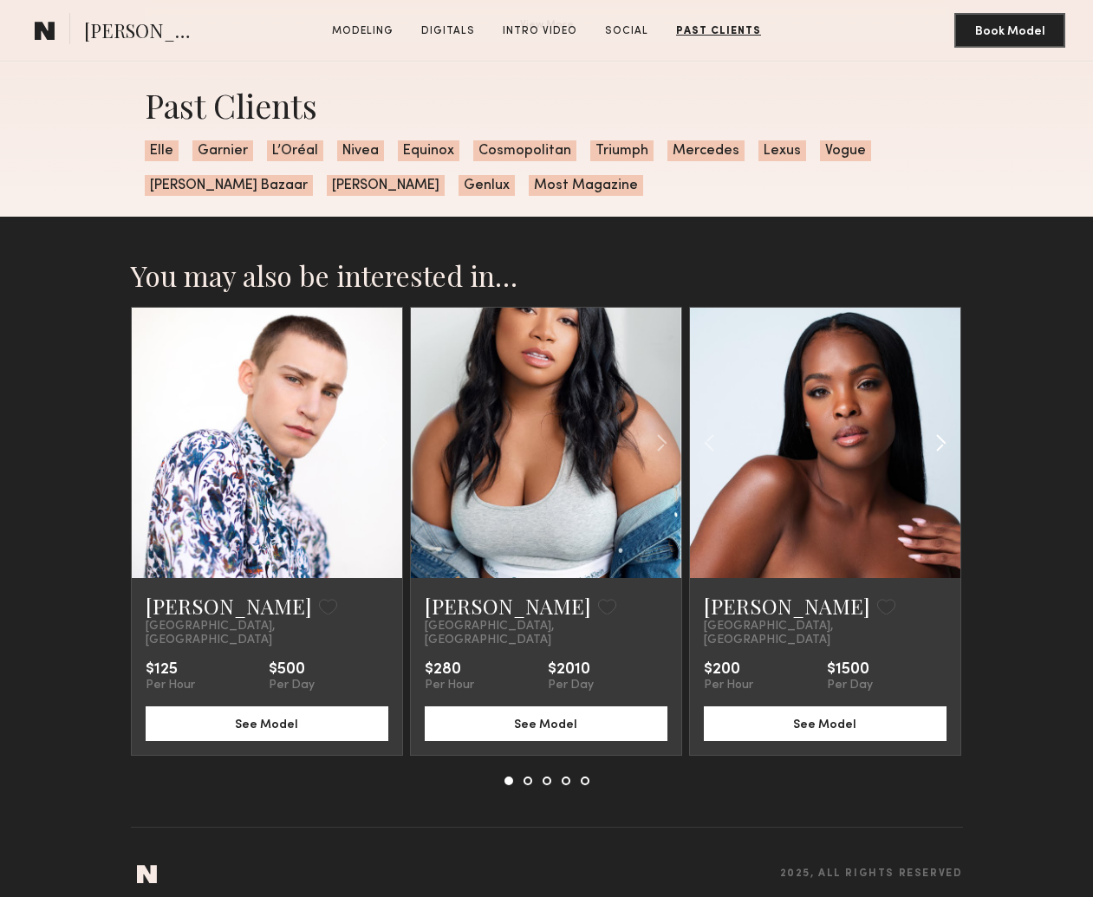
click at [938, 438] on common-icon at bounding box center [940, 442] width 25 height 33
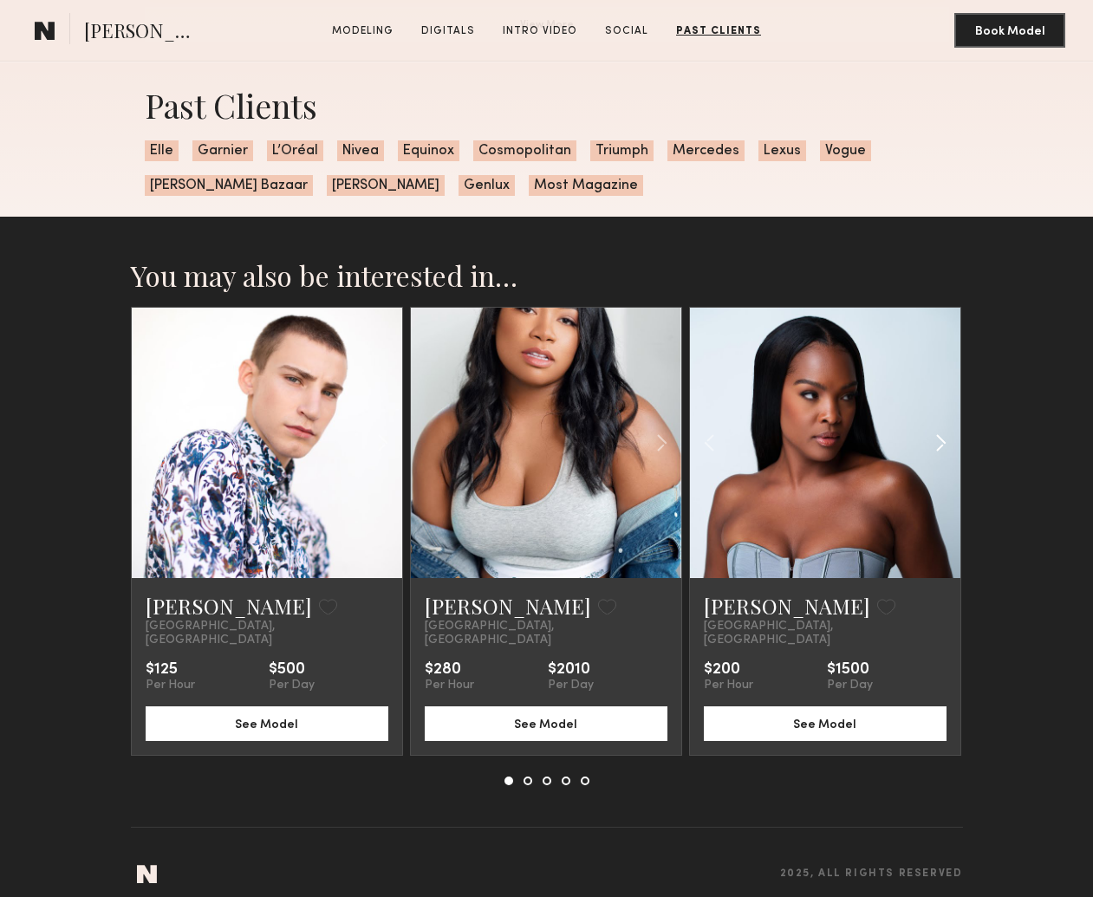
click at [938, 438] on common-icon at bounding box center [940, 442] width 25 height 33
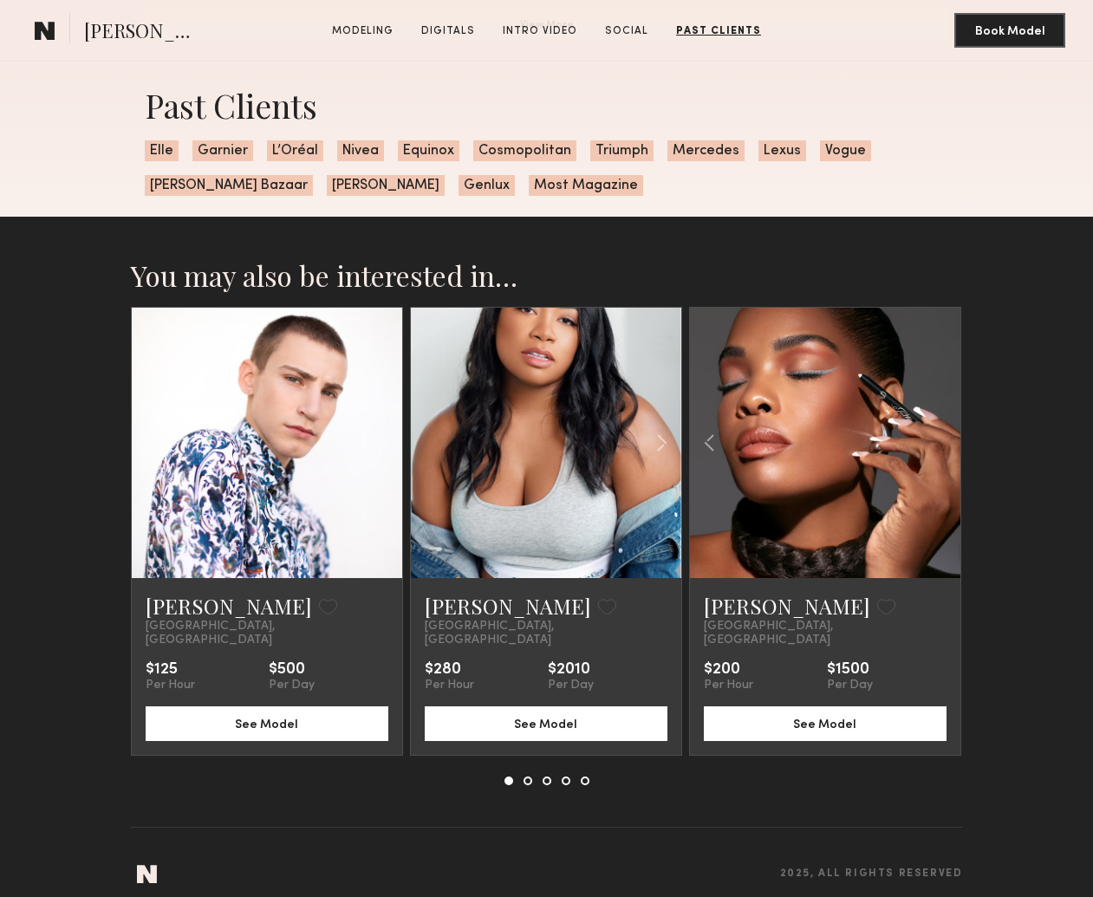
click at [938, 438] on div at bounding box center [825, 443] width 270 height 270
click at [641, 439] on div at bounding box center [636, 443] width 89 height 270
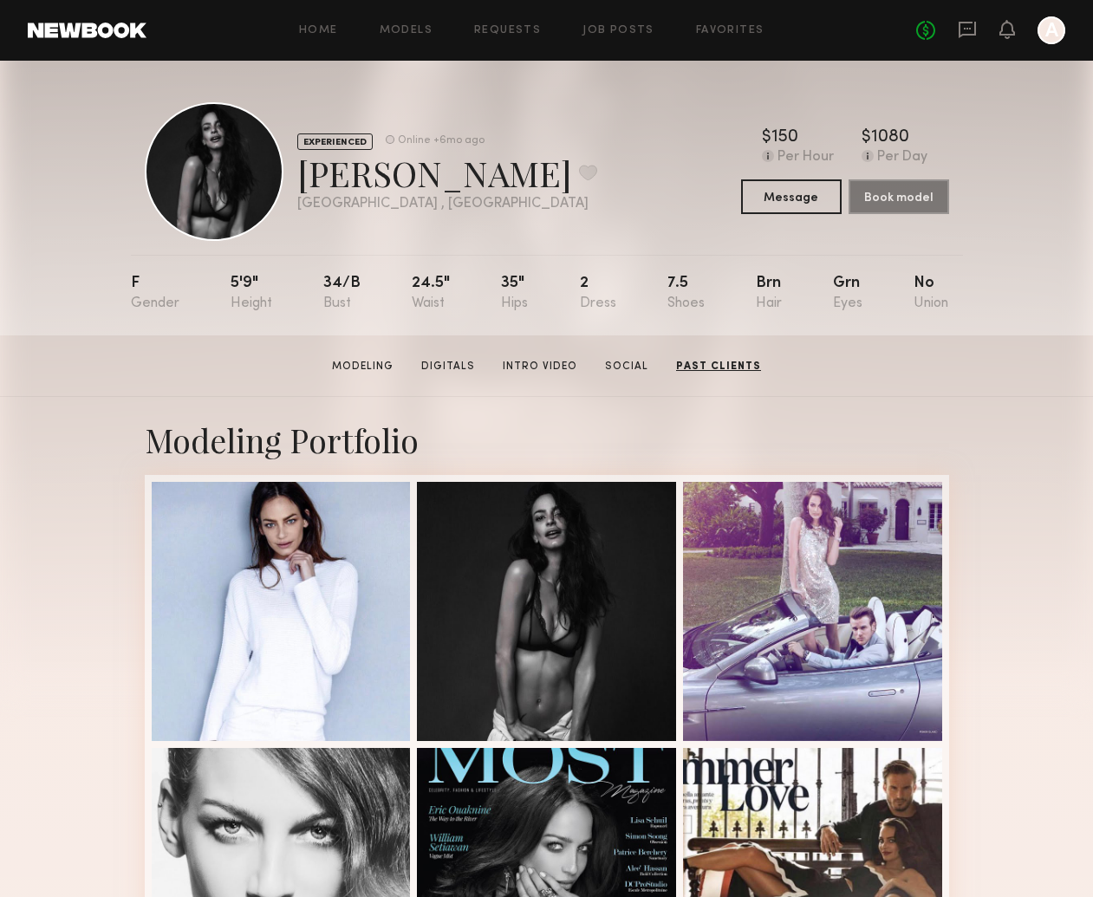
scroll to position [0, 0]
click at [384, 183] on div "Sandy L. Favorite" at bounding box center [447, 173] width 300 height 46
click at [191, 179] on div at bounding box center [214, 171] width 139 height 139
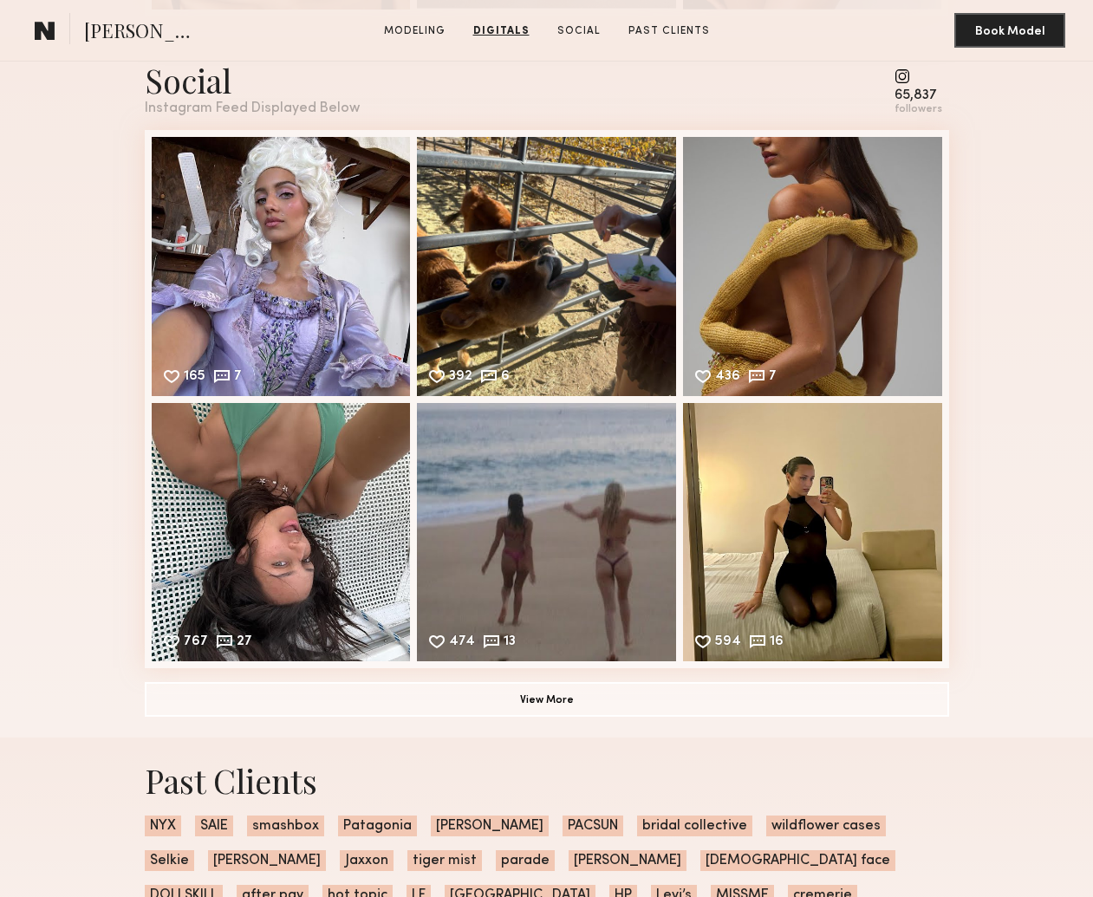
scroll to position [2239, 0]
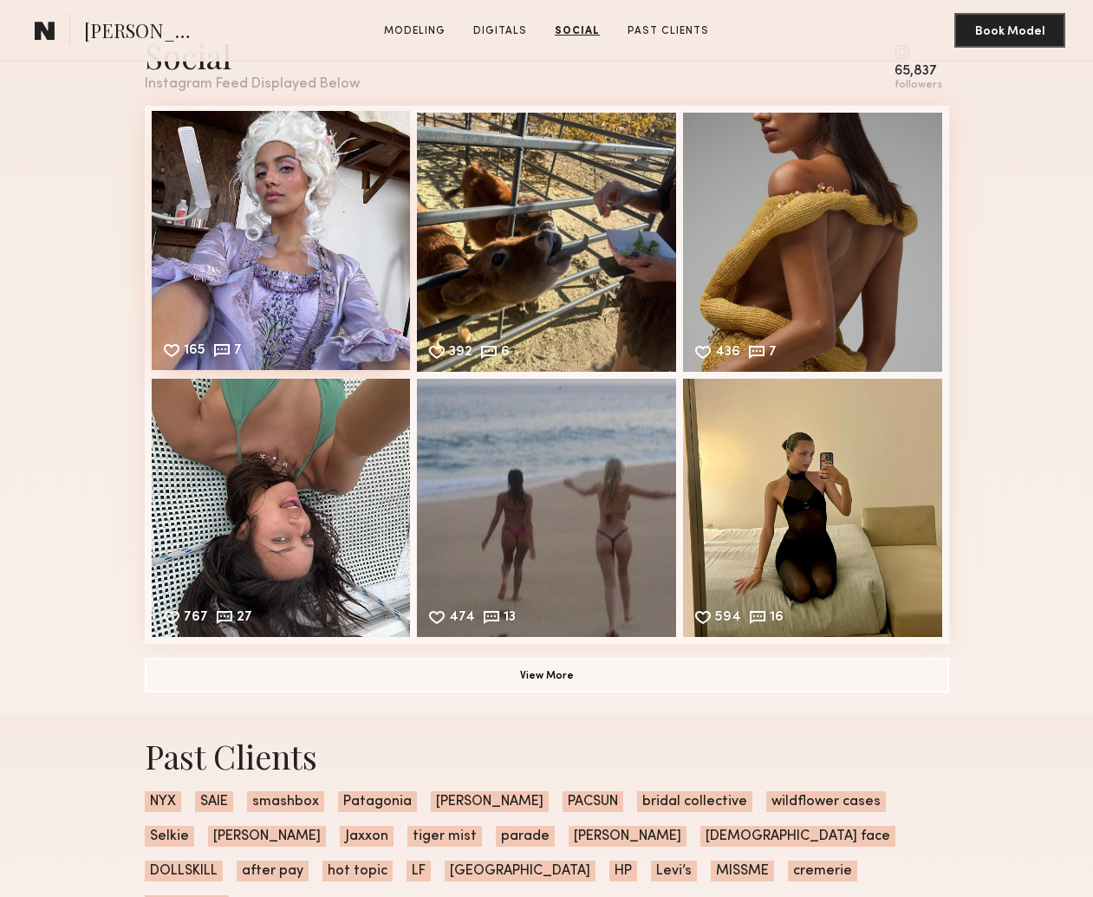
click at [296, 276] on div "165 7 Likes & comments displayed to show model’s engagement" at bounding box center [281, 240] width 259 height 259
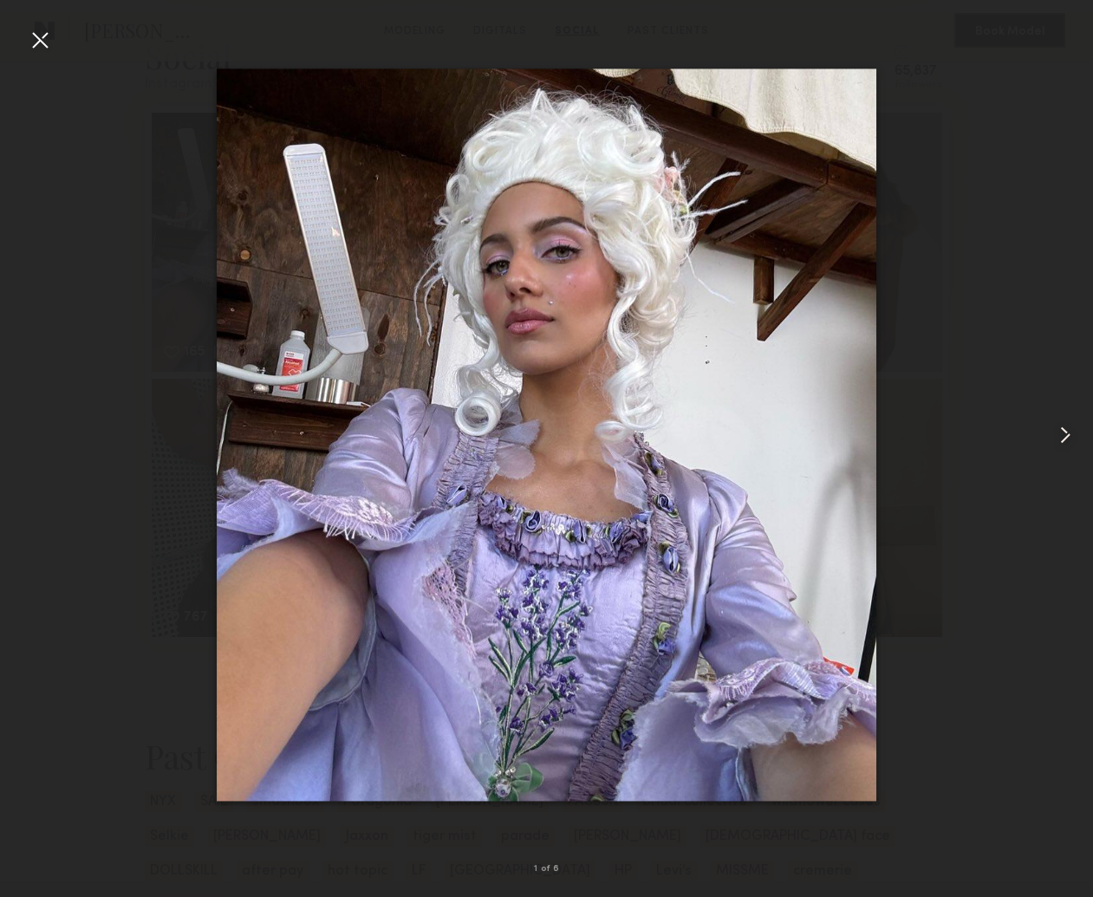
click at [1059, 428] on common-icon at bounding box center [1065, 435] width 28 height 28
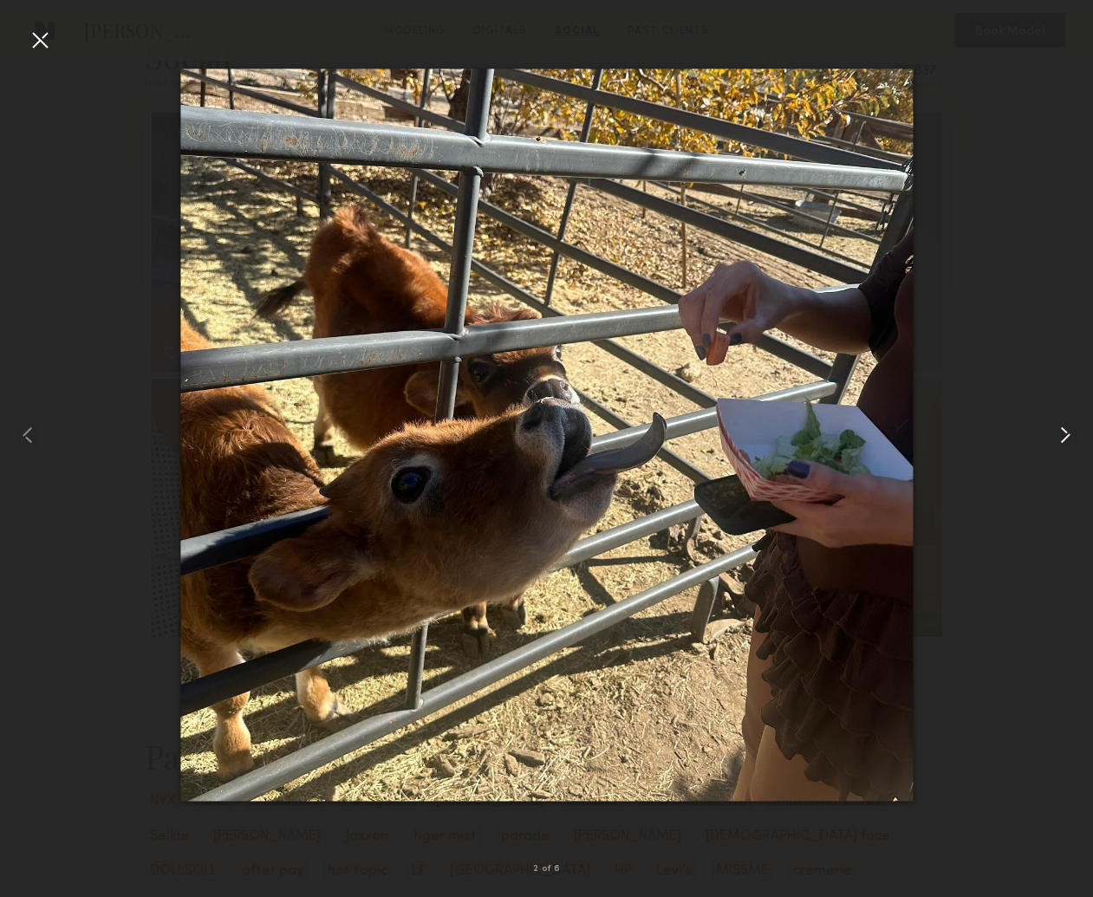
click at [1059, 428] on common-icon at bounding box center [1065, 435] width 28 height 28
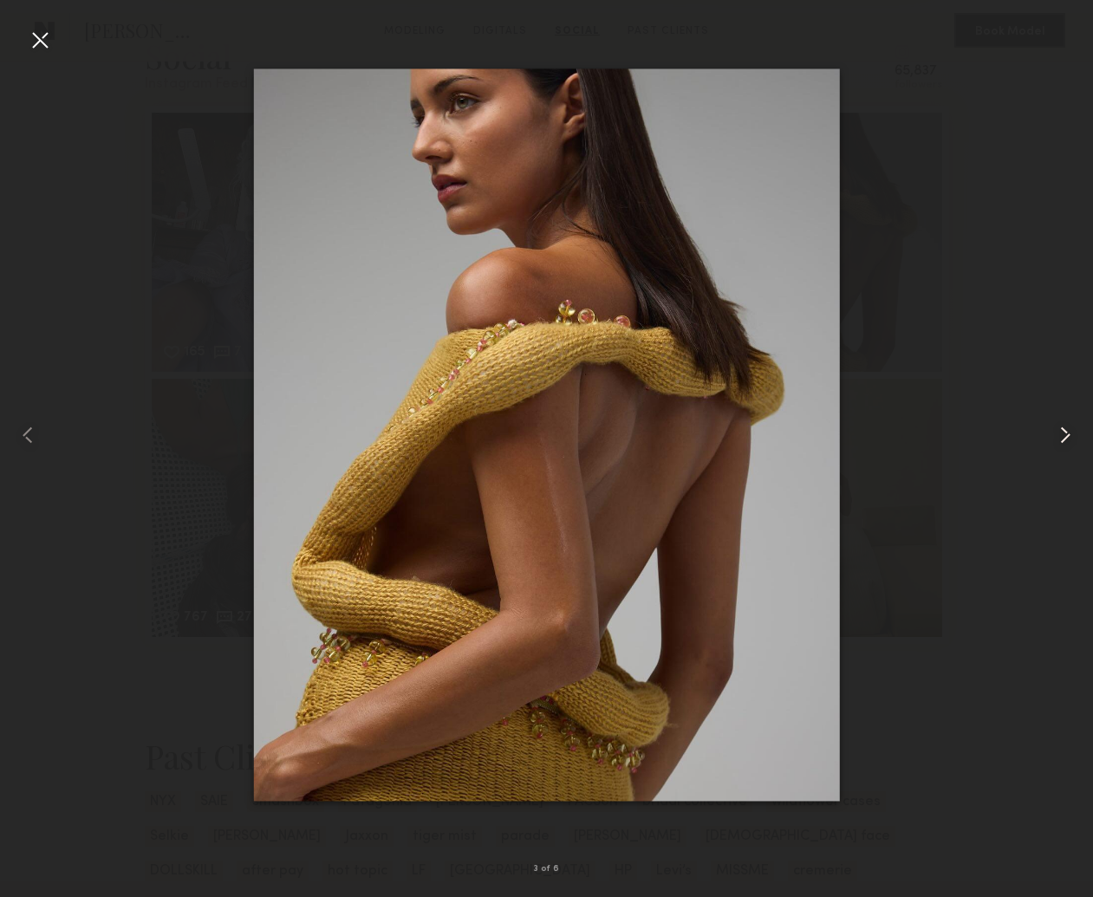
click at [1059, 428] on common-icon at bounding box center [1065, 435] width 28 height 28
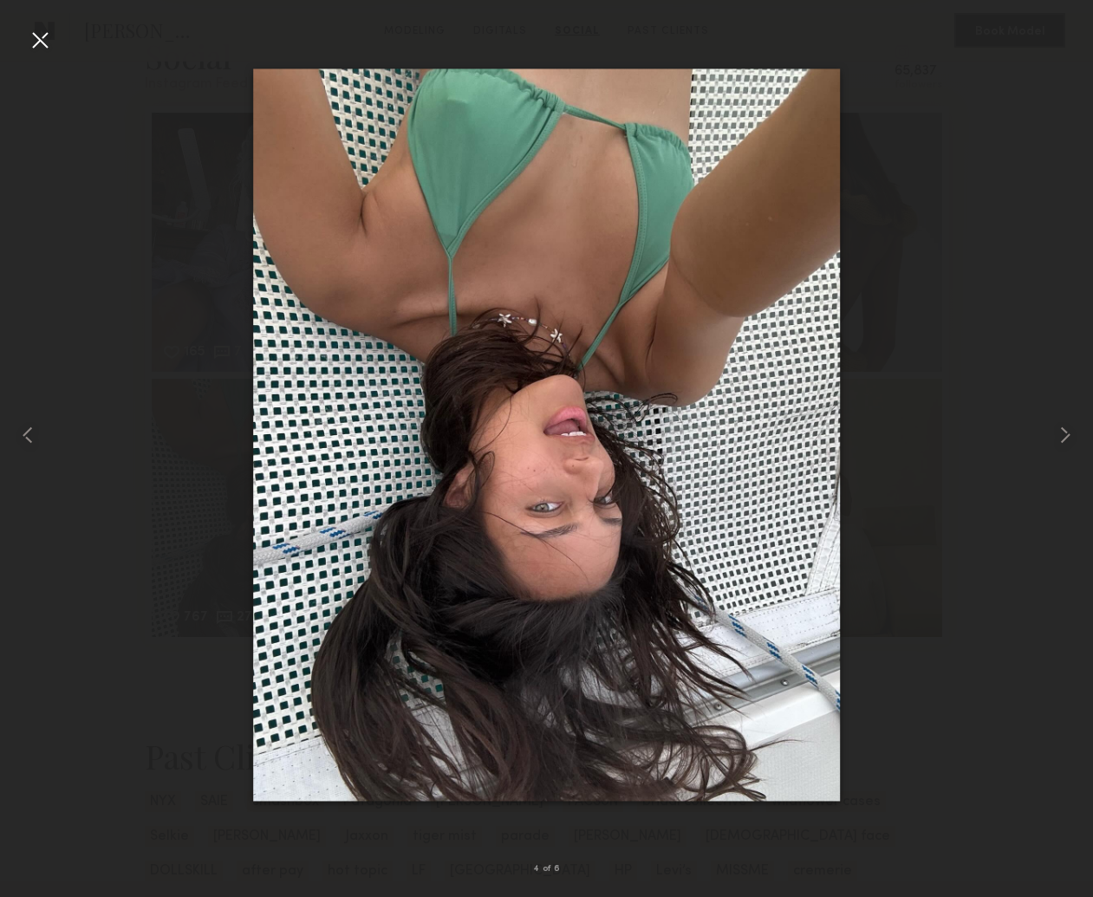
click at [37, 41] on div at bounding box center [40, 40] width 28 height 28
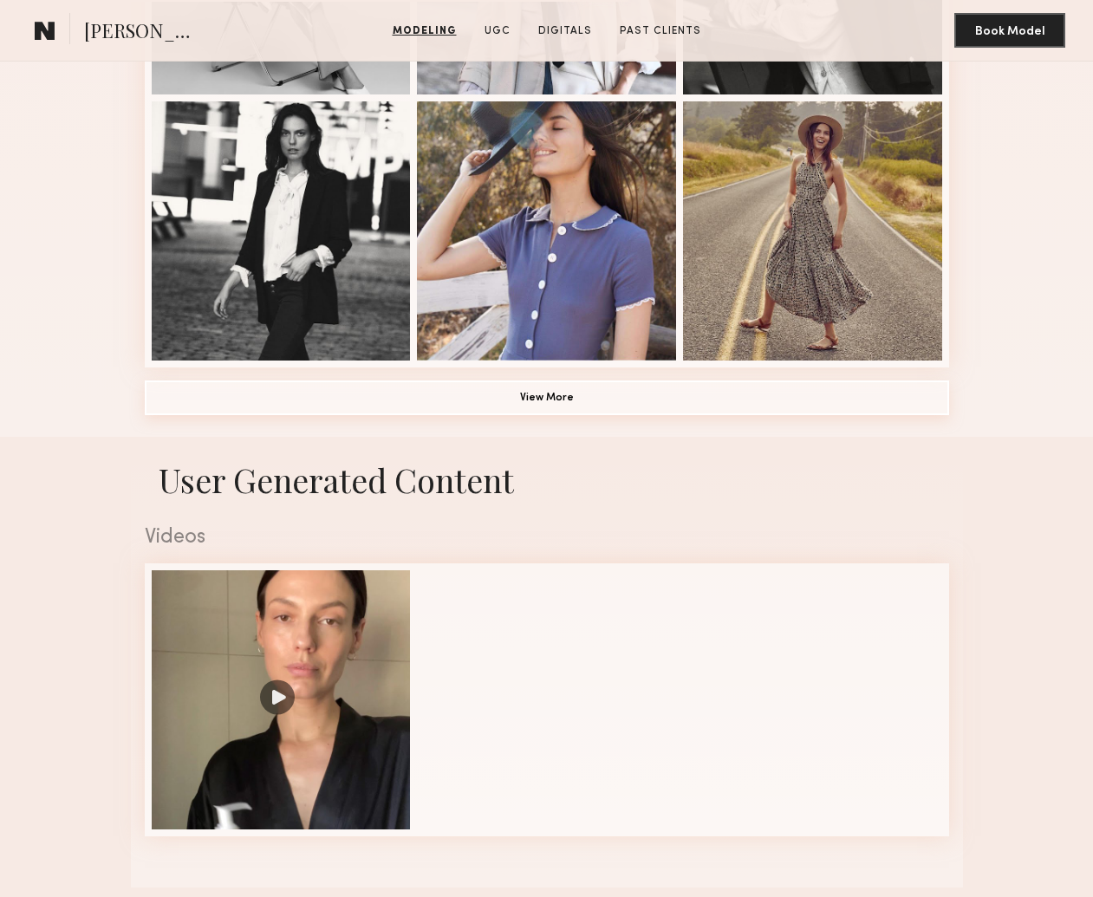
scroll to position [1181, 0]
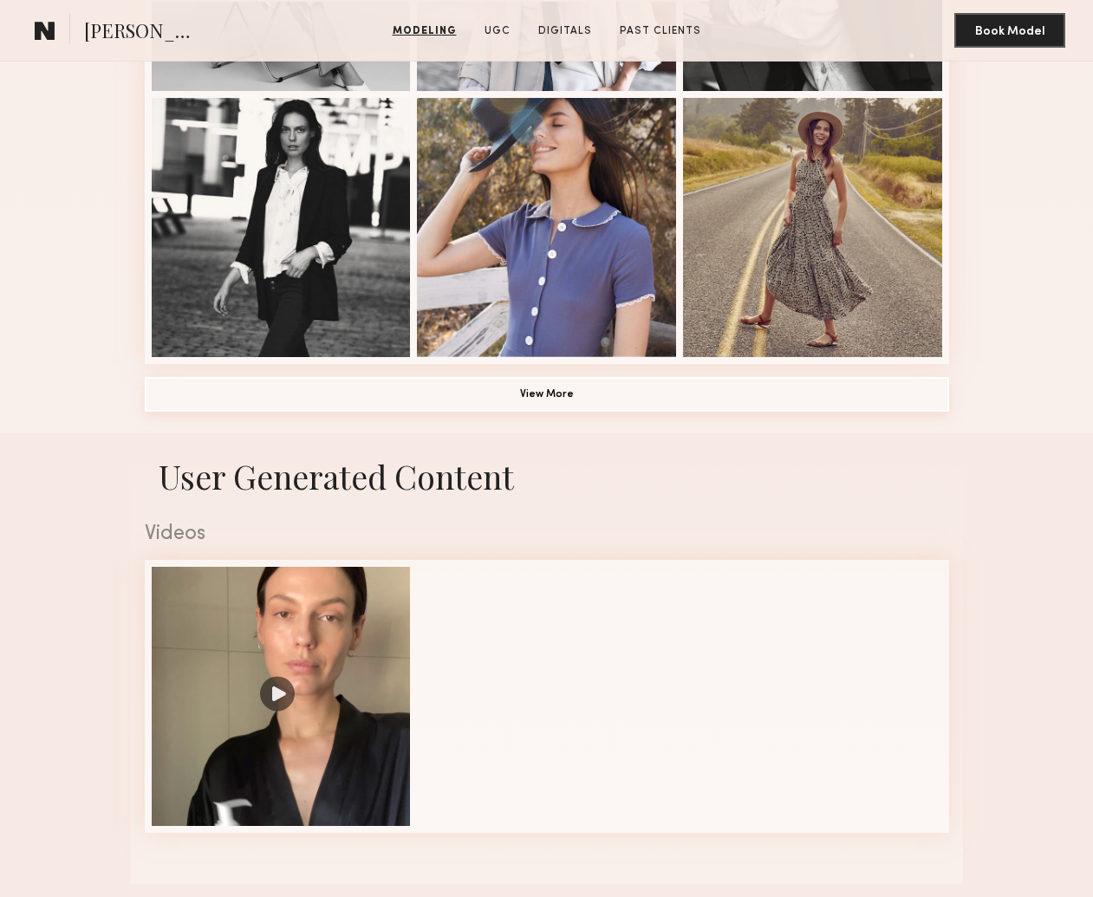
click at [576, 399] on button "View More" at bounding box center [547, 394] width 804 height 35
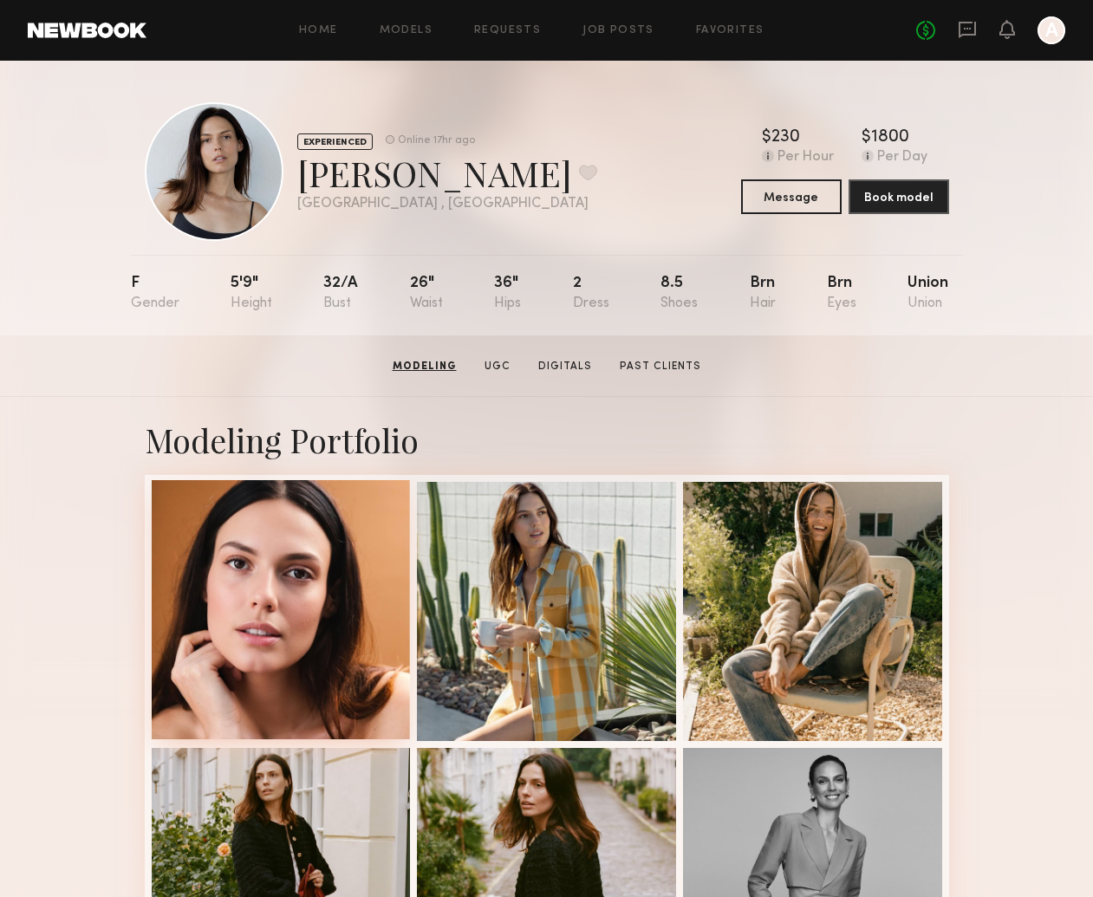
scroll to position [0, 0]
drag, startPoint x: 242, startPoint y: 607, endPoint x: 273, endPoint y: 600, distance: 32.0
click at [243, 607] on div at bounding box center [281, 609] width 259 height 259
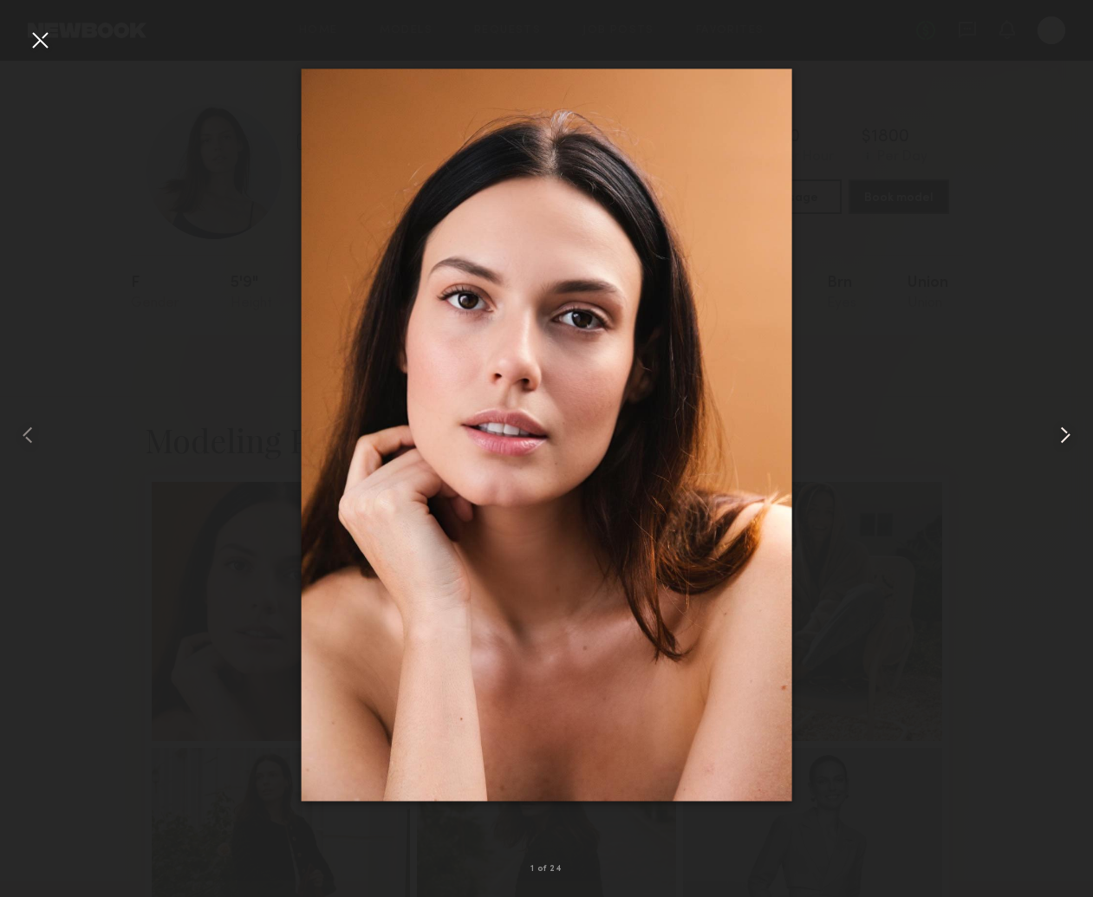
click at [1069, 416] on div at bounding box center [1071, 435] width 43 height 814
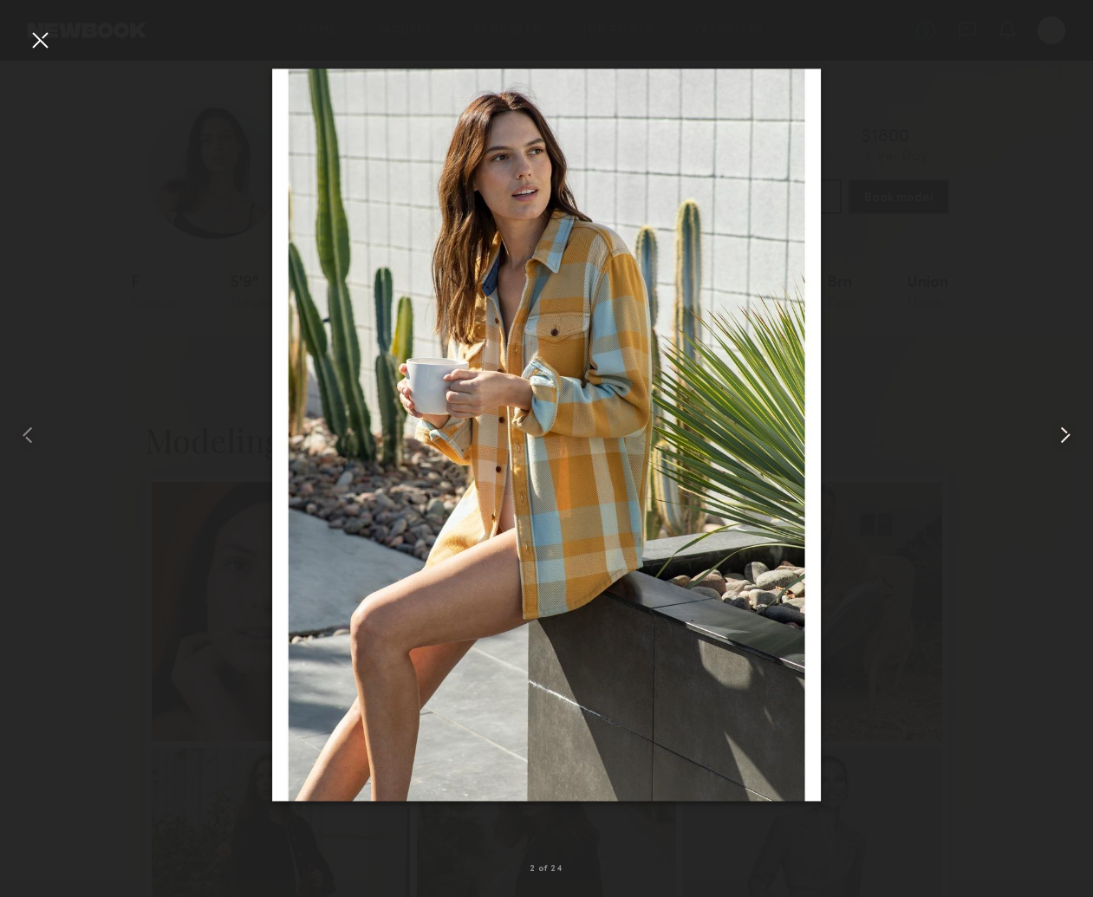
click at [1069, 416] on div at bounding box center [1071, 435] width 43 height 814
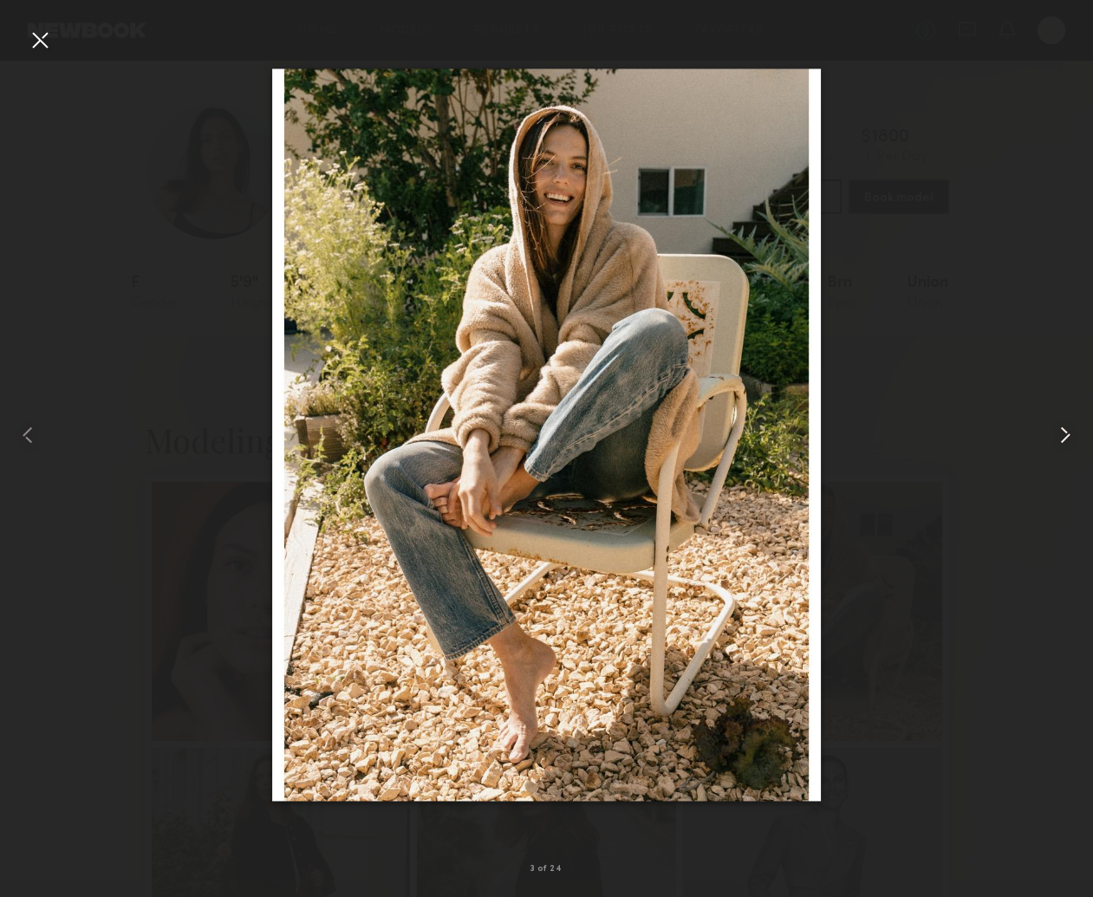
click at [1069, 416] on div at bounding box center [1071, 435] width 43 height 814
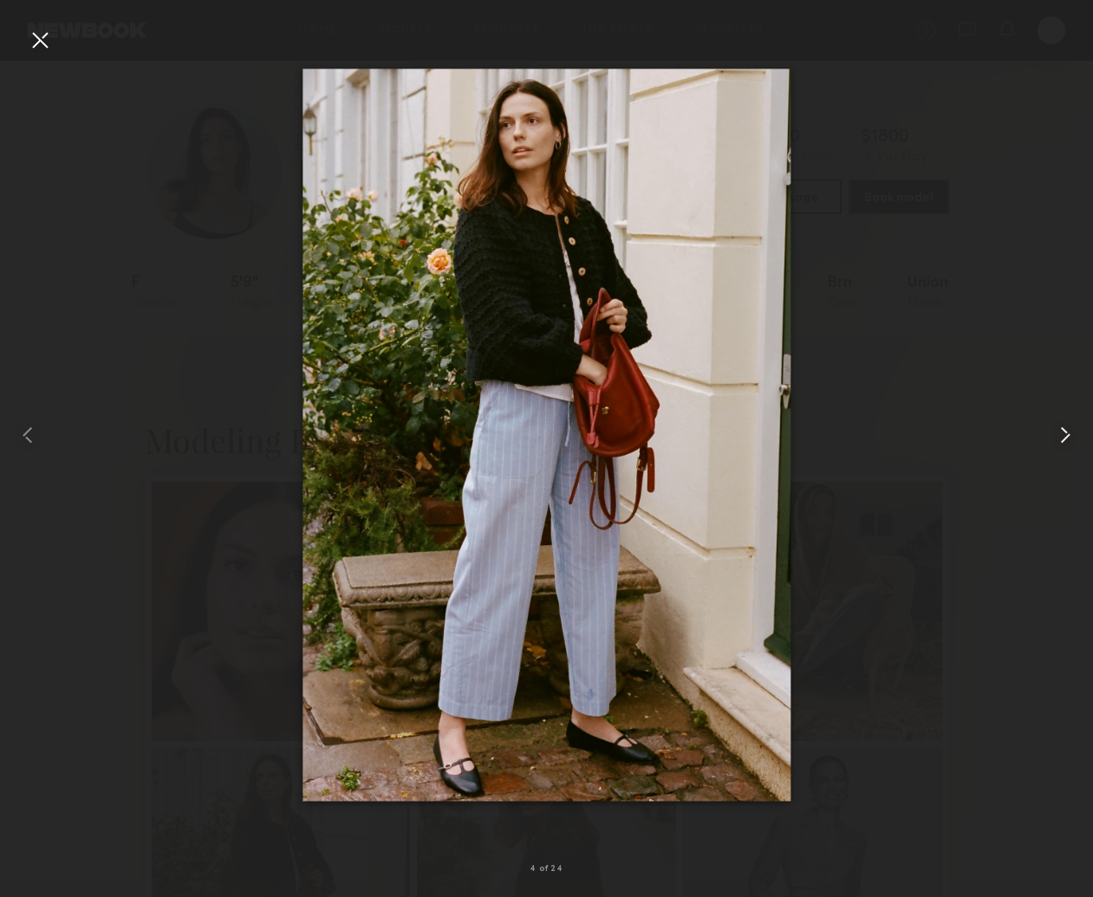
click at [1069, 416] on div at bounding box center [1071, 435] width 43 height 814
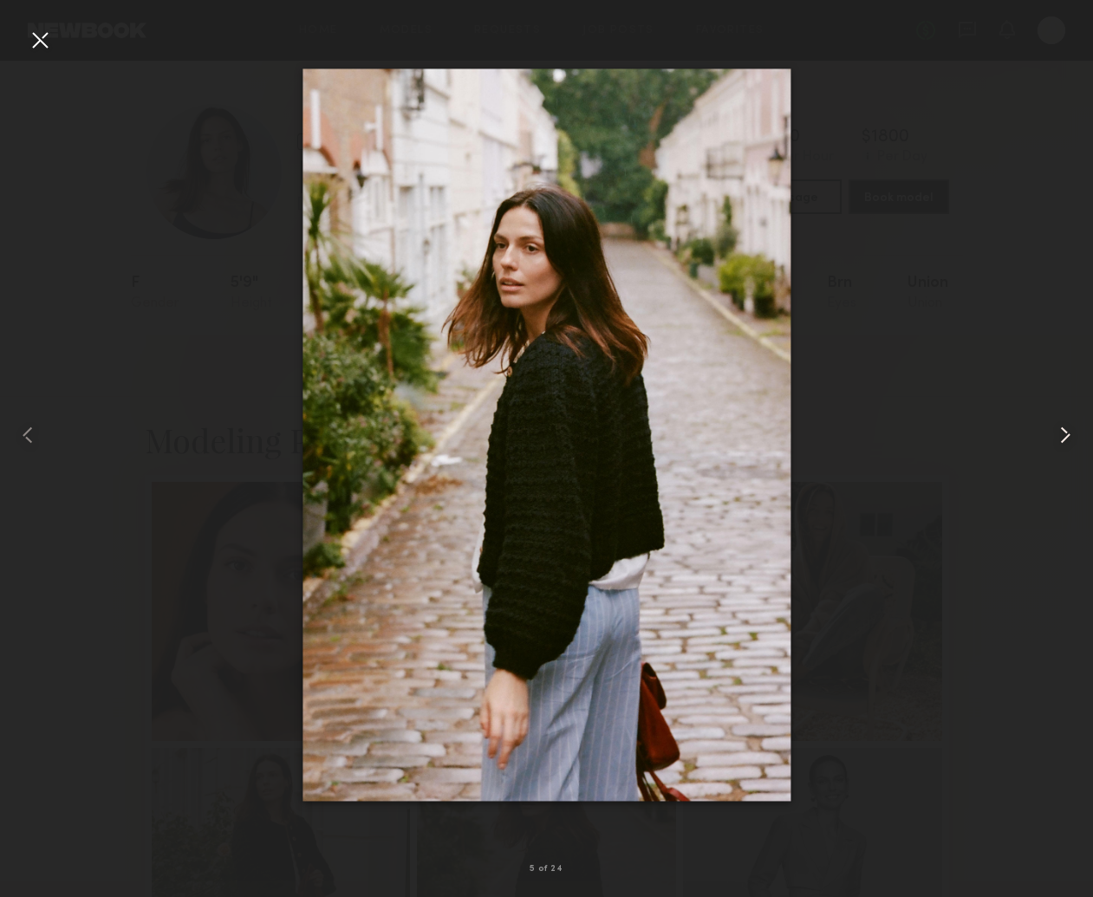
click at [1069, 416] on div at bounding box center [1071, 435] width 43 height 814
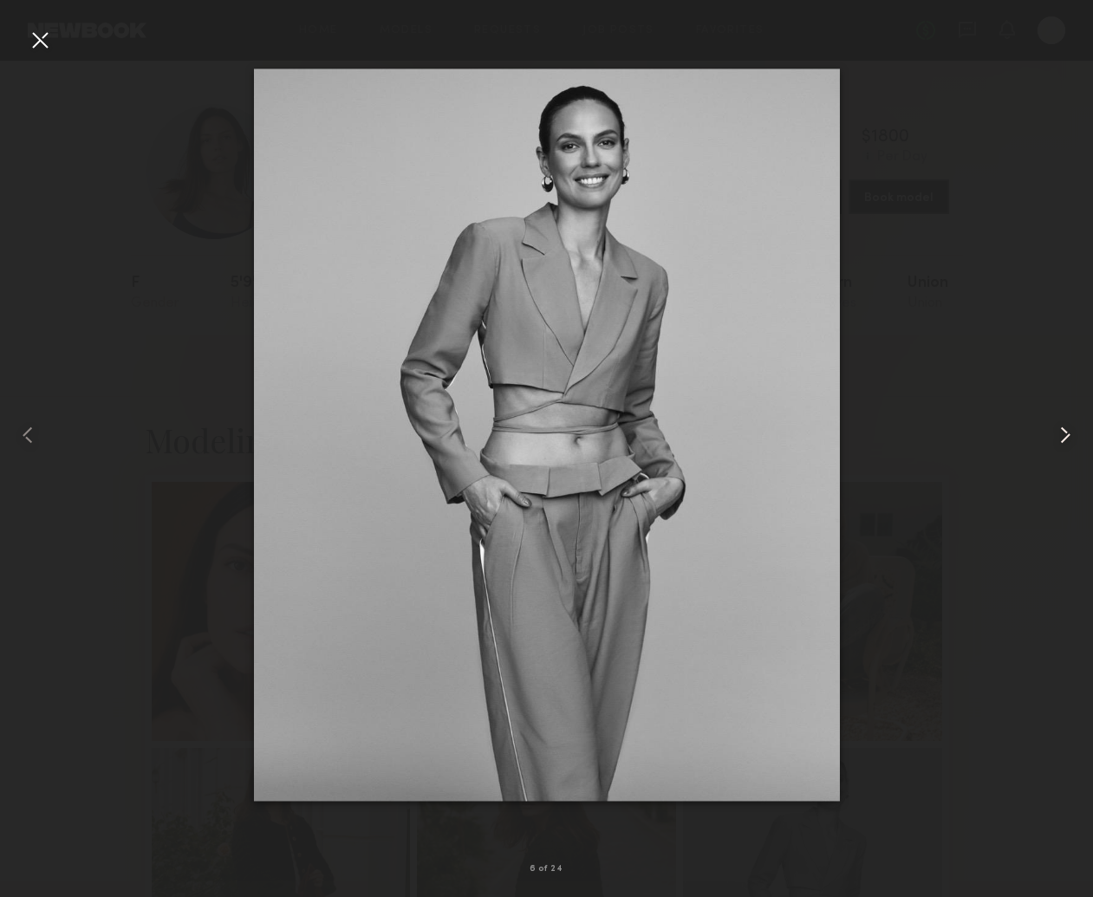
click at [1069, 416] on div at bounding box center [1071, 435] width 43 height 814
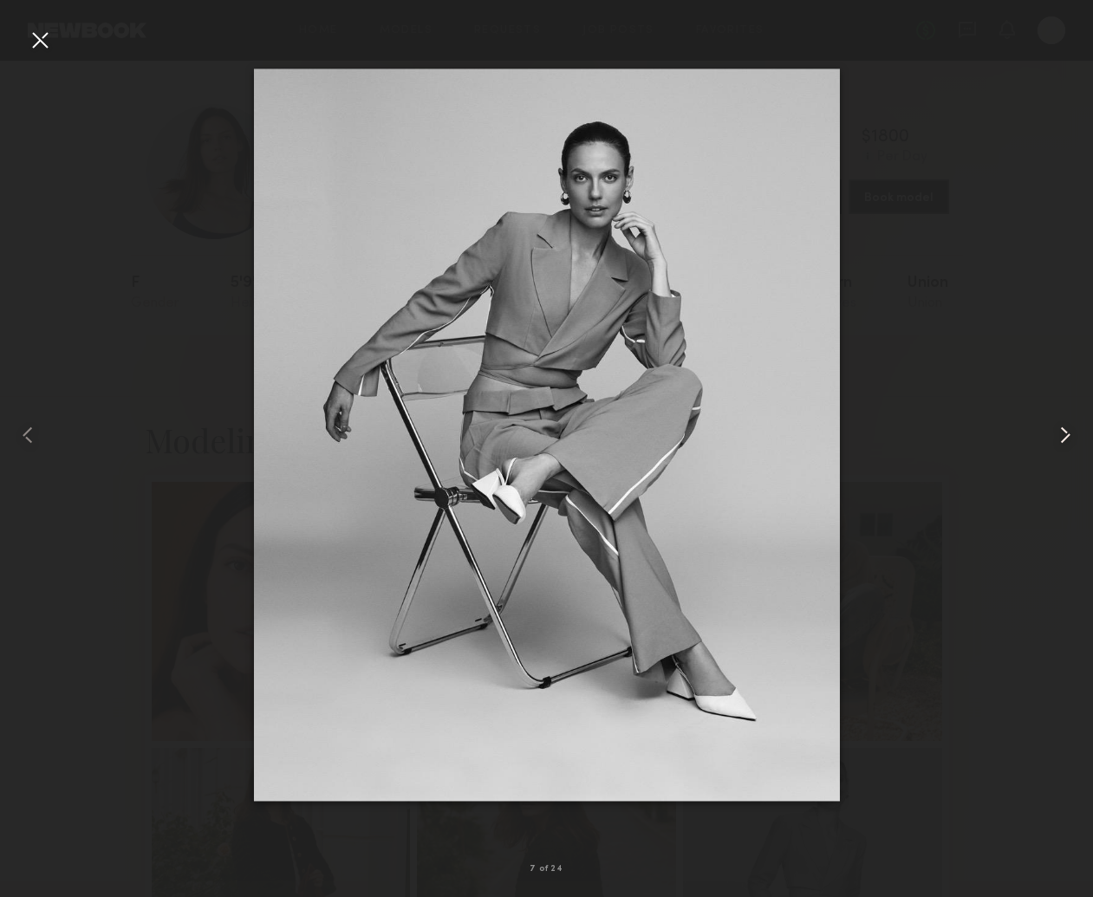
click at [1069, 416] on div at bounding box center [1071, 435] width 43 height 814
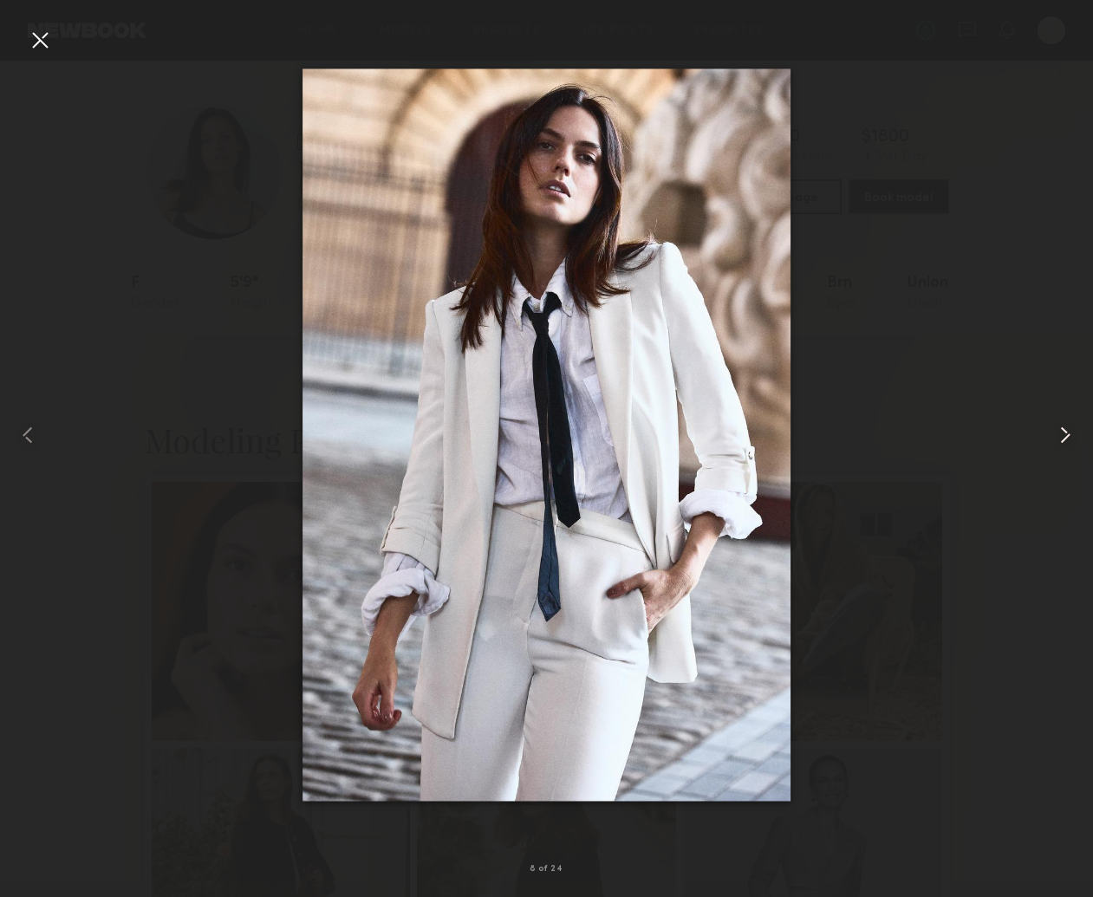
click at [1069, 416] on div at bounding box center [1071, 435] width 43 height 814
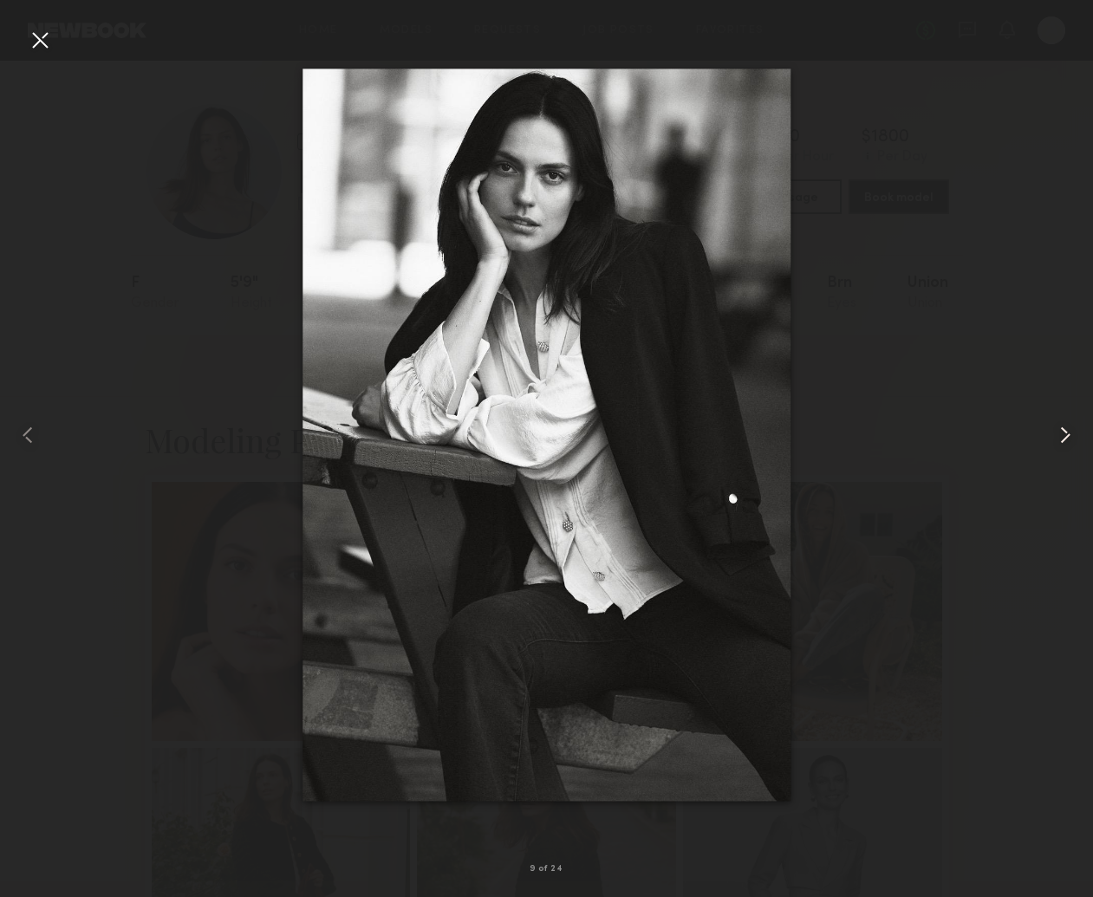
click at [1069, 416] on div at bounding box center [1071, 435] width 43 height 814
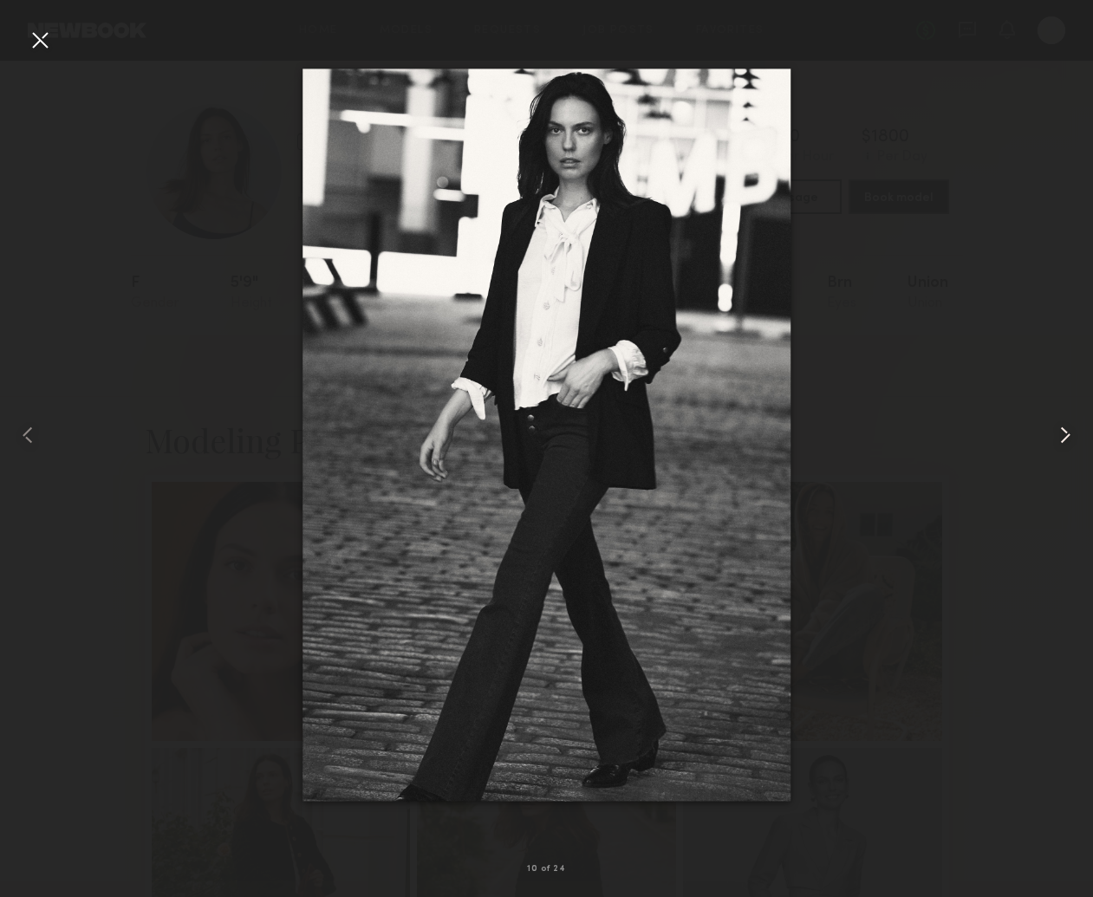
click at [1069, 416] on div at bounding box center [1071, 435] width 43 height 814
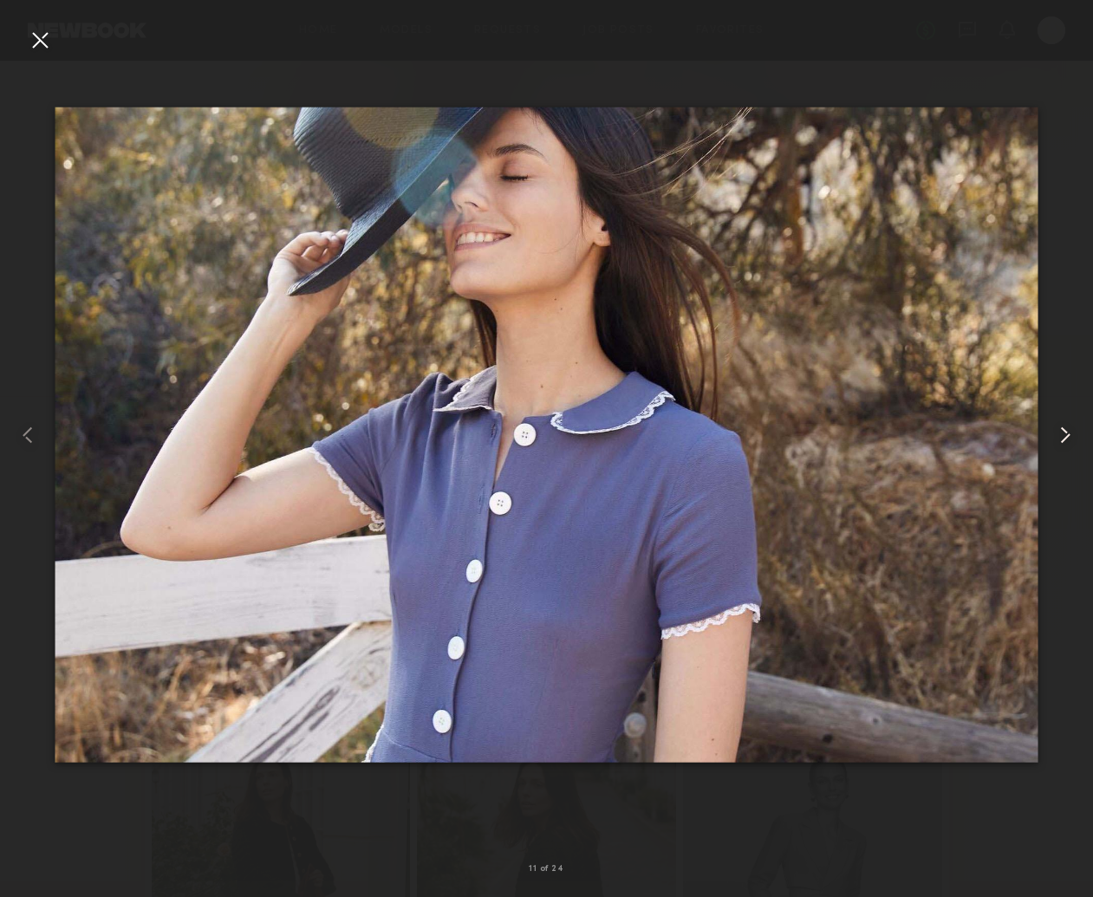
click at [1069, 437] on common-icon at bounding box center [1065, 435] width 28 height 28
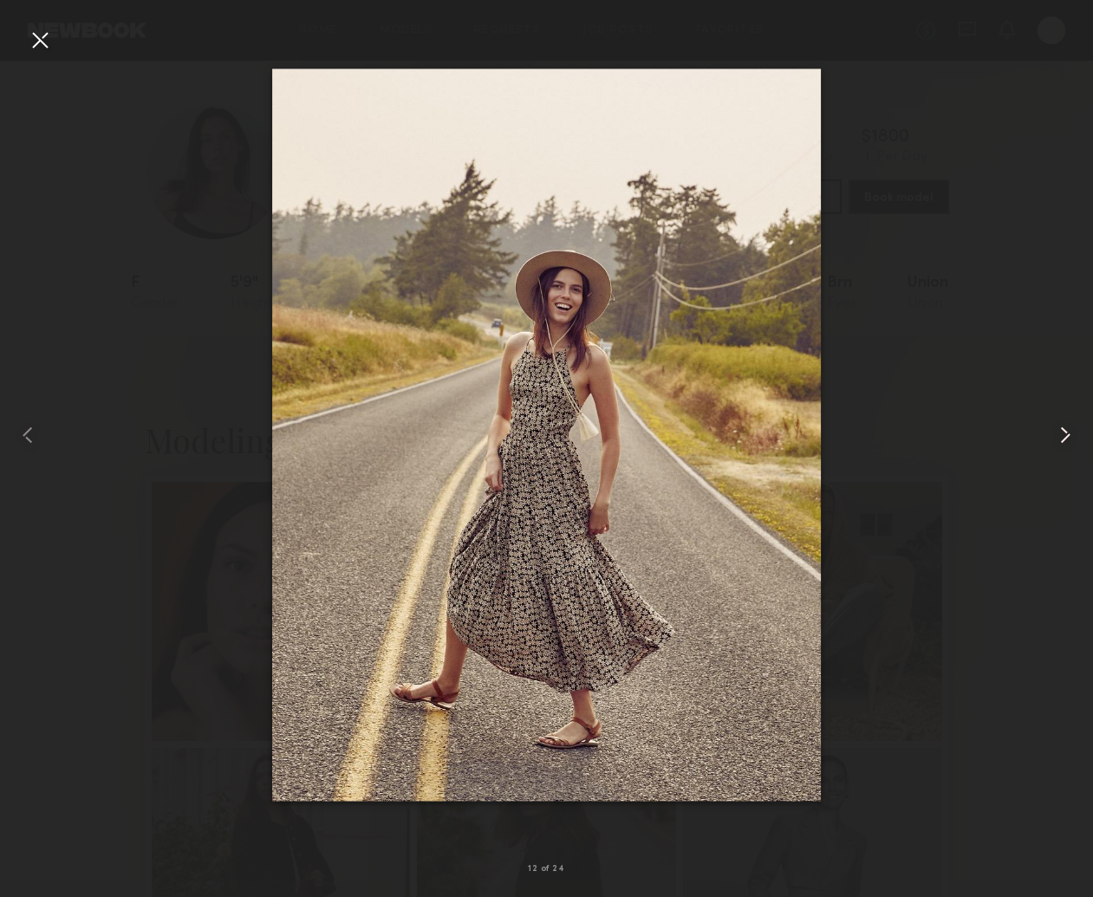
click at [1069, 437] on common-icon at bounding box center [1065, 435] width 28 height 28
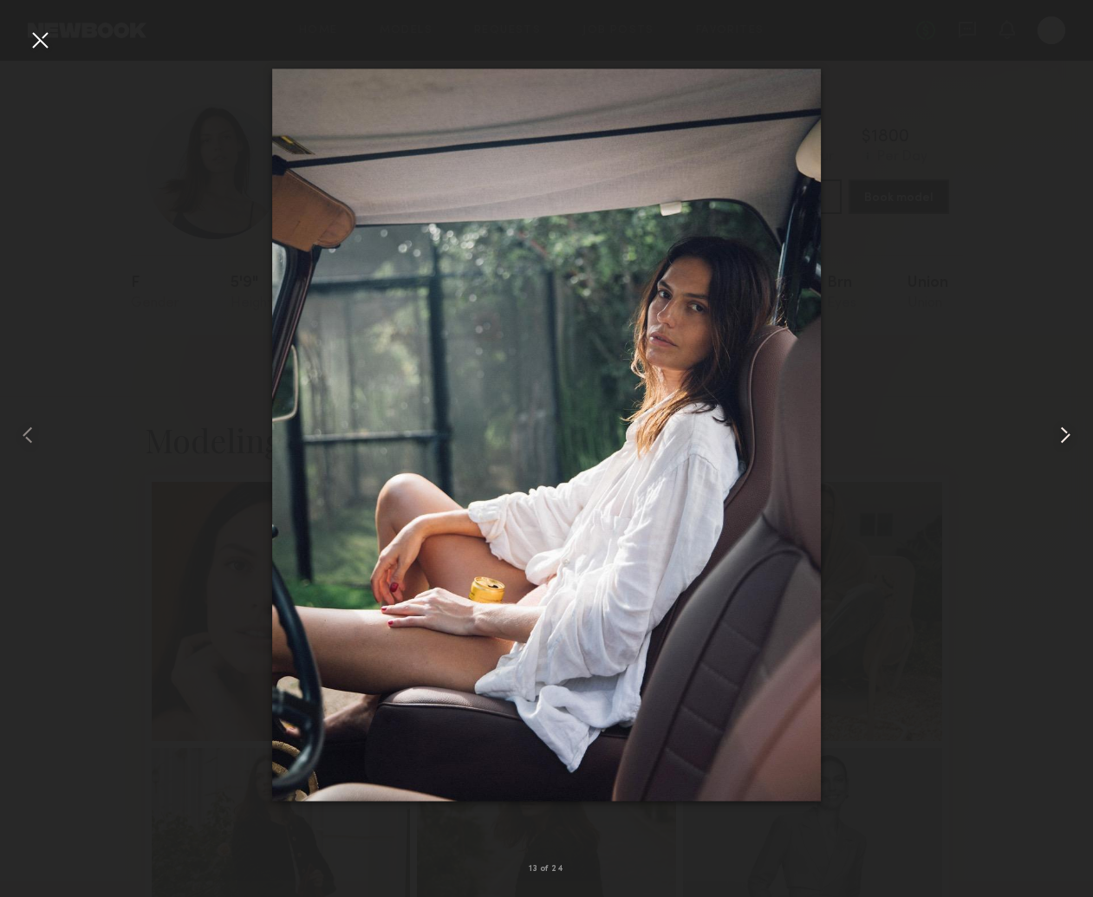
click at [1069, 437] on common-icon at bounding box center [1065, 435] width 28 height 28
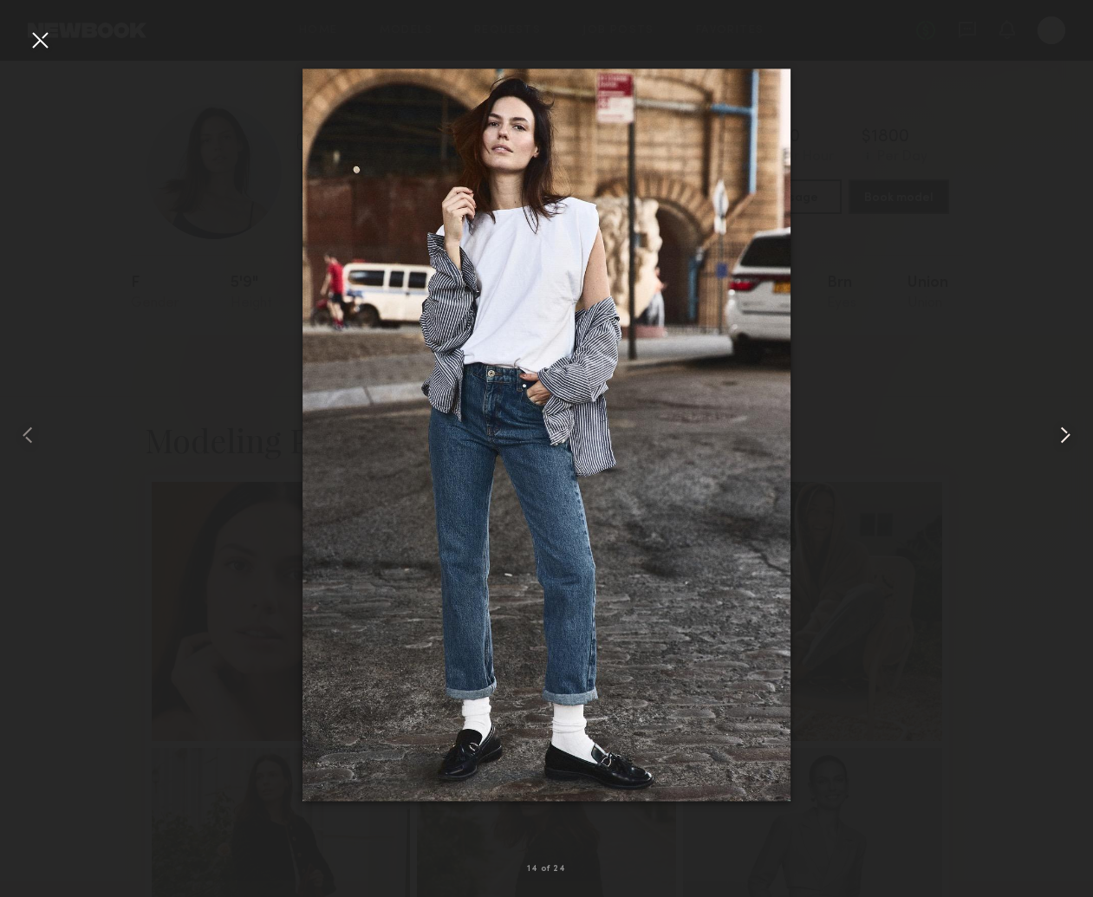
click at [1069, 437] on common-icon at bounding box center [1065, 435] width 28 height 28
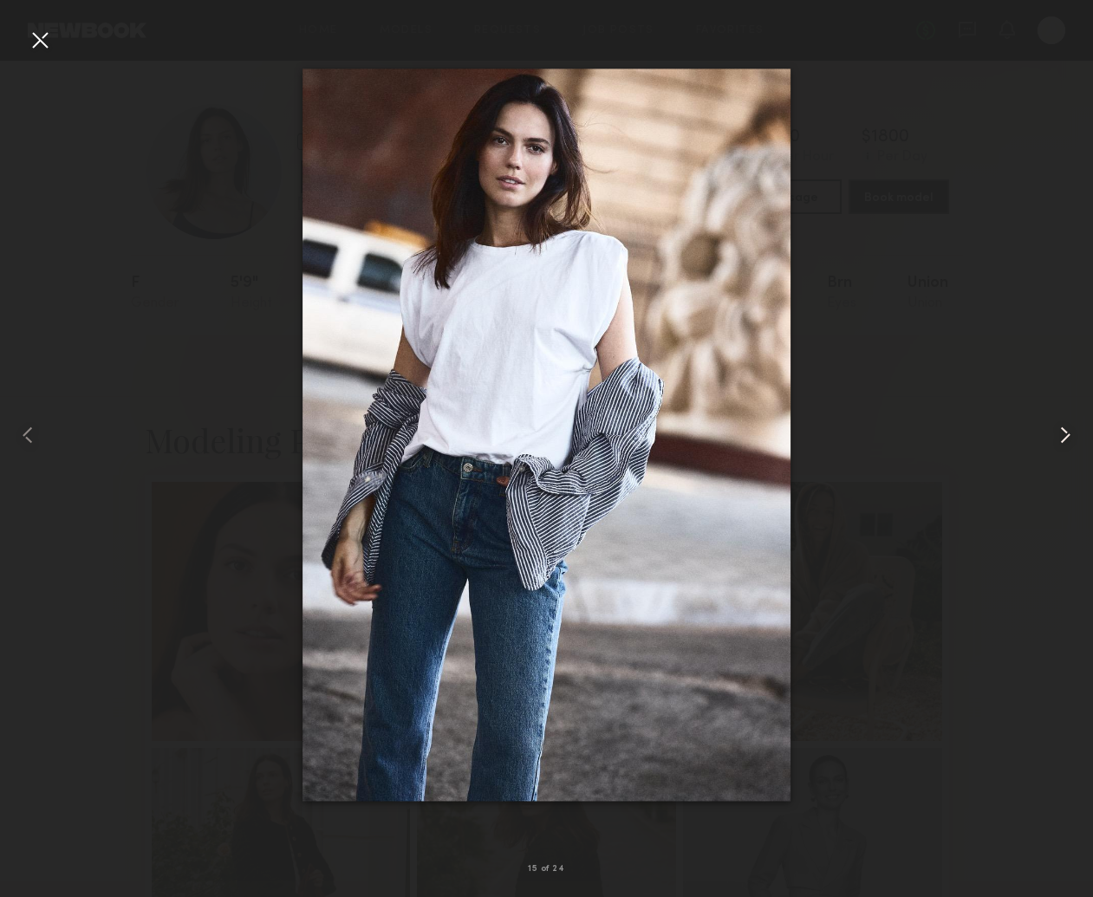
click at [1069, 437] on common-icon at bounding box center [1065, 435] width 28 height 28
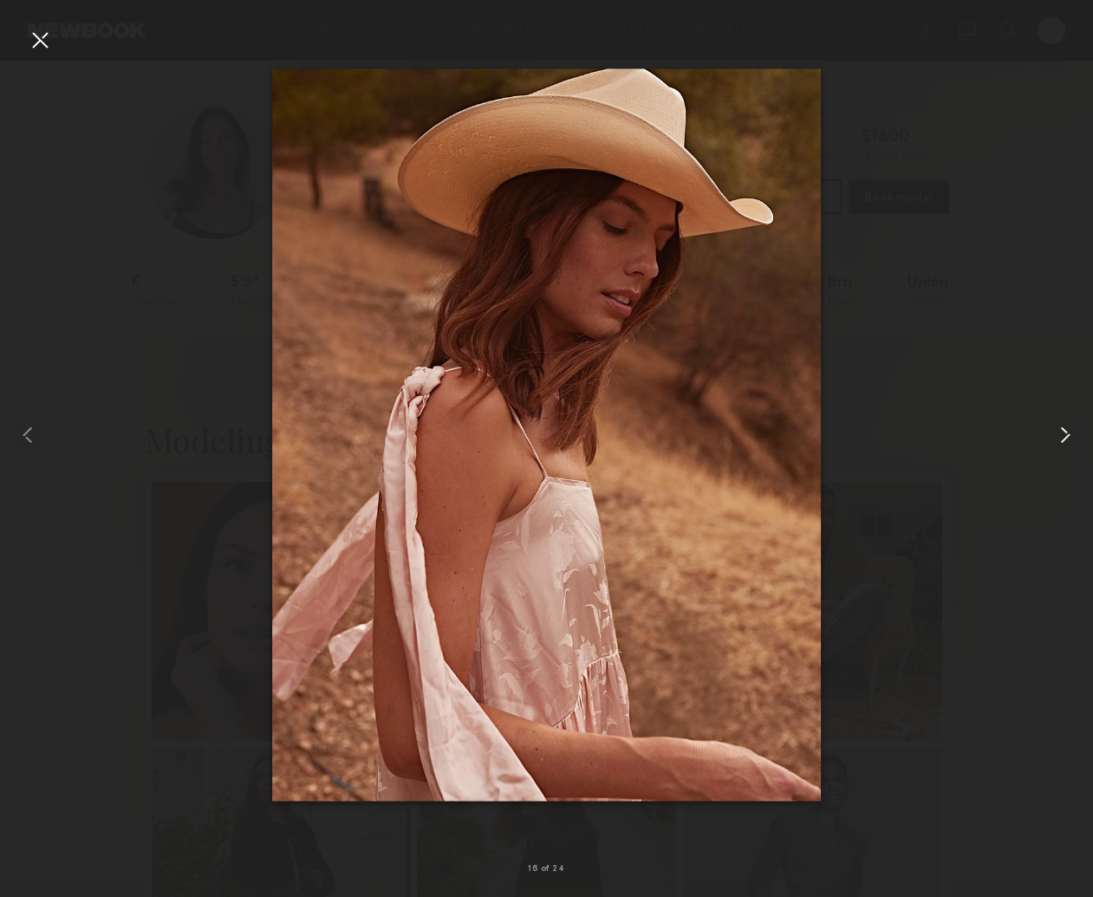
click at [1069, 437] on common-icon at bounding box center [1065, 435] width 28 height 28
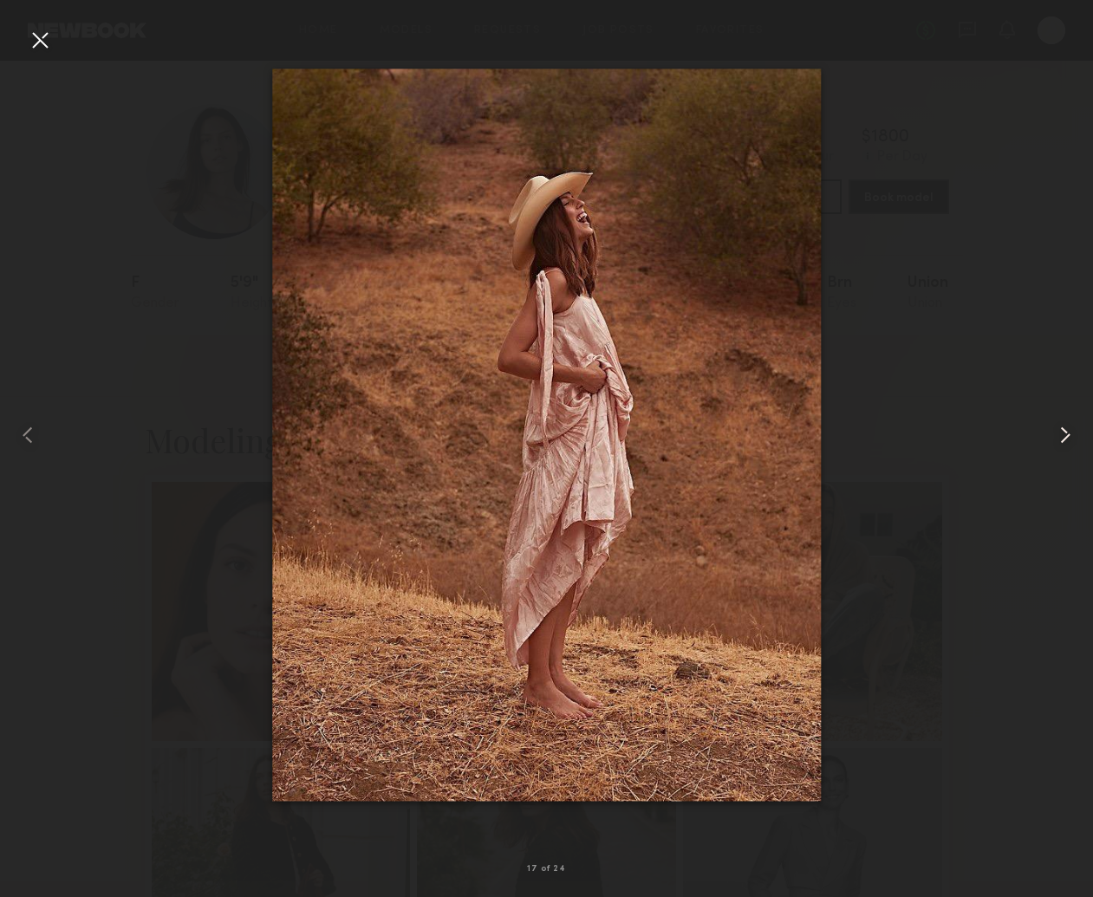
click at [1069, 437] on common-icon at bounding box center [1065, 435] width 28 height 28
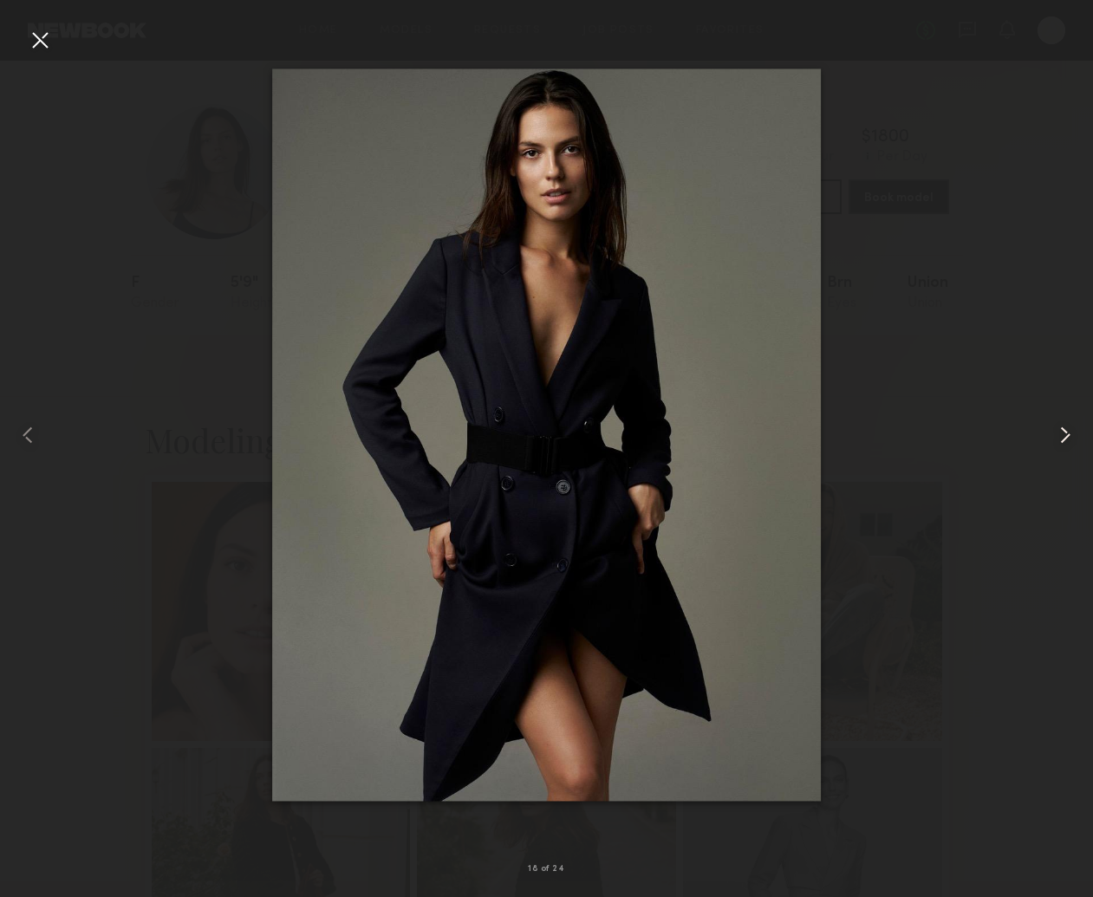
click at [1069, 437] on common-icon at bounding box center [1065, 435] width 28 height 28
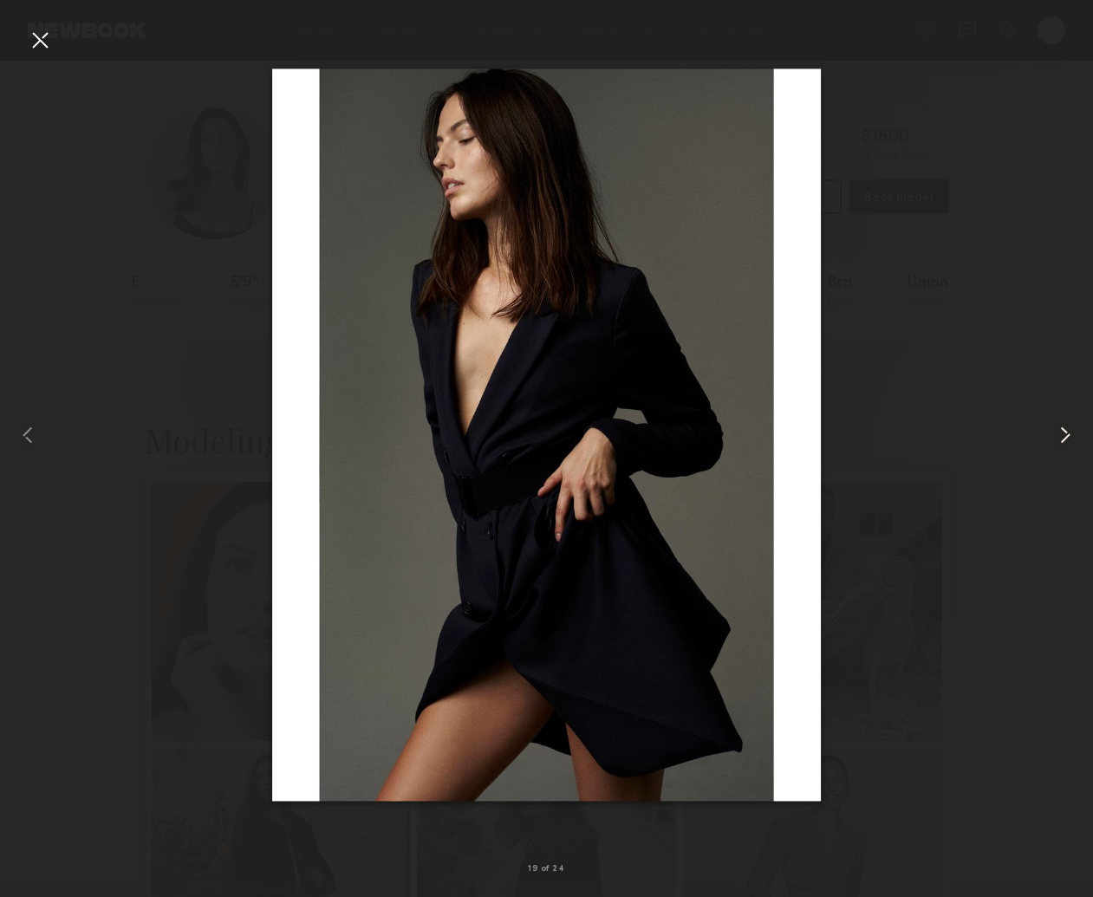
click at [1069, 437] on common-icon at bounding box center [1065, 435] width 28 height 28
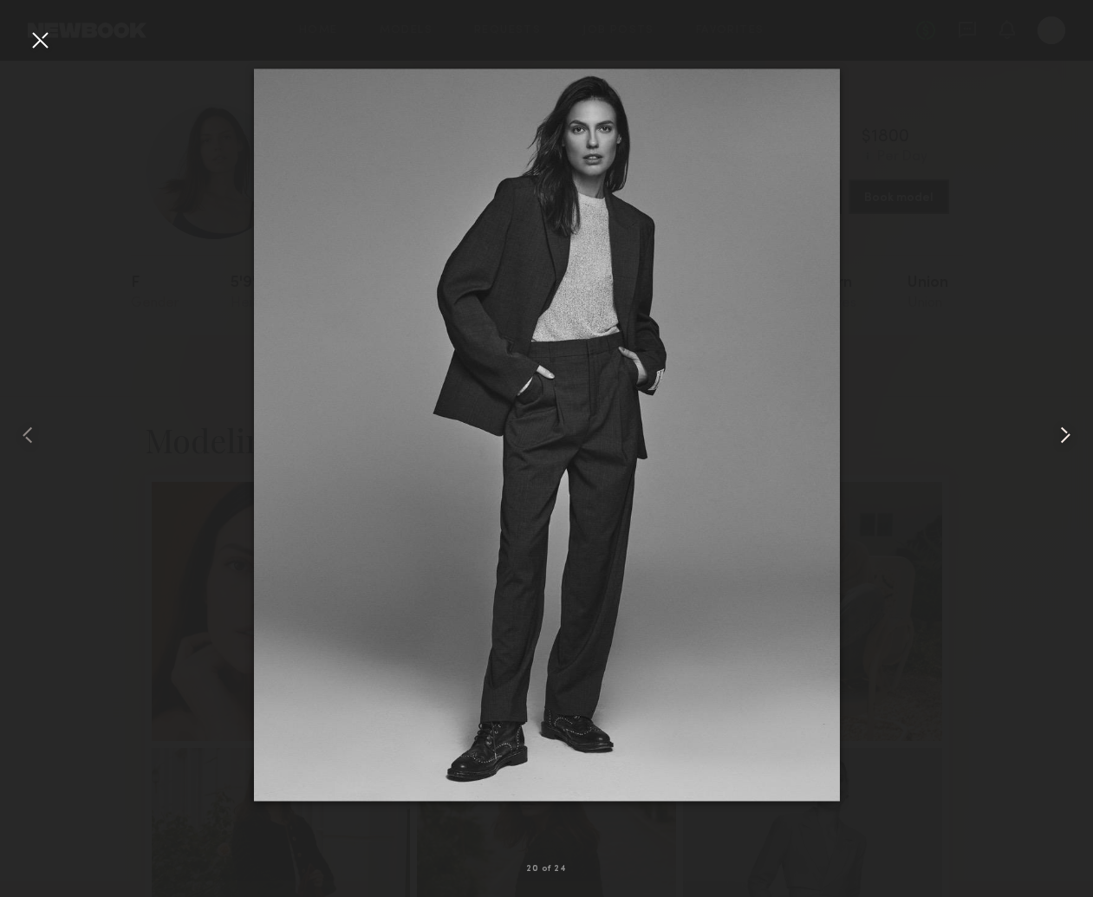
click at [1069, 437] on common-icon at bounding box center [1065, 435] width 28 height 28
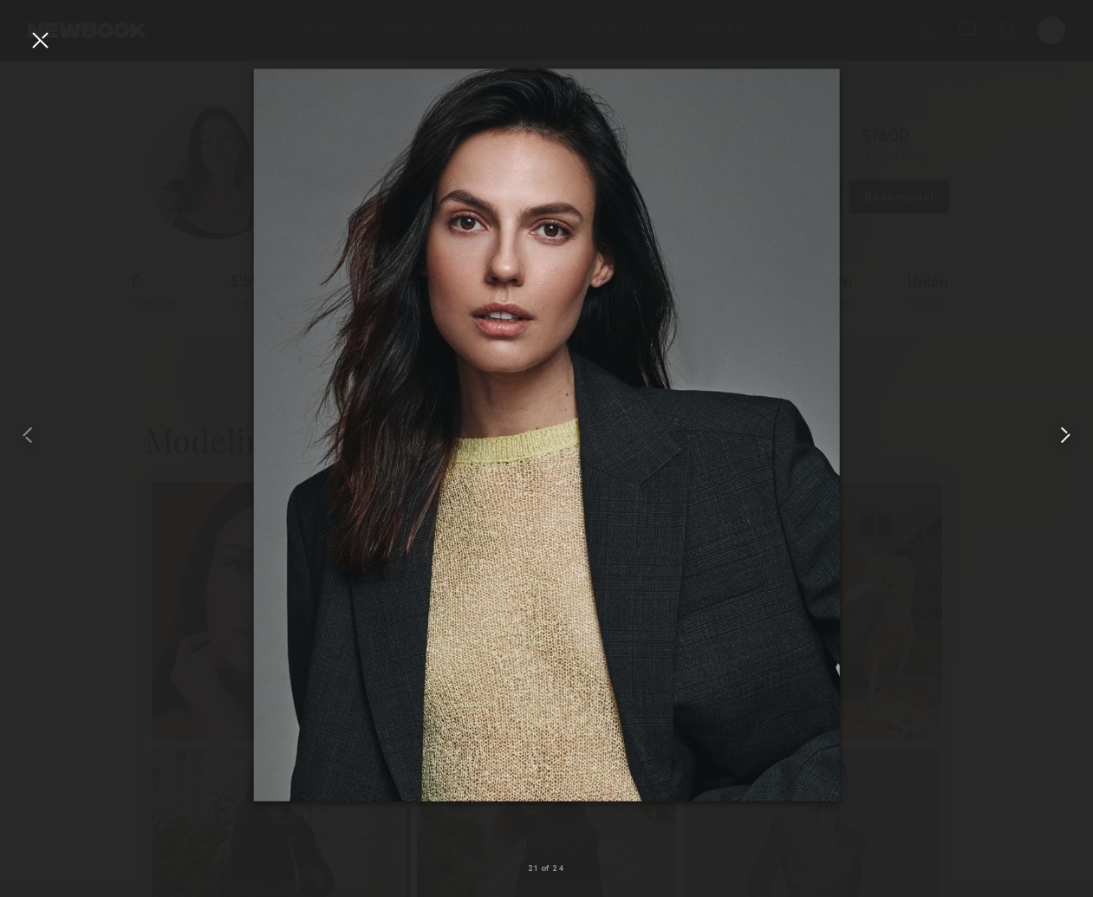
click at [1069, 437] on common-icon at bounding box center [1065, 435] width 28 height 28
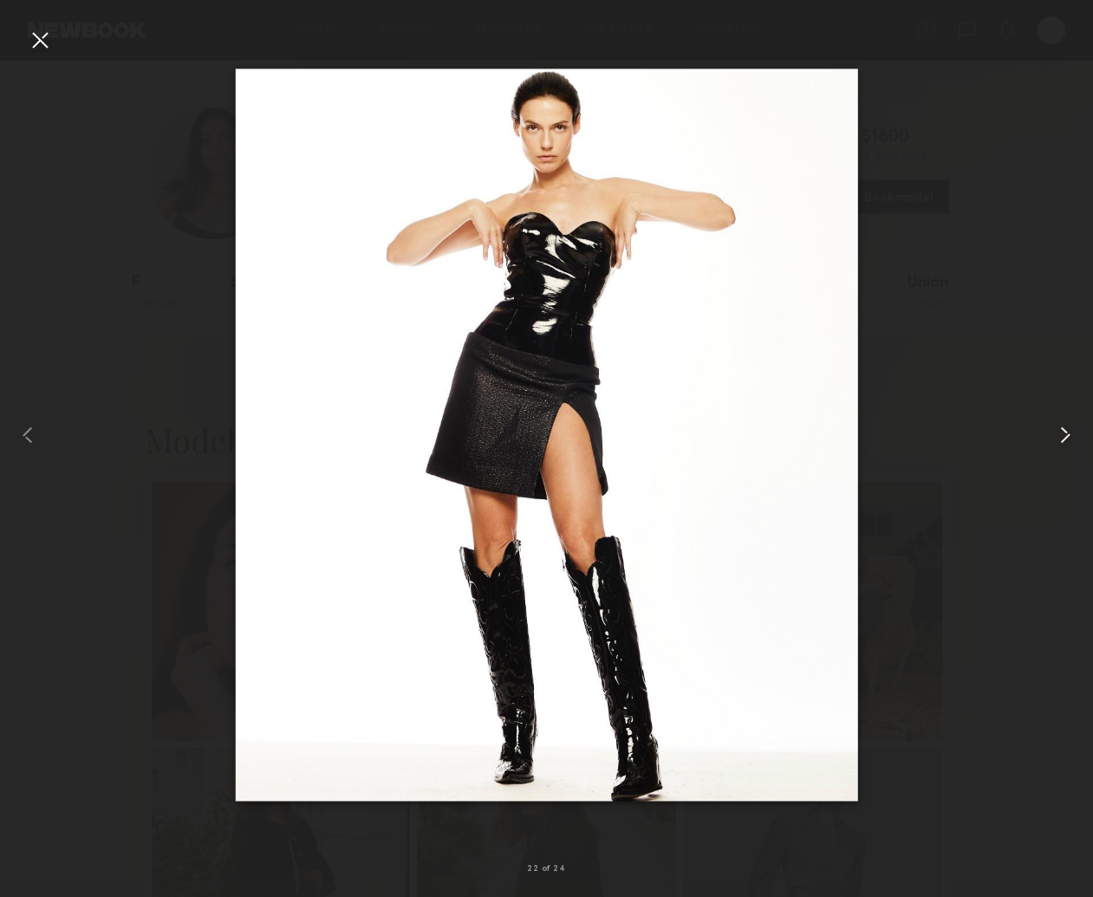
click at [1069, 437] on common-icon at bounding box center [1065, 435] width 28 height 28
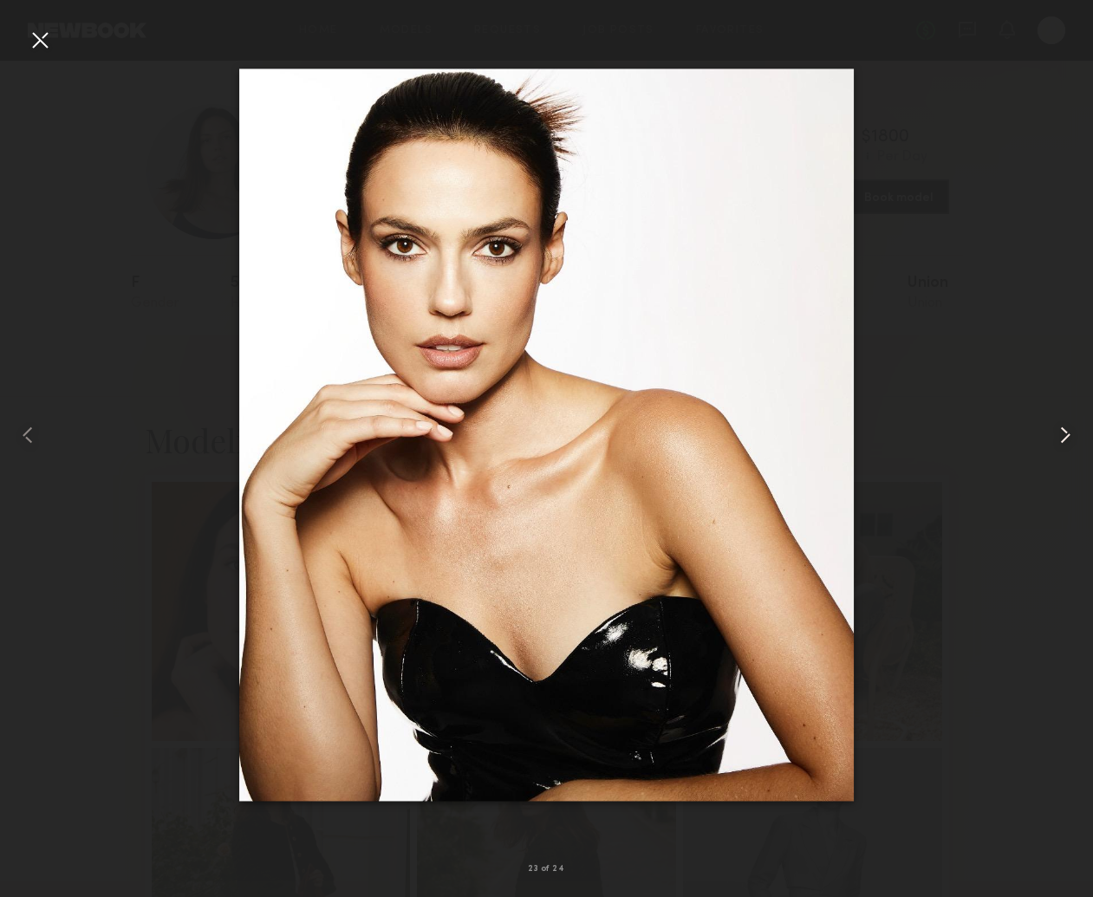
click at [1069, 437] on common-icon at bounding box center [1065, 435] width 28 height 28
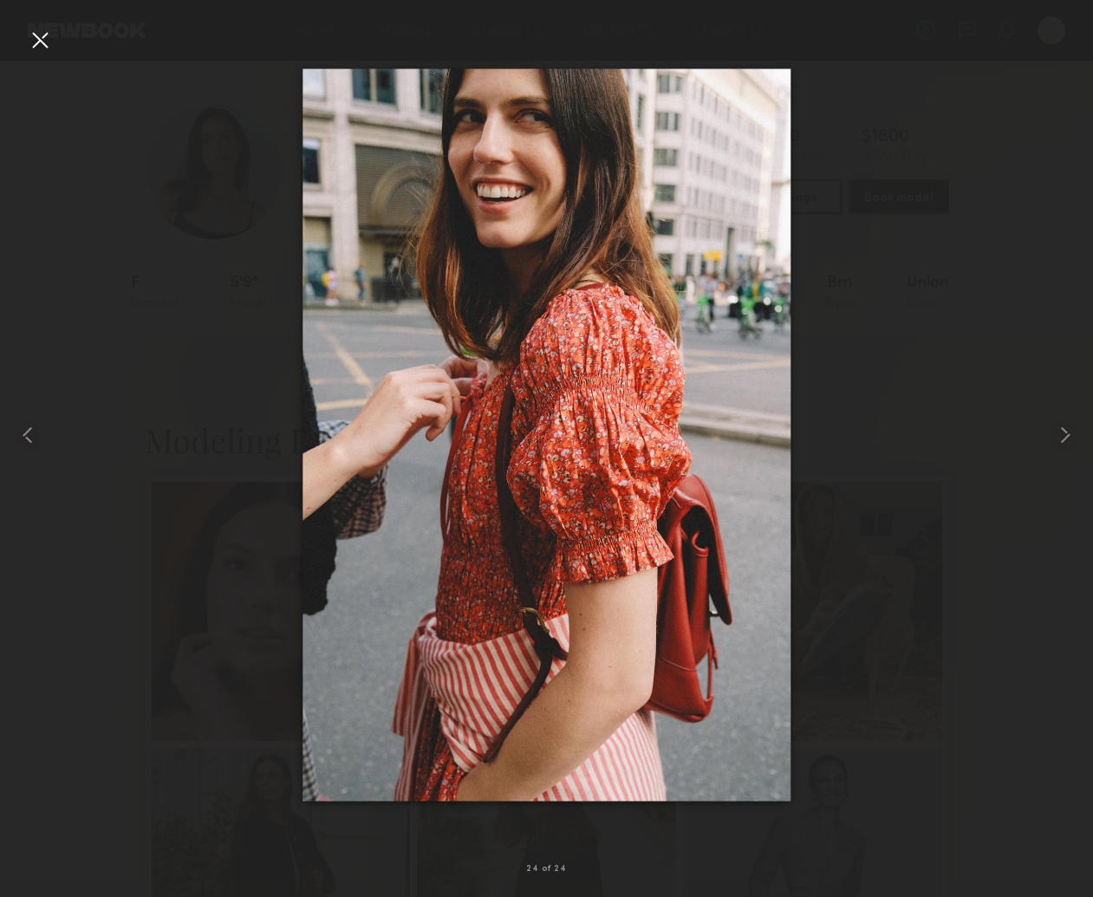
click at [29, 34] on div at bounding box center [40, 40] width 28 height 28
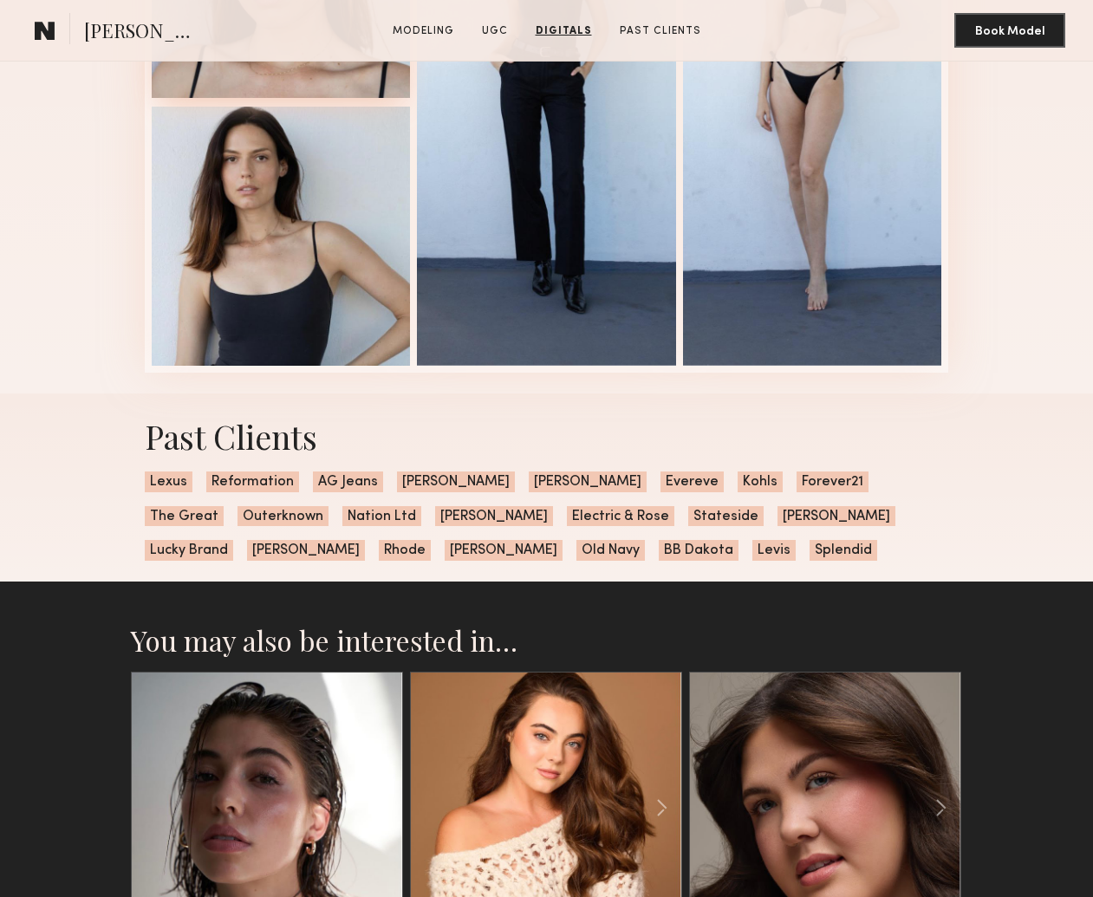
scroll to position [3330, 0]
